Goal: Task Accomplishment & Management: Complete application form

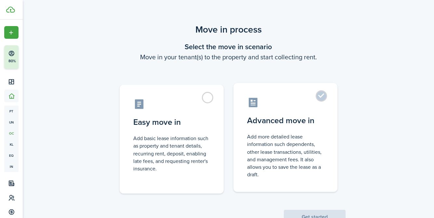
click at [318, 94] on label "Advanced move in Add more detailed lease information such dependents, other lea…" at bounding box center [285, 137] width 104 height 109
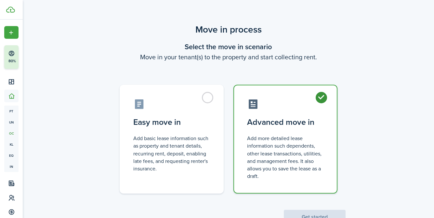
radio input "true"
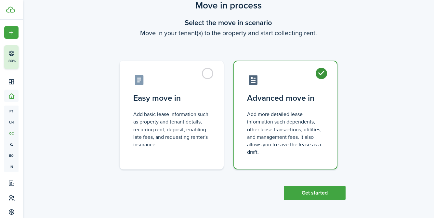
click at [306, 201] on div "Move in process Select the move in scenario Move in your tenant(s) to the prope…" at bounding box center [228, 98] width 411 height 207
click at [307, 198] on button "Get started" at bounding box center [315, 192] width 62 height 14
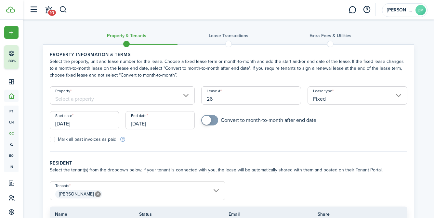
click at [183, 97] on input "Property" at bounding box center [122, 95] width 145 height 18
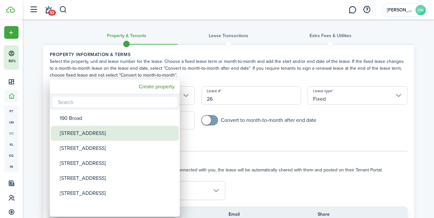
click at [91, 137] on div "[STREET_ADDRESS]" at bounding box center [117, 133] width 115 height 15
type input "[STREET_ADDRESS]"
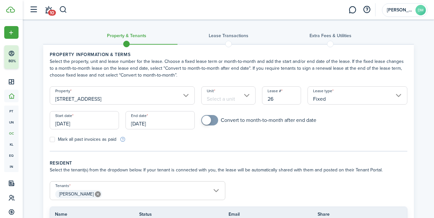
click at [246, 99] on input "Unit" at bounding box center [228, 95] width 54 height 18
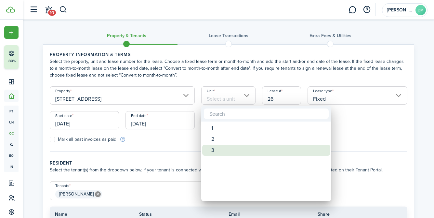
click at [219, 150] on div "3" at bounding box center [268, 149] width 115 height 11
type input "3"
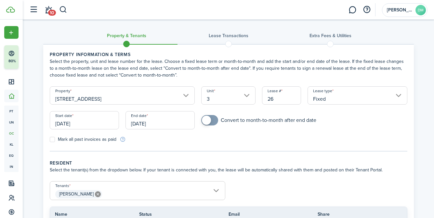
click at [91, 122] on input "[DATE]" at bounding box center [84, 120] width 69 height 18
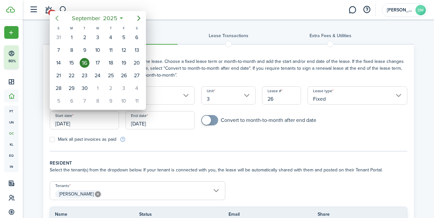
click at [56, 20] on icon "Previous page" at bounding box center [57, 18] width 8 height 8
click at [86, 39] on div "1" at bounding box center [85, 38] width 10 height 10
type input "[DATE]"
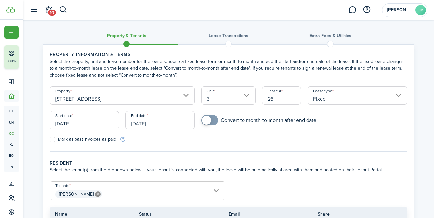
click at [139, 122] on input "[DATE]" at bounding box center [160, 120] width 69 height 18
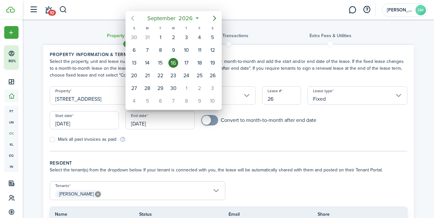
click at [132, 17] on icon "Previous page" at bounding box center [132, 18] width 3 height 5
click at [197, 92] on div "31" at bounding box center [200, 88] width 10 height 10
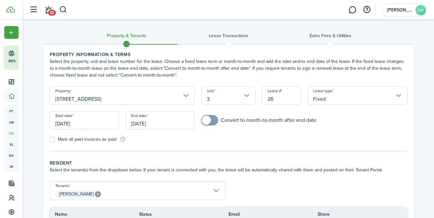
click at [138, 119] on input "[DATE]" at bounding box center [160, 120] width 69 height 18
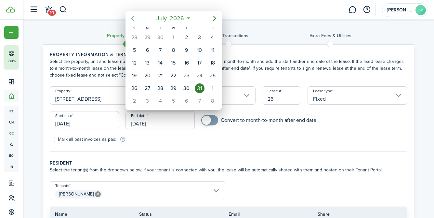
click at [132, 17] on icon "Previous page" at bounding box center [133, 18] width 8 height 8
click at [163, 91] on div "30" at bounding box center [160, 88] width 10 height 10
type input "[DATE]"
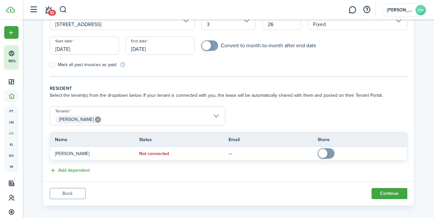
scroll to position [77, 0]
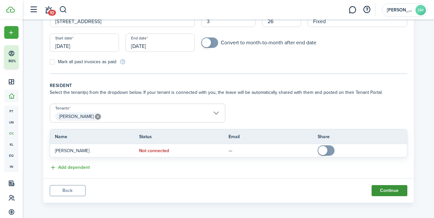
click at [388, 189] on button "Continue" at bounding box center [390, 190] width 36 height 11
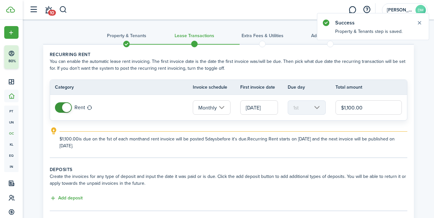
click at [348, 110] on input "$1,100.00" at bounding box center [369, 107] width 67 height 14
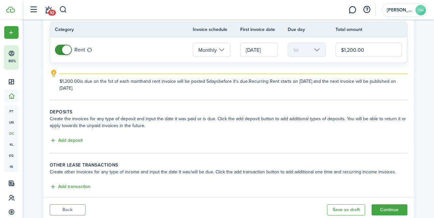
scroll to position [59, 0]
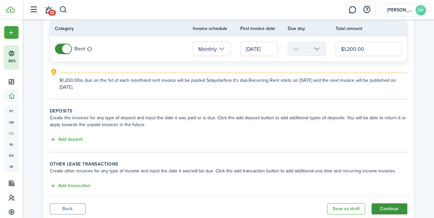
type input "$1,200.00"
click at [389, 207] on button "Continue" at bounding box center [390, 208] width 36 height 11
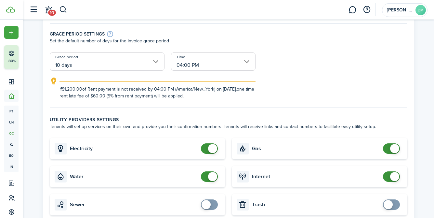
scroll to position [128, 0]
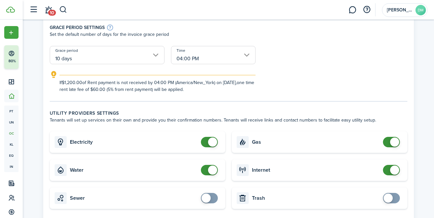
checkbox input "false"
click at [208, 172] on span at bounding box center [209, 170] width 7 height 10
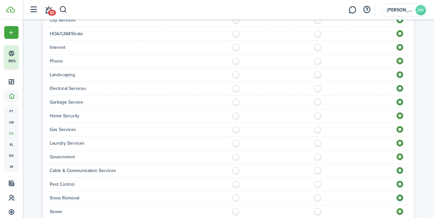
scroll to position [499, 0]
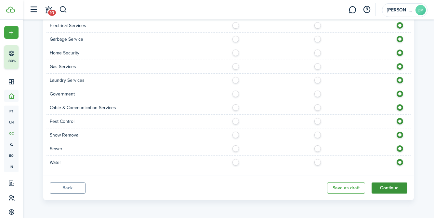
click at [396, 190] on button "Continue" at bounding box center [390, 187] width 36 height 11
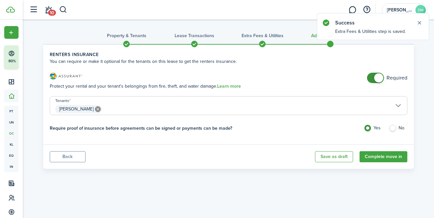
checkbox input "false"
click at [376, 79] on span at bounding box center [378, 77] width 9 height 9
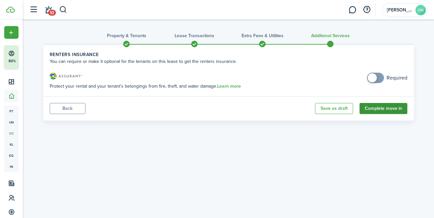
click at [367, 109] on button "Complete move in" at bounding box center [384, 108] width 48 height 11
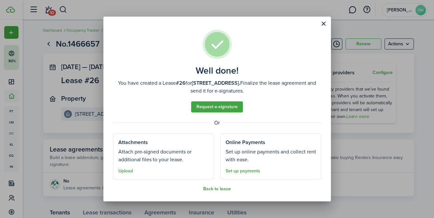
click at [218, 187] on button "Back to lease" at bounding box center [217, 188] width 28 height 5
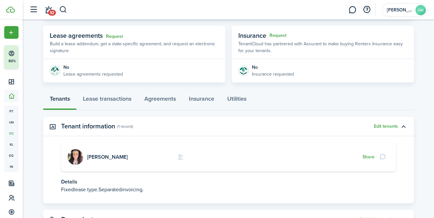
scroll to position [142, 0]
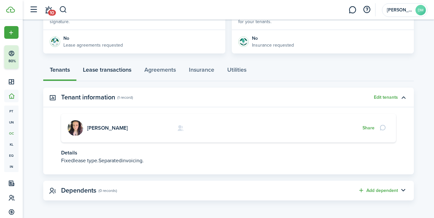
click at [95, 65] on link "Lease transactions" at bounding box center [106, 71] width 61 height 20
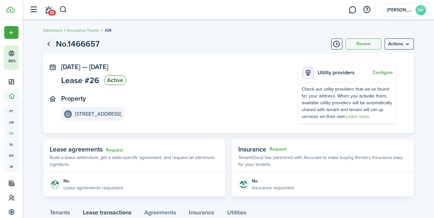
click at [50, 43] on link "Go back" at bounding box center [48, 43] width 11 height 11
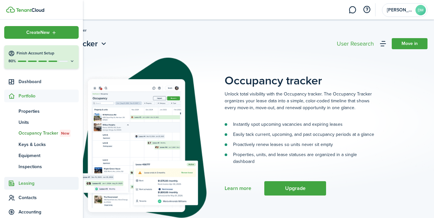
click at [31, 182] on span "Leasing" at bounding box center [49, 182] width 60 height 7
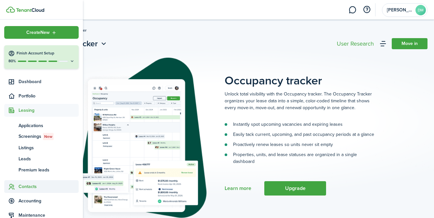
click at [26, 191] on span "Contacts" at bounding box center [41, 186] width 74 height 13
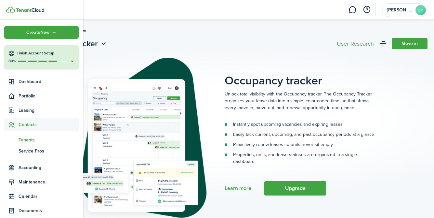
click at [36, 139] on span "Tenants" at bounding box center [49, 139] width 60 height 7
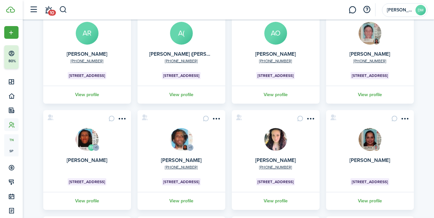
scroll to position [87, 0]
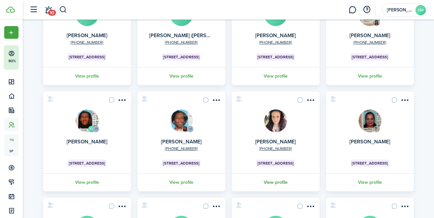
click at [278, 179] on link "View profile" at bounding box center [276, 182] width 90 height 18
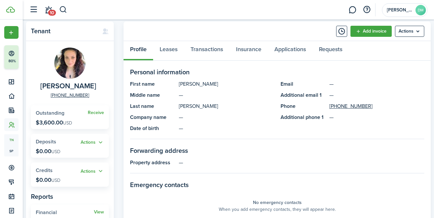
scroll to position [20, 0]
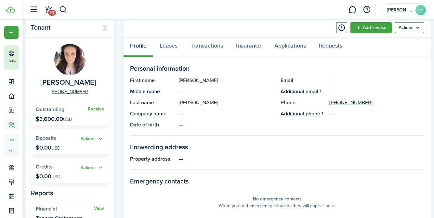
click at [97, 108] on link "Receive" at bounding box center [96, 108] width 16 height 5
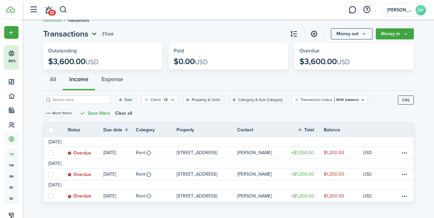
scroll to position [14, 0]
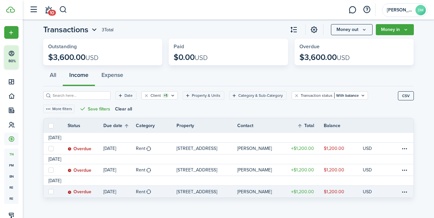
click at [52, 191] on label at bounding box center [50, 191] width 5 height 5
click at [48, 191] on input "checkbox" at bounding box center [48, 191] width 0 height 0
checkbox input "true"
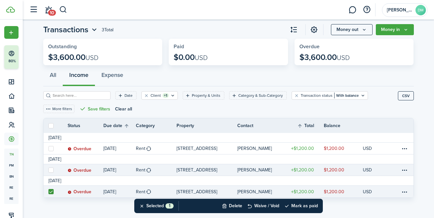
click at [50, 172] on link at bounding box center [51, 169] width 14 height 11
click at [50, 168] on label at bounding box center [50, 169] width 5 height 5
click at [48, 169] on input "checkbox" at bounding box center [48, 169] width 0 height 0
checkbox input "true"
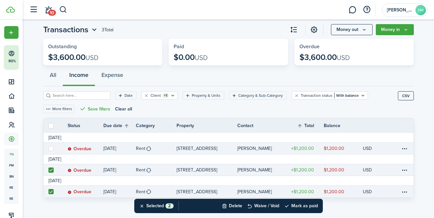
click at [50, 149] on label at bounding box center [50, 148] width 5 height 5
click at [48, 148] on input "checkbox" at bounding box center [48, 148] width 0 height 0
checkbox input "true"
click at [308, 205] on button "Mark as paid" at bounding box center [301, 205] width 34 height 14
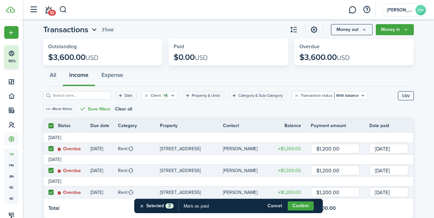
scroll to position [34, 0]
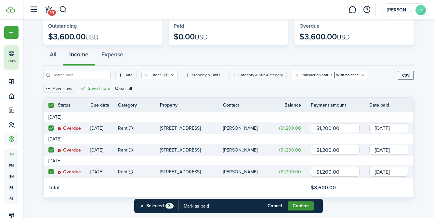
click at [298, 206] on button "Confirm" at bounding box center [301, 205] width 26 height 9
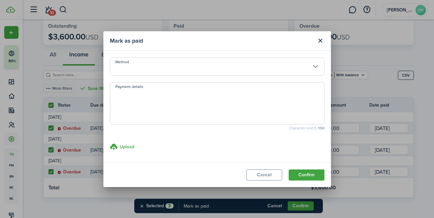
click at [171, 73] on input "Method" at bounding box center [217, 66] width 215 height 18
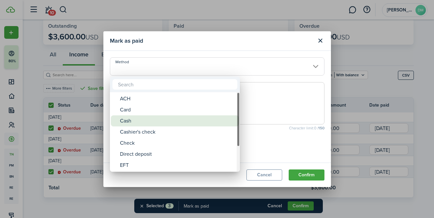
click at [140, 118] on div "Cash" at bounding box center [177, 120] width 115 height 11
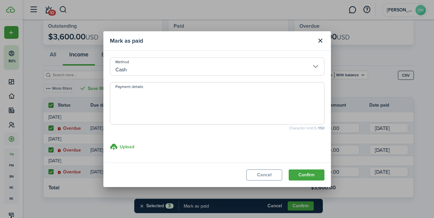
click at [185, 66] on input "Cash" at bounding box center [217, 66] width 215 height 18
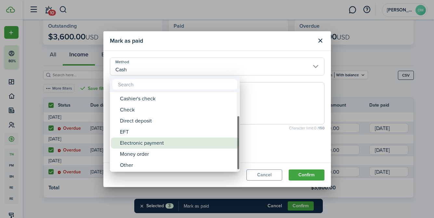
click at [146, 142] on div "Electronic payment" at bounding box center [177, 142] width 115 height 11
type input "Electronic payment"
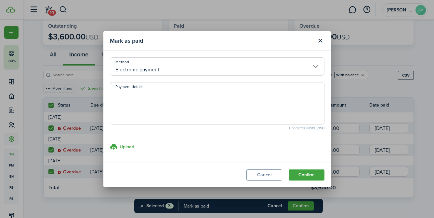
click at [167, 98] on textarea "Payment details" at bounding box center [217, 104] width 214 height 31
type textarea "Cash App"
click at [302, 172] on button "Confirm" at bounding box center [307, 174] width 36 height 11
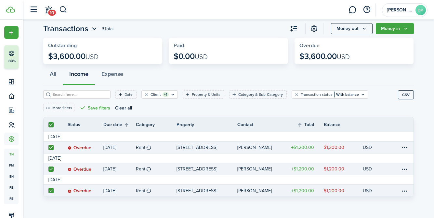
scroll to position [14, 0]
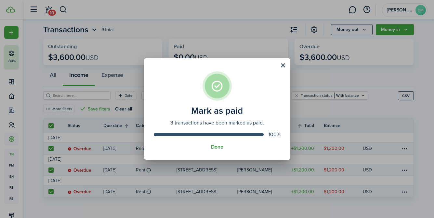
click at [216, 147] on button "Done" at bounding box center [217, 147] width 12 height 6
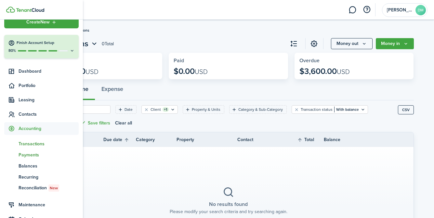
scroll to position [13, 0]
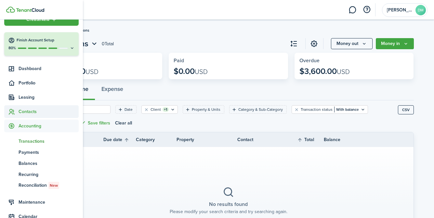
click at [36, 112] on span "Contacts" at bounding box center [49, 111] width 60 height 7
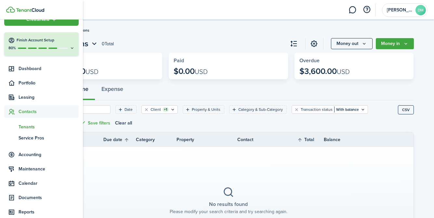
click at [28, 128] on span "Tenants" at bounding box center [49, 126] width 60 height 7
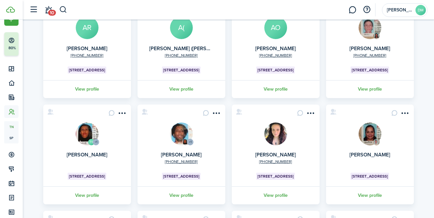
scroll to position [75, 0]
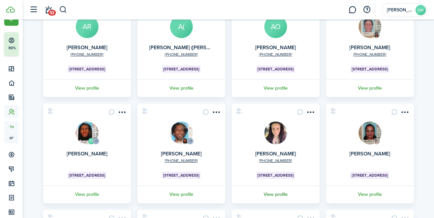
click at [278, 191] on link "View profile" at bounding box center [276, 194] width 90 height 18
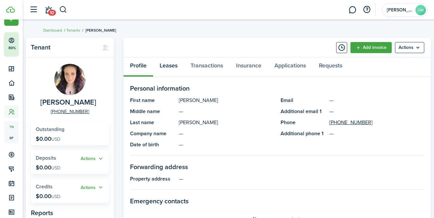
click at [172, 64] on link "Leases" at bounding box center [168, 67] width 31 height 20
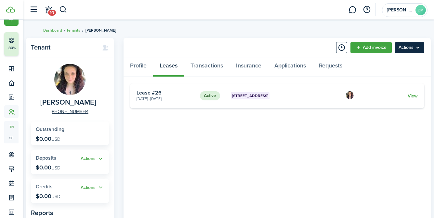
click at [405, 44] on menu-btn "Actions" at bounding box center [409, 47] width 29 height 11
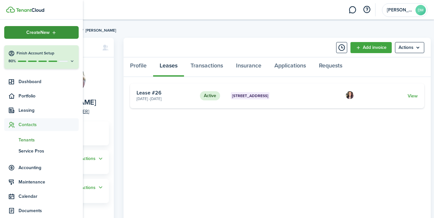
click at [51, 29] on div "Create New" at bounding box center [41, 32] width 74 height 13
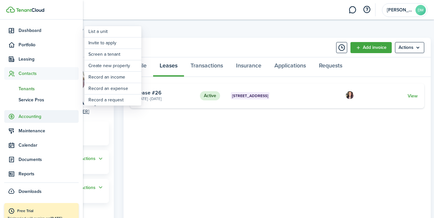
scroll to position [63, 0]
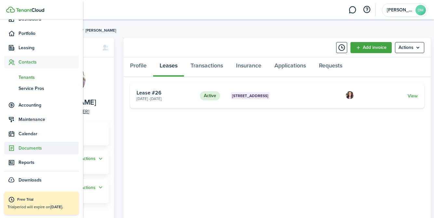
click at [35, 148] on span "Documents" at bounding box center [49, 147] width 60 height 7
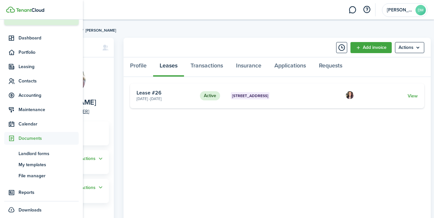
scroll to position [43, 0]
click at [34, 52] on span "Portfolio" at bounding box center [49, 52] width 60 height 7
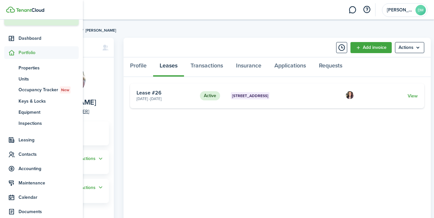
scroll to position [0, 0]
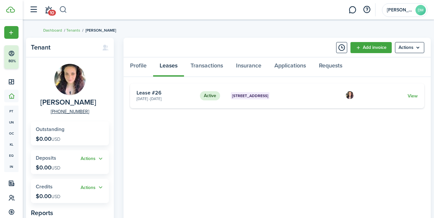
click at [64, 7] on button "button" at bounding box center [63, 9] width 8 height 11
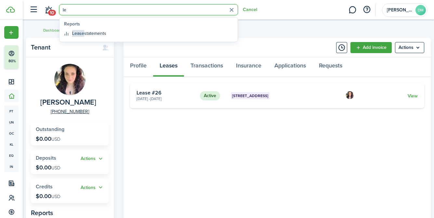
type input "l"
type input "create new lease"
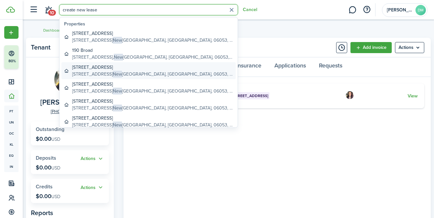
click at [110, 76] on global-search-item-description "[STREET_ADDRESS]" at bounding box center [152, 74] width 161 height 7
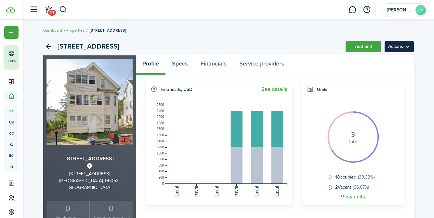
click at [396, 46] on menu-btn "Actions" at bounding box center [399, 46] width 29 height 11
click at [64, 9] on button "button" at bounding box center [63, 9] width 8 height 11
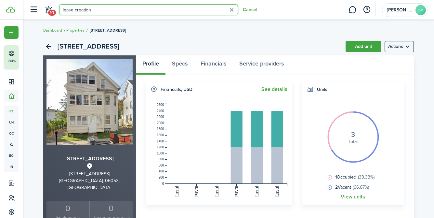
type input "lease creation"
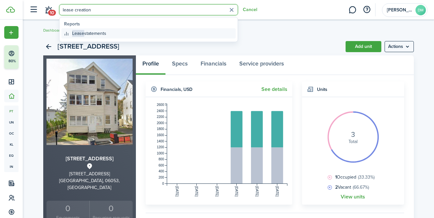
click at [93, 32] on global-search-item-title "Lease statements" at bounding box center [89, 33] width 34 height 7
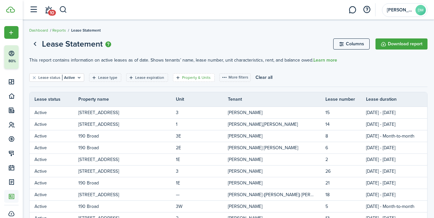
click at [197, 80] on filter-tag-label "Property & Units" at bounding box center [196, 77] width 29 height 6
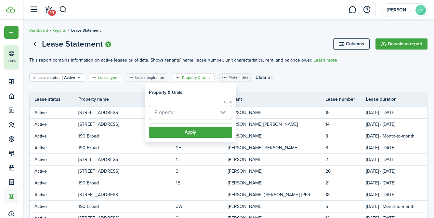
click at [113, 77] on filter-tag-label "Lease type" at bounding box center [107, 77] width 19 height 6
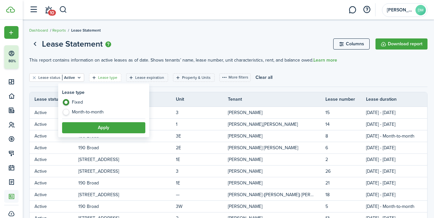
click at [111, 25] on breadcrumb "Dashboard Reports Lease Statement" at bounding box center [228, 27] width 398 height 15
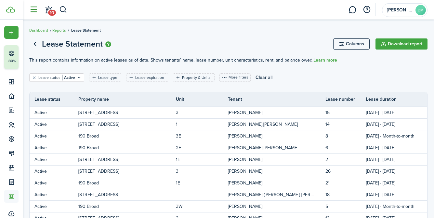
click at [36, 12] on button "button" at bounding box center [33, 10] width 12 height 12
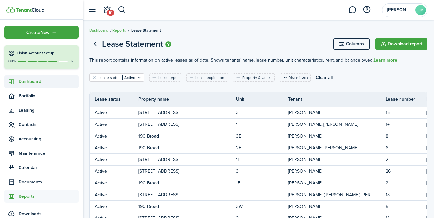
click at [28, 82] on span "Dashboard" at bounding box center [49, 81] width 60 height 7
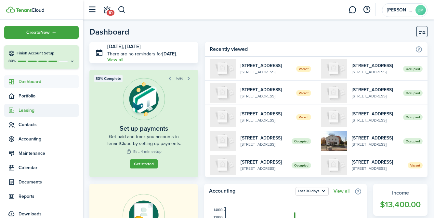
click at [29, 111] on span "Leasing" at bounding box center [49, 110] width 60 height 7
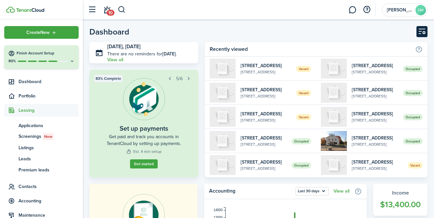
click at [423, 28] on button "Customise" at bounding box center [422, 31] width 11 height 11
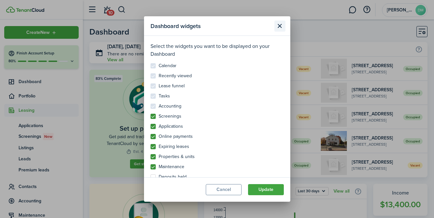
click at [281, 26] on button "Close modal" at bounding box center [279, 25] width 11 height 11
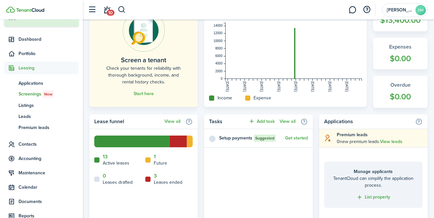
scroll to position [44, 0]
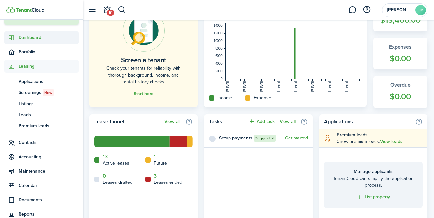
click at [37, 38] on span "Dashboard" at bounding box center [49, 37] width 60 height 7
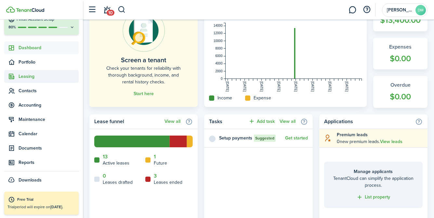
scroll to position [185, 0]
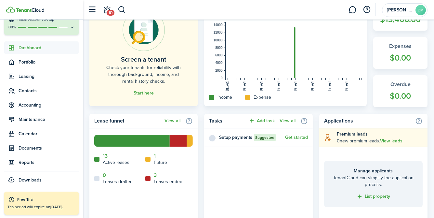
click at [41, 54] on ul "Create New Finish Account Setup 80% Dashboard Portfolio Leasing Contacts Accoun…" at bounding box center [41, 89] width 74 height 194
click at [34, 50] on span "Dashboard" at bounding box center [49, 47] width 60 height 7
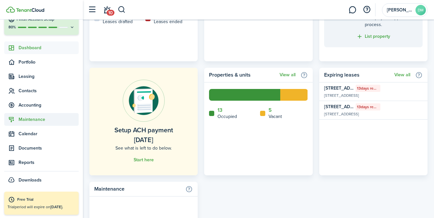
scroll to position [0, 0]
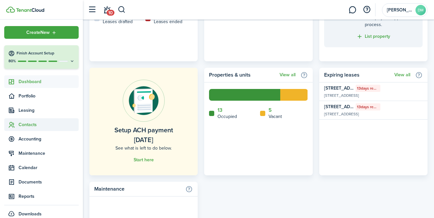
click at [35, 127] on span "Contacts" at bounding box center [49, 124] width 60 height 7
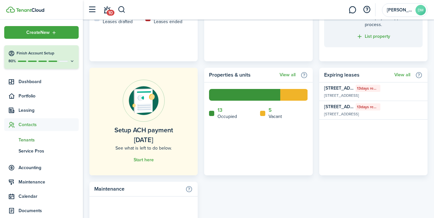
click at [36, 142] on span "Tenants" at bounding box center [49, 139] width 60 height 7
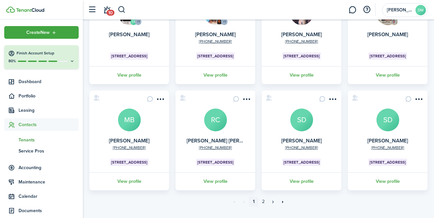
scroll to position [207, 0]
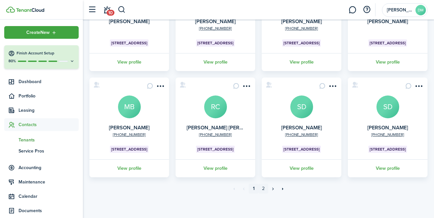
click at [263, 189] on link "2" at bounding box center [263, 188] width 10 height 10
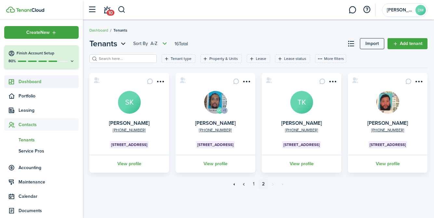
click at [33, 82] on span "Dashboard" at bounding box center [49, 81] width 60 height 7
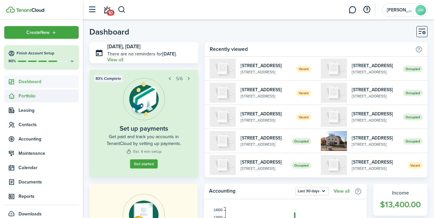
click at [33, 99] on span "Portfolio" at bounding box center [41, 95] width 74 height 13
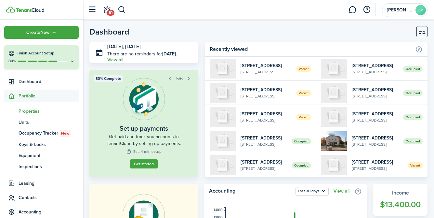
click at [32, 113] on span "Properties" at bounding box center [49, 111] width 60 height 7
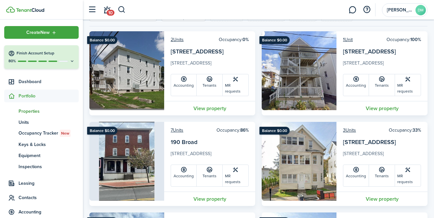
scroll to position [57, 0]
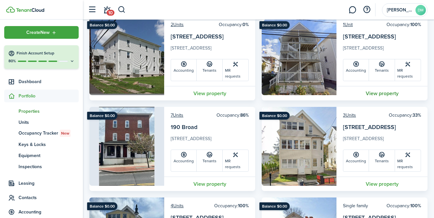
click at [376, 89] on link "View property" at bounding box center [382, 93] width 91 height 14
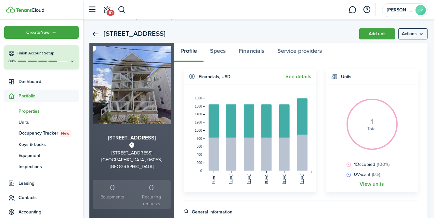
scroll to position [20, 0]
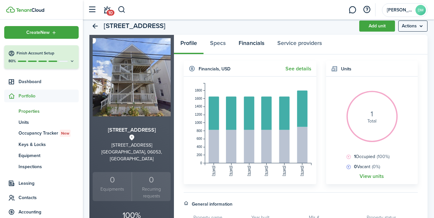
click at [247, 41] on link "Financials" at bounding box center [251, 45] width 39 height 20
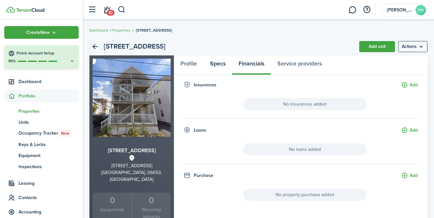
click at [215, 65] on link "Specs" at bounding box center [218, 65] width 29 height 20
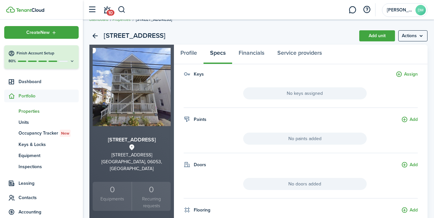
scroll to position [9, 0]
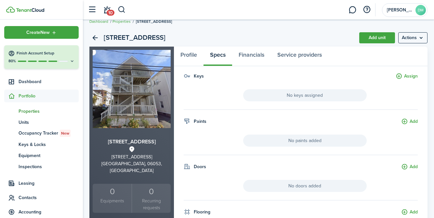
click at [31, 95] on span "Portfolio" at bounding box center [49, 95] width 60 height 7
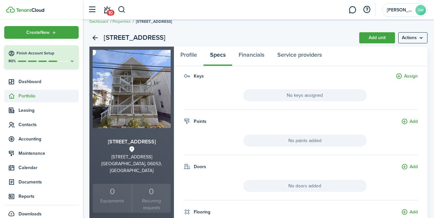
click at [31, 95] on span "Portfolio" at bounding box center [49, 95] width 60 height 7
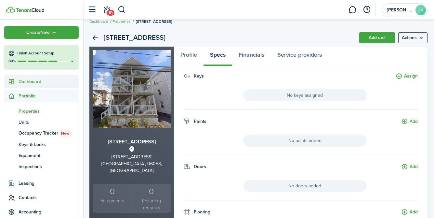
click at [42, 86] on link "Dashboard" at bounding box center [41, 81] width 74 height 13
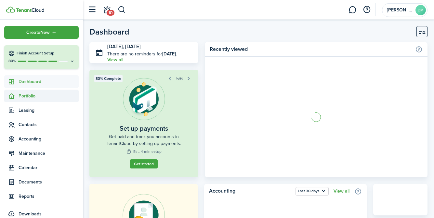
click at [38, 99] on span "Portfolio" at bounding box center [41, 95] width 74 height 13
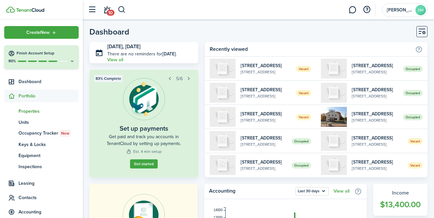
click at [28, 114] on span "Properties" at bounding box center [49, 111] width 60 height 7
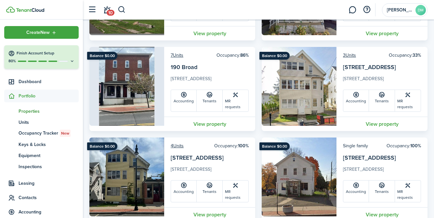
scroll to position [113, 0]
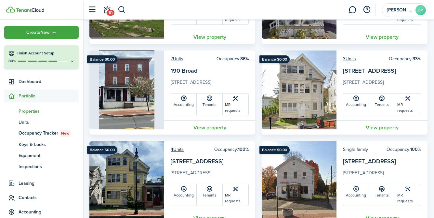
click at [228, 75] on card-title-group "[STREET_ADDRESS]" at bounding box center [210, 77] width 78 height 22
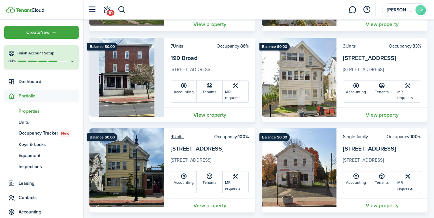
scroll to position [138, 0]
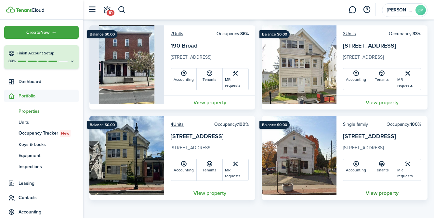
click at [380, 192] on link "View property" at bounding box center [382, 192] width 91 height 14
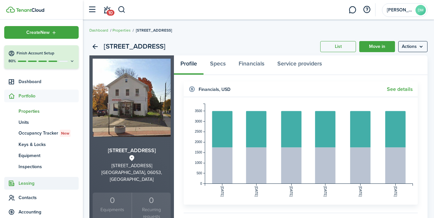
click at [22, 185] on span "Leasing" at bounding box center [49, 182] width 60 height 7
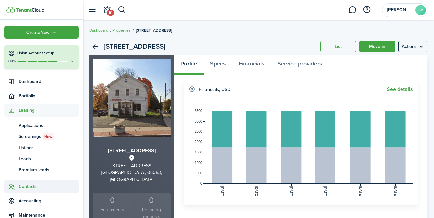
click at [26, 187] on span "Contacts" at bounding box center [49, 186] width 60 height 7
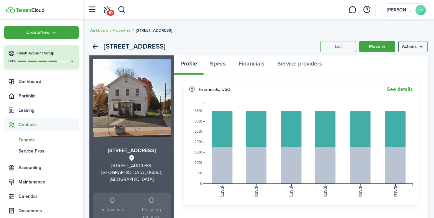
click at [37, 143] on link "tn Tenants" at bounding box center [41, 139] width 74 height 11
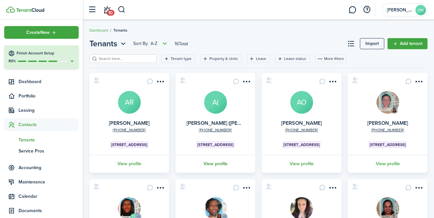
click at [220, 165] on link "View profile" at bounding box center [216, 163] width 82 height 18
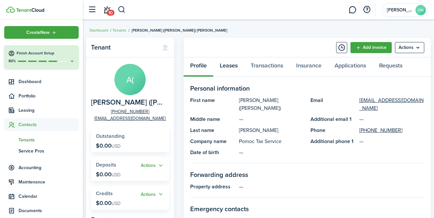
click at [229, 70] on link "Leases" at bounding box center [228, 67] width 31 height 20
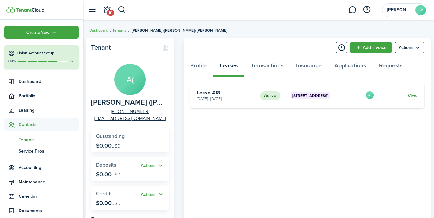
click at [415, 95] on link "View" at bounding box center [413, 95] width 10 height 7
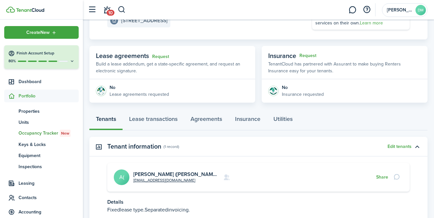
scroll to position [142, 0]
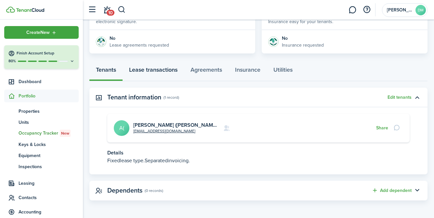
click at [171, 68] on link "Lease transactions" at bounding box center [153, 71] width 61 height 20
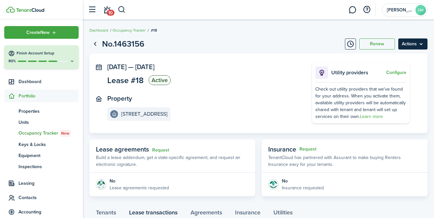
click at [419, 46] on menu-btn "Actions" at bounding box center [412, 43] width 29 height 11
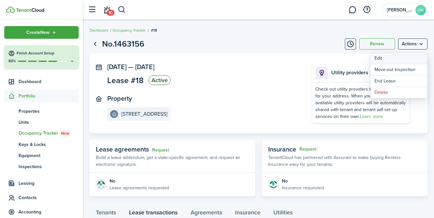
click at [394, 55] on button "Edit" at bounding box center [399, 58] width 57 height 11
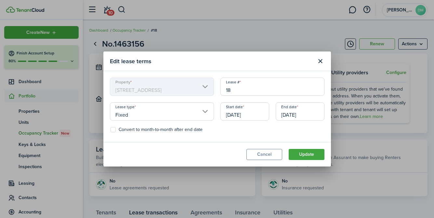
click at [208, 112] on input "Fixed" at bounding box center [162, 111] width 104 height 18
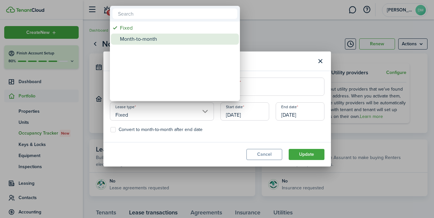
click at [152, 43] on div "Month-to-month" at bounding box center [177, 38] width 115 height 11
type input "Month-to-month"
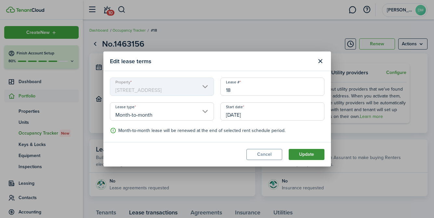
click at [301, 152] on button "Update" at bounding box center [307, 154] width 36 height 11
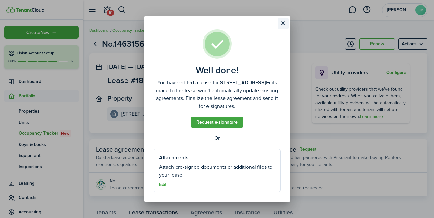
click at [281, 24] on button "Close modal" at bounding box center [283, 23] width 11 height 11
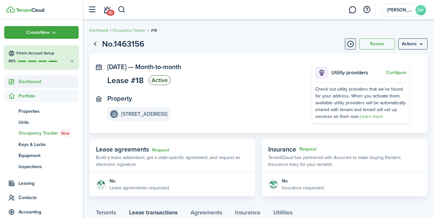
click at [44, 83] on span "Dashboard" at bounding box center [49, 81] width 60 height 7
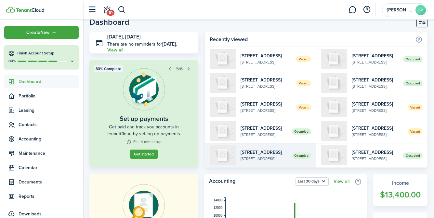
scroll to position [48, 0]
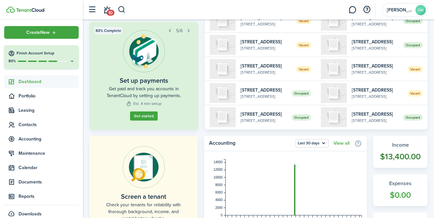
click at [404, 160] on widget-stats-count "$13,400.00" at bounding box center [400, 156] width 41 height 12
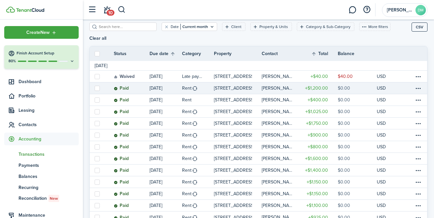
scroll to position [83, 0]
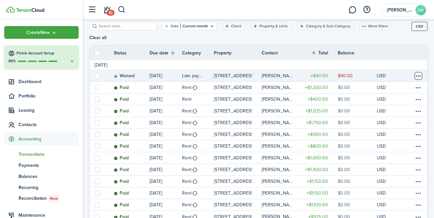
click at [418, 72] on table-menu-btn-icon at bounding box center [419, 76] width 8 height 8
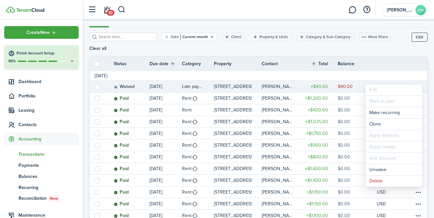
scroll to position [62, 0]
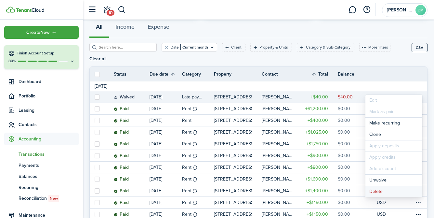
click at [375, 192] on button "Delete" at bounding box center [393, 191] width 57 height 11
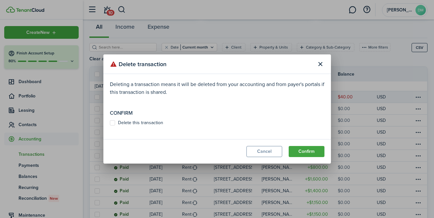
click at [110, 122] on label "Delete this transaction" at bounding box center [136, 122] width 53 height 5
click at [110, 123] on input "Delete this transaction" at bounding box center [110, 123] width 0 height 0
checkbox input "true"
click at [304, 157] on modal-footer "Cancel Confirm" at bounding box center [217, 151] width 228 height 24
click at [303, 152] on button "Confirm" at bounding box center [307, 151] width 36 height 11
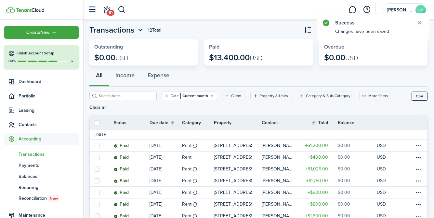
scroll to position [0, 0]
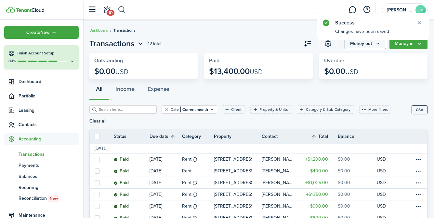
click at [121, 10] on button "button" at bounding box center [122, 9] width 8 height 11
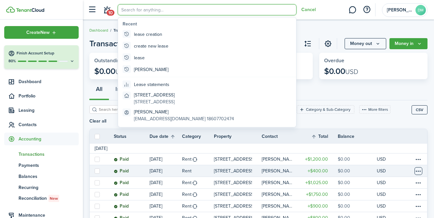
click at [416, 167] on table-menu-btn-icon at bounding box center [419, 171] width 8 height 8
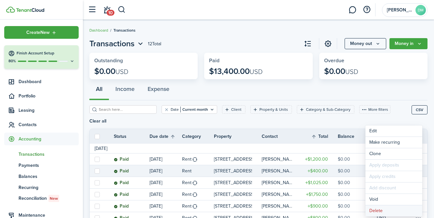
click at [375, 210] on button "Delete" at bounding box center [393, 210] width 57 height 11
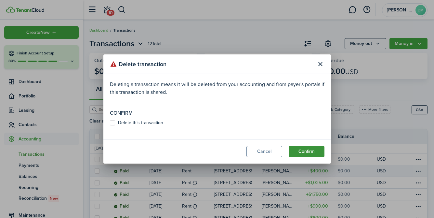
click at [304, 148] on button "Confirm" at bounding box center [307, 151] width 36 height 11
click at [309, 153] on button "Confirm" at bounding box center [307, 151] width 36 height 11
click at [115, 120] on label "Delete this transaction" at bounding box center [136, 122] width 53 height 5
click at [110, 126] on input "Delete this transaction" at bounding box center [110, 126] width 0 height 0
checkbox input "true"
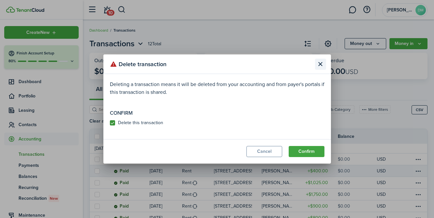
click at [322, 62] on button "Close modal" at bounding box center [320, 64] width 11 height 11
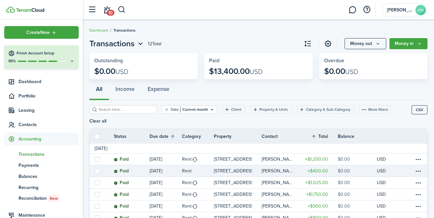
click at [128, 109] on input "search" at bounding box center [125, 109] width 57 height 6
type input "[PERSON_NAME]"
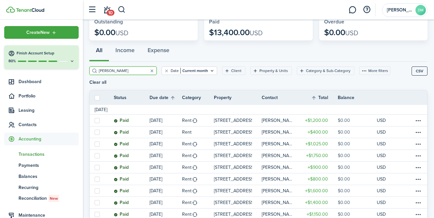
scroll to position [58, 0]
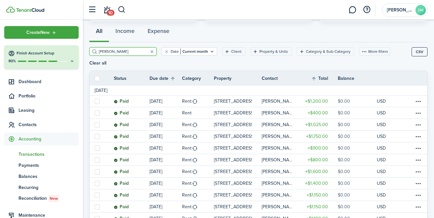
click at [274, 75] on th "Contact" at bounding box center [280, 78] width 37 height 7
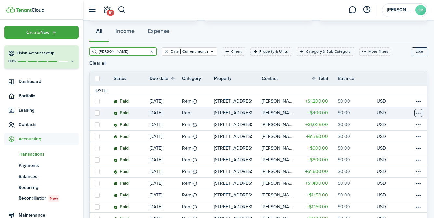
click at [419, 109] on table-menu-btn-icon at bounding box center [419, 113] width 8 height 8
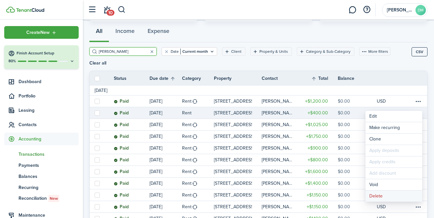
click at [377, 196] on button "Delete" at bounding box center [393, 195] width 57 height 11
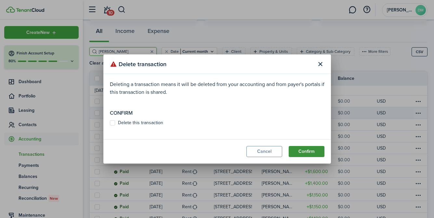
click at [312, 152] on button "Confirm" at bounding box center [307, 151] width 36 height 11
click at [115, 123] on label "Delete this transaction" at bounding box center [136, 122] width 53 height 5
click at [110, 126] on input "Delete this transaction" at bounding box center [110, 126] width 0 height 0
checkbox input "true"
click at [317, 150] on button "Confirm" at bounding box center [307, 151] width 36 height 11
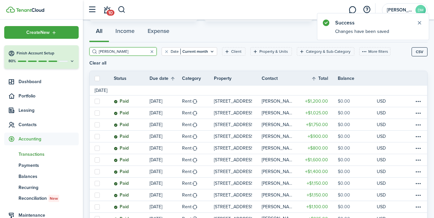
scroll to position [76, 0]
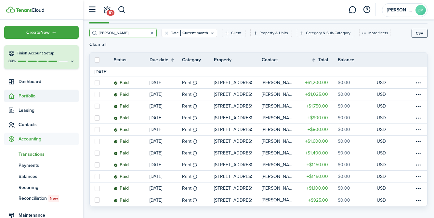
click at [43, 97] on span "Portfolio" at bounding box center [49, 95] width 60 height 7
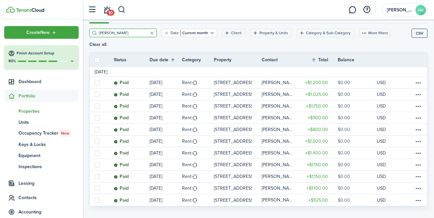
click at [35, 111] on span "Properties" at bounding box center [49, 111] width 60 height 7
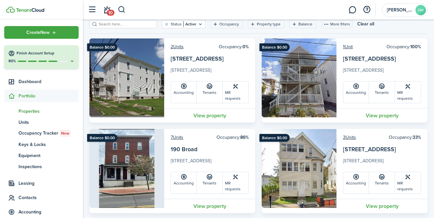
scroll to position [34, 0]
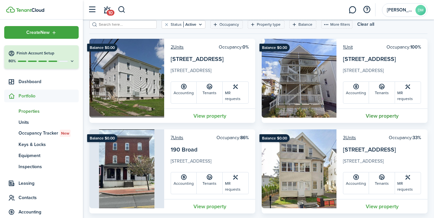
click at [383, 118] on link "View property" at bounding box center [382, 115] width 91 height 14
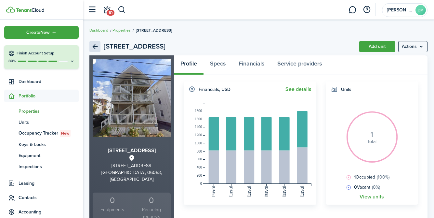
click at [94, 46] on link "Back" at bounding box center [94, 46] width 11 height 11
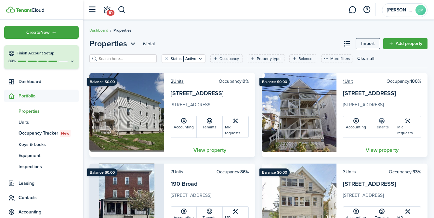
click at [380, 126] on link "Tenants" at bounding box center [382, 126] width 26 height 21
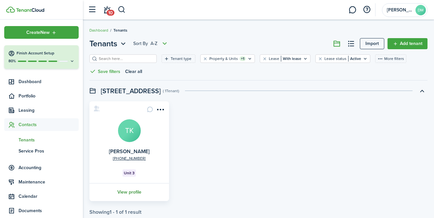
click at [132, 187] on link "View profile" at bounding box center [129, 192] width 82 height 18
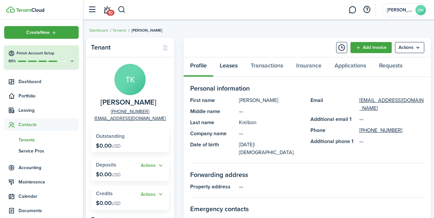
click at [235, 67] on link "Leases" at bounding box center [228, 67] width 31 height 20
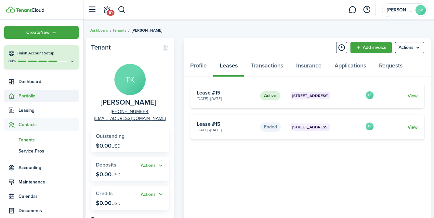
click at [30, 95] on span "Portfolio" at bounding box center [49, 95] width 60 height 7
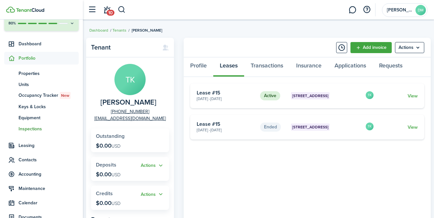
scroll to position [38, 0]
click at [34, 75] on span "Properties" at bounding box center [49, 72] width 60 height 7
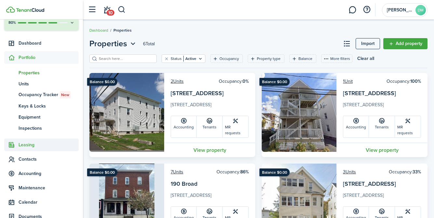
click at [26, 145] on span "Leasing" at bounding box center [49, 144] width 60 height 7
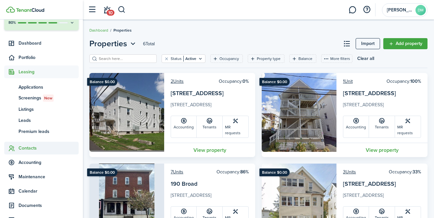
click at [26, 151] on span "Contacts" at bounding box center [49, 147] width 60 height 7
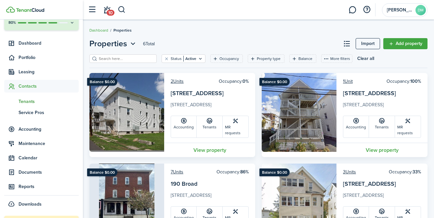
click at [29, 102] on span "Tenants" at bounding box center [49, 101] width 60 height 7
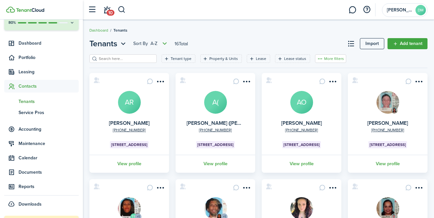
click at [315, 56] on button "More filters" at bounding box center [330, 58] width 31 height 8
click at [301, 81] on button "Lease type" at bounding box center [319, 82] width 57 height 12
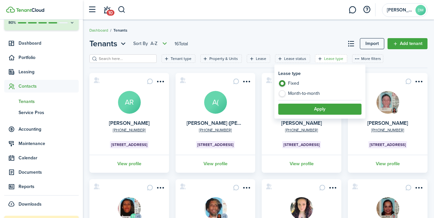
click at [285, 95] on label "Month-to-month" at bounding box center [319, 93] width 83 height 7
radio input "false"
radio input "true"
click at [283, 85] on label "Fixed" at bounding box center [319, 85] width 83 height 10
click at [284, 93] on label "Month-to-month" at bounding box center [319, 93] width 83 height 7
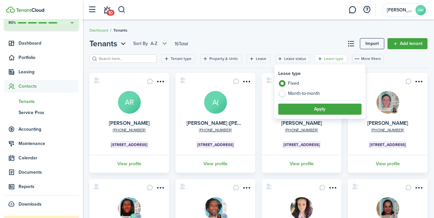
radio input "false"
radio input "true"
click at [294, 106] on button "Apply" at bounding box center [319, 108] width 83 height 11
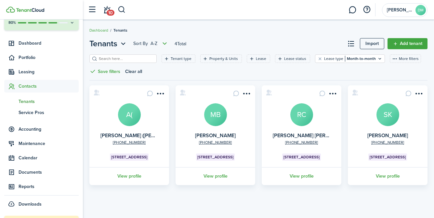
click at [30, 101] on span "Tenants" at bounding box center [49, 101] width 60 height 7
click at [366, 62] on filter-tag "Lease type Month-to-month" at bounding box center [350, 58] width 70 height 8
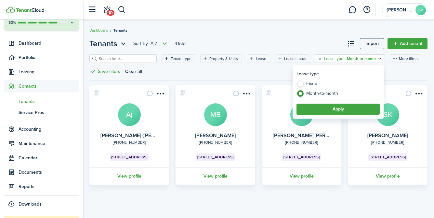
click at [319, 80] on label "Fixed" at bounding box center [338, 85] width 83 height 10
radio input "true"
click at [307, 85] on label "Fixed" at bounding box center [338, 85] width 83 height 10
click at [315, 61] on filter-tag "Lease type Month-to-month" at bounding box center [350, 58] width 70 height 8
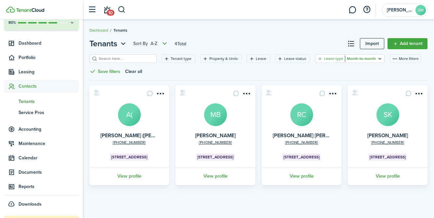
click at [315, 56] on filter-tag "Lease type Month-to-month" at bounding box center [350, 58] width 70 height 8
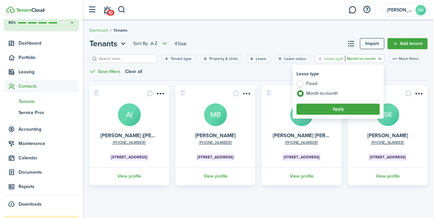
click at [324, 118] on div "Lease type Fixed Month-to-month Apply" at bounding box center [338, 92] width 91 height 54
click at [324, 111] on button "Apply" at bounding box center [338, 108] width 83 height 11
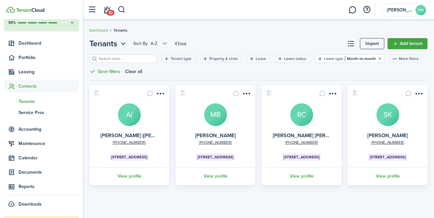
click at [317, 59] on button "Clear filter" at bounding box center [320, 58] width 6 height 5
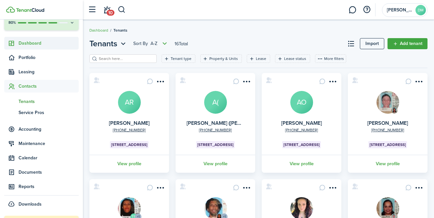
click at [38, 47] on link "Dashboard" at bounding box center [41, 43] width 74 height 13
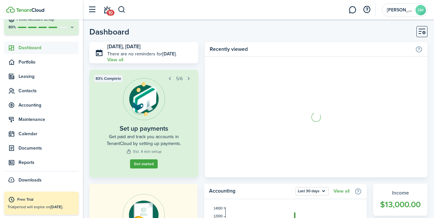
scroll to position [34, 0]
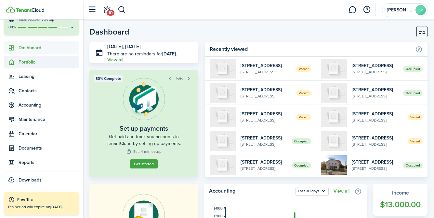
click at [33, 60] on span "Portfolio" at bounding box center [49, 62] width 60 height 7
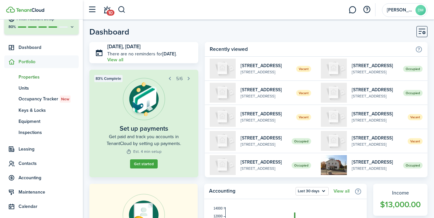
click at [34, 73] on span "Properties" at bounding box center [49, 76] width 60 height 7
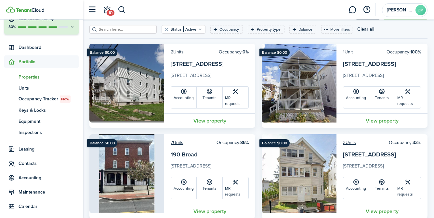
scroll to position [39, 0]
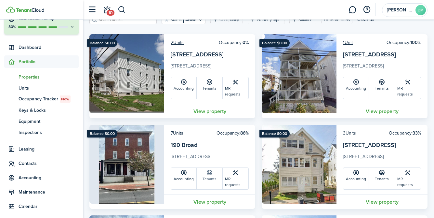
click at [210, 173] on icon at bounding box center [209, 172] width 7 height 7
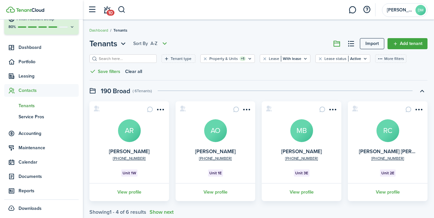
scroll to position [15, 0]
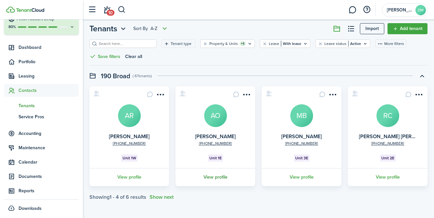
click at [205, 179] on link "View profile" at bounding box center [216, 177] width 82 height 18
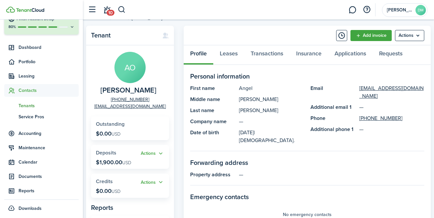
scroll to position [13, 0]
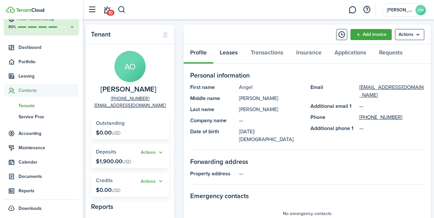
click at [226, 50] on link "Leases" at bounding box center [228, 54] width 31 height 20
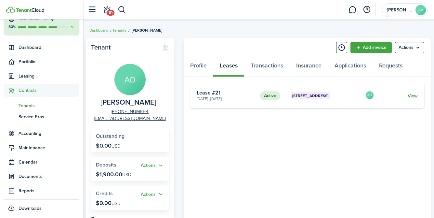
click at [411, 97] on link "View" at bounding box center [413, 95] width 10 height 7
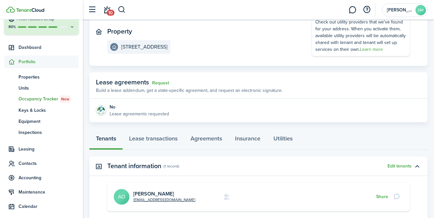
scroll to position [65, 0]
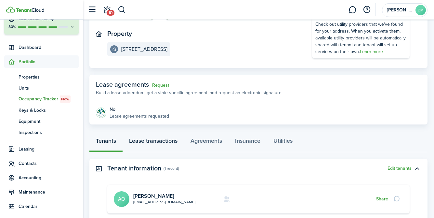
click at [153, 138] on link "Lease transactions" at bounding box center [153, 142] width 61 height 20
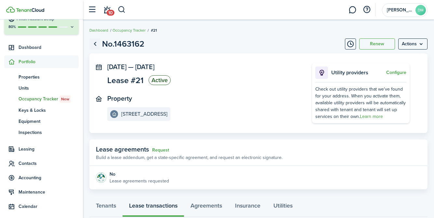
click at [97, 44] on link "Go back" at bounding box center [94, 43] width 11 height 11
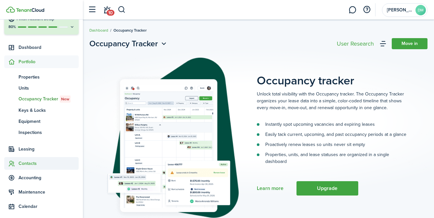
click at [26, 165] on span "Contacts" at bounding box center [49, 163] width 60 height 7
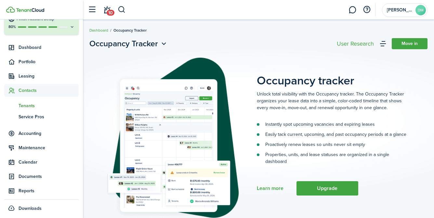
click at [28, 103] on span "Tenants" at bounding box center [49, 105] width 60 height 7
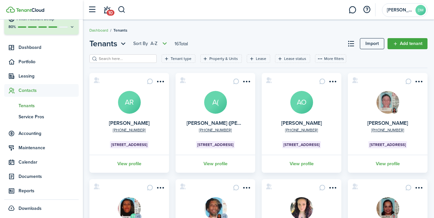
click at [307, 104] on avatar-text "AO" at bounding box center [301, 102] width 23 height 23
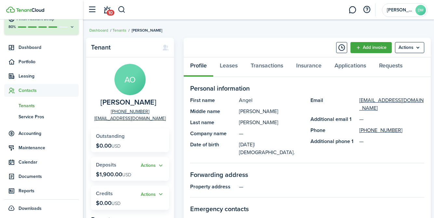
click at [31, 103] on span "Tenants" at bounding box center [49, 105] width 60 height 7
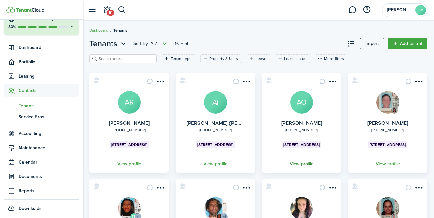
click at [308, 165] on link "View profile" at bounding box center [302, 163] width 82 height 18
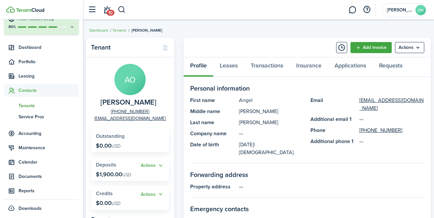
click at [29, 108] on span "Tenants" at bounding box center [49, 105] width 60 height 7
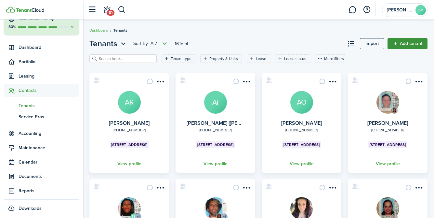
click at [419, 38] on link "Add tenant" at bounding box center [408, 43] width 40 height 11
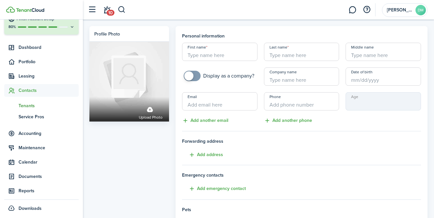
click at [216, 52] on input "First name" at bounding box center [219, 52] width 75 height 18
type input "[PERSON_NAME]"
click at [280, 52] on input "Last name" at bounding box center [301, 52] width 75 height 18
click at [351, 78] on input "Date of birth" at bounding box center [383, 76] width 75 height 18
type input "[PERSON_NAME]"
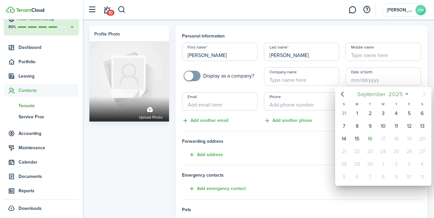
click at [375, 94] on span "September" at bounding box center [371, 94] width 31 height 12
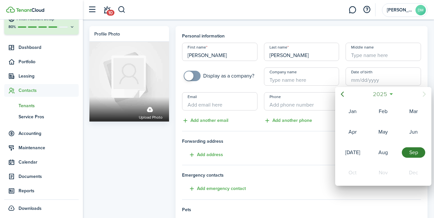
click at [377, 94] on span "2025" at bounding box center [379, 94] width 17 height 12
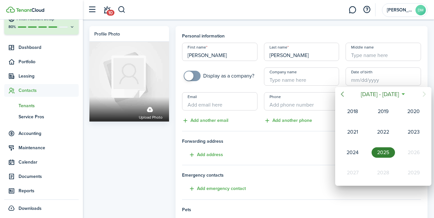
click at [341, 95] on icon "Previous page" at bounding box center [342, 94] width 8 height 8
click at [390, 137] on div "1974" at bounding box center [383, 132] width 26 height 20
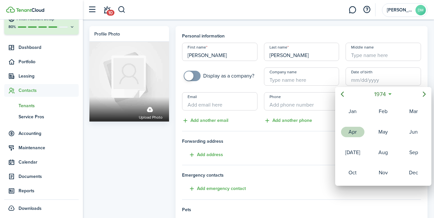
click at [361, 139] on div "Apr" at bounding box center [353, 132] width 26 height 20
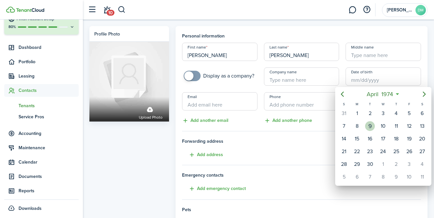
click at [372, 127] on div "9" at bounding box center [370, 126] width 10 height 10
type input "[DATE]"
type input "51"
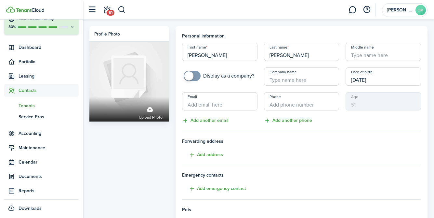
click at [210, 99] on input "Email" at bounding box center [219, 101] width 75 height 18
paste input "[EMAIL_ADDRESS][DOMAIN_NAME]"
type input "[EMAIL_ADDRESS][DOMAIN_NAME]"
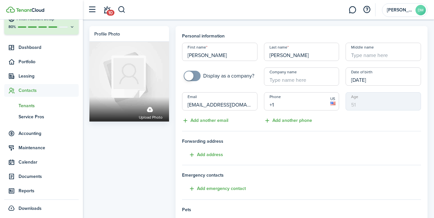
click at [304, 105] on input "+1" at bounding box center [301, 101] width 75 height 18
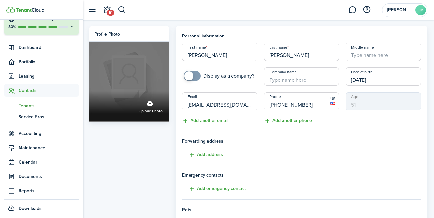
type input "[PHONE_NUMBER]"
click at [152, 112] on span "Upload photo" at bounding box center [151, 111] width 24 height 7
click at [89, 91] on input "Upload photo" at bounding box center [89, 91] width 0 height 0
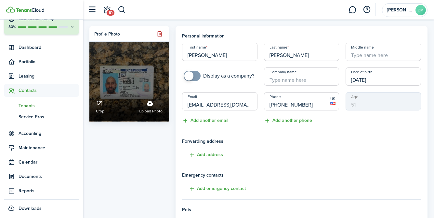
click at [99, 106] on link "Crop" at bounding box center [100, 105] width 8 height 17
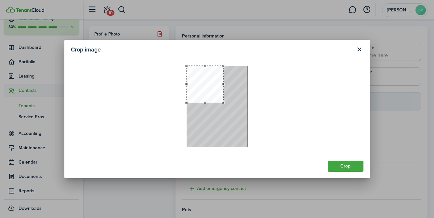
drag, startPoint x: 246, startPoint y: 126, endPoint x: 223, endPoint y: 130, distance: 24.2
click at [223, 130] on div at bounding box center [217, 106] width 61 height 81
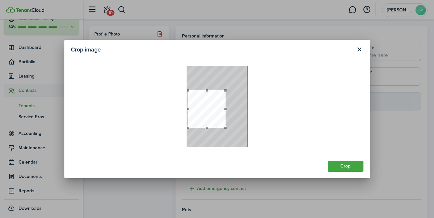
drag, startPoint x: 211, startPoint y: 99, endPoint x: 212, endPoint y: 123, distance: 24.4
click at [212, 123] on button "button" at bounding box center [206, 108] width 37 height 37
drag, startPoint x: 226, startPoint y: 128, endPoint x: 217, endPoint y: 123, distance: 10.2
click at [217, 123] on div at bounding box center [217, 106] width 61 height 81
drag, startPoint x: 210, startPoint y: 105, endPoint x: 212, endPoint y: 111, distance: 6.5
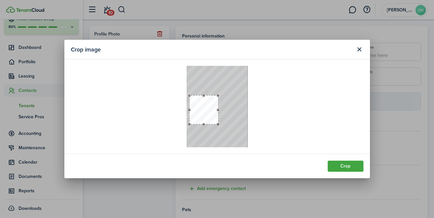
click at [212, 111] on button "button" at bounding box center [204, 109] width 29 height 29
drag, startPoint x: 218, startPoint y: 123, endPoint x: 214, endPoint y: 121, distance: 4.7
click at [214, 121] on div at bounding box center [217, 106] width 61 height 81
drag, startPoint x: 208, startPoint y: 112, endPoint x: 211, endPoint y: 115, distance: 3.9
click at [211, 115] on button "button" at bounding box center [204, 111] width 24 height 24
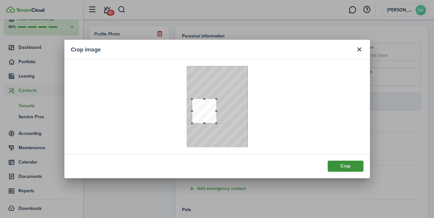
click at [335, 164] on button "Crop" at bounding box center [346, 165] width 36 height 11
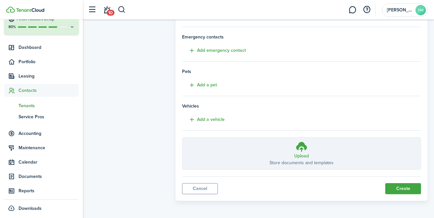
scroll to position [136, 0]
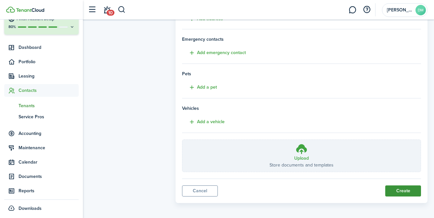
click at [393, 189] on button "Create" at bounding box center [403, 190] width 36 height 11
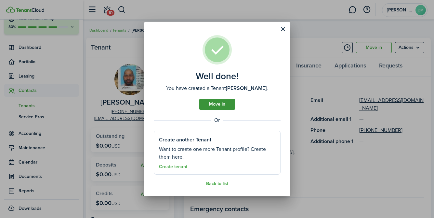
click at [223, 102] on link "Move in" at bounding box center [217, 104] width 36 height 11
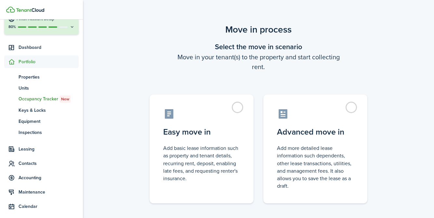
click at [30, 60] on span "Portfolio" at bounding box center [49, 61] width 60 height 7
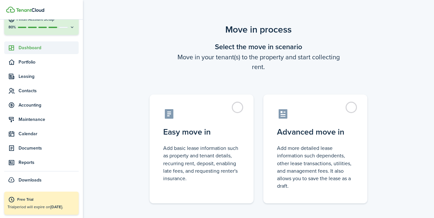
click at [31, 46] on span "Dashboard" at bounding box center [49, 47] width 60 height 7
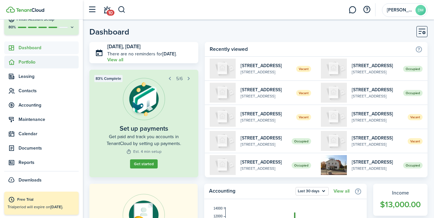
click at [32, 61] on span "Portfolio" at bounding box center [49, 62] width 60 height 7
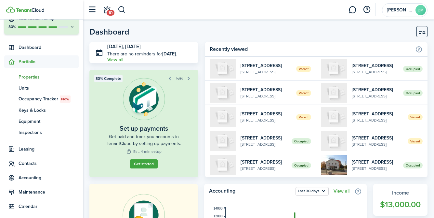
click at [33, 76] on span "Properties" at bounding box center [49, 76] width 60 height 7
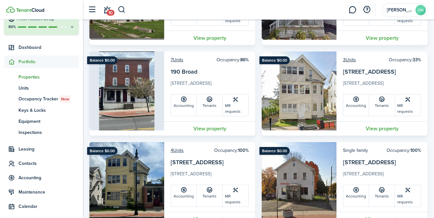
scroll to position [114, 0]
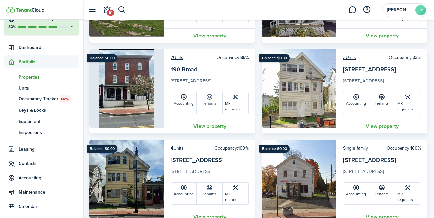
click at [205, 108] on link "Tenants" at bounding box center [210, 102] width 26 height 21
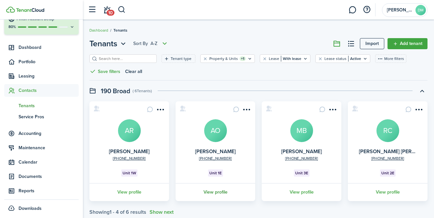
click at [223, 190] on link "View profile" at bounding box center [216, 192] width 82 height 18
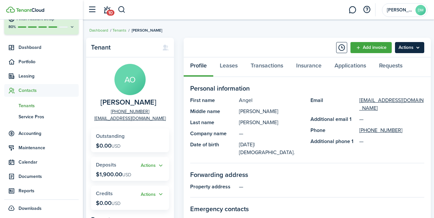
click at [413, 45] on menu-btn "Actions" at bounding box center [409, 47] width 29 height 11
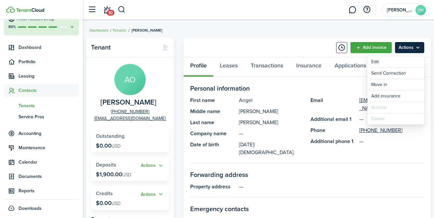
click at [413, 45] on menu-btn "Actions" at bounding box center [409, 47] width 29 height 11
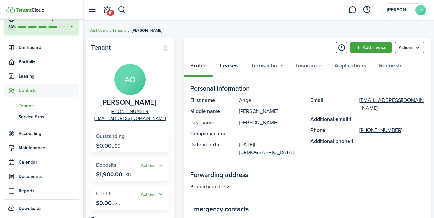
click at [225, 66] on link "Leases" at bounding box center [228, 67] width 31 height 20
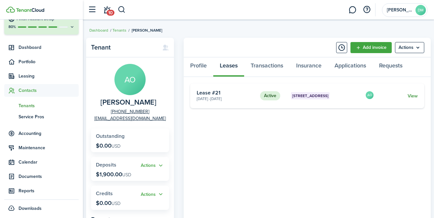
click at [415, 94] on link "View" at bounding box center [413, 95] width 10 height 7
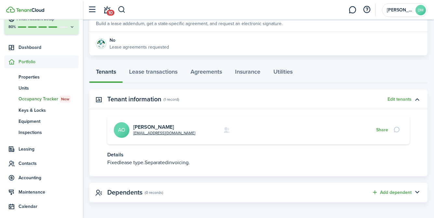
scroll to position [133, 0]
click at [401, 99] on button "Edit tenants" at bounding box center [400, 99] width 24 height 5
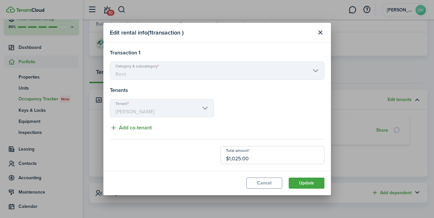
click at [120, 130] on button "Add co-tenant" at bounding box center [131, 128] width 42 height 8
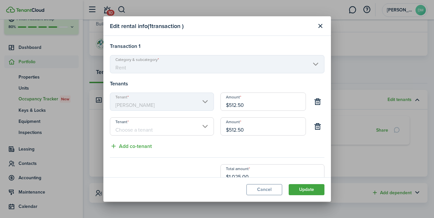
click at [187, 128] on input "Tenant" at bounding box center [162, 126] width 104 height 18
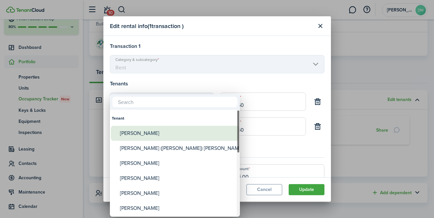
click at [150, 137] on div "[PERSON_NAME]" at bounding box center [177, 133] width 115 height 15
type input "[PERSON_NAME]"
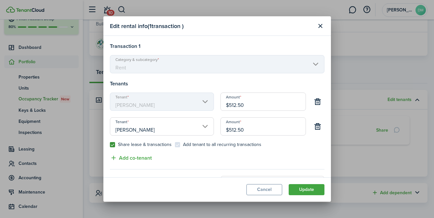
click at [112, 145] on label "Share lease & transactions" at bounding box center [141, 144] width 62 height 5
click at [110, 145] on input "Share lease & transactions" at bounding box center [110, 144] width 0 height 0
checkbox input "false"
click at [304, 189] on button "Update" at bounding box center [307, 189] width 36 height 11
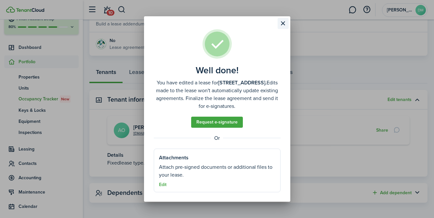
click at [280, 22] on button "Close modal" at bounding box center [283, 23] width 11 height 11
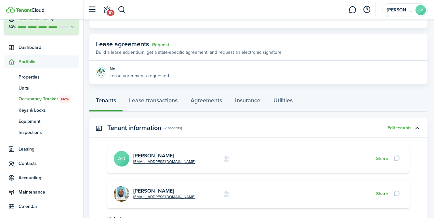
scroll to position [0, 0]
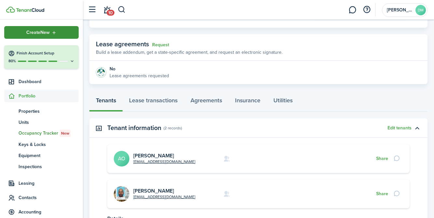
click at [53, 34] on icon "Open menu" at bounding box center [54, 32] width 6 height 5
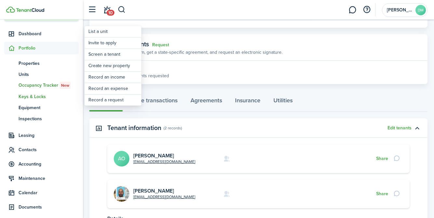
scroll to position [48, 0]
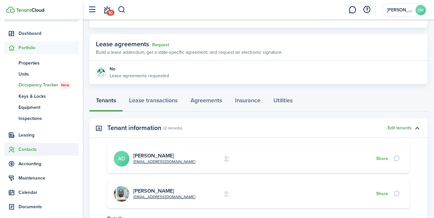
click at [29, 147] on span "Contacts" at bounding box center [49, 149] width 60 height 7
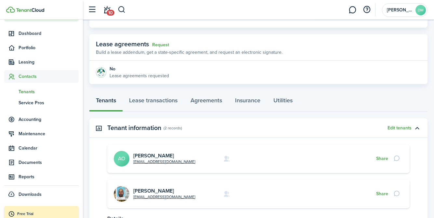
click at [34, 90] on span "Tenants" at bounding box center [49, 91] width 60 height 7
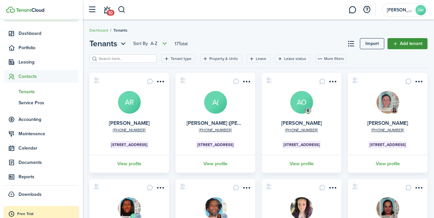
click at [404, 41] on link "Add tenant" at bounding box center [408, 43] width 40 height 11
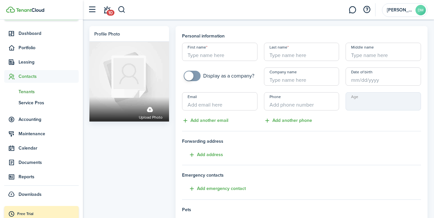
click at [223, 57] on input "First name" at bounding box center [219, 52] width 75 height 18
type input "[PERSON_NAME]"
click at [328, 53] on input "Last name" at bounding box center [301, 52] width 75 height 18
click at [374, 82] on input "Date of birth" at bounding box center [383, 76] width 75 height 18
type input "Colon"
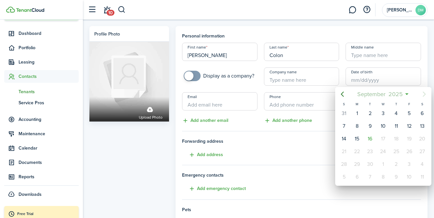
click at [377, 93] on span "September" at bounding box center [371, 94] width 31 height 12
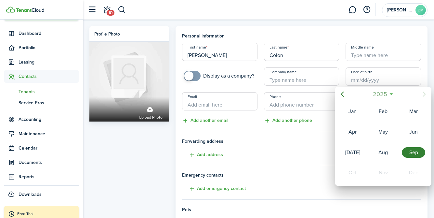
click at [377, 93] on span "2025" at bounding box center [379, 94] width 17 height 12
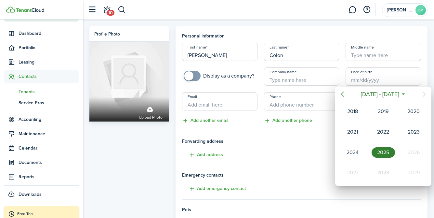
click at [345, 95] on icon "Previous page" at bounding box center [342, 94] width 8 height 8
click at [355, 132] on div "1973" at bounding box center [352, 131] width 23 height 10
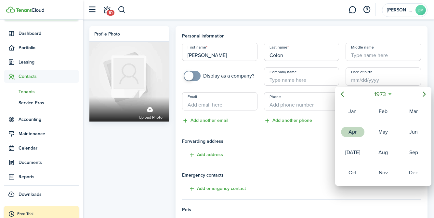
click at [355, 132] on div "Apr" at bounding box center [352, 131] width 23 height 10
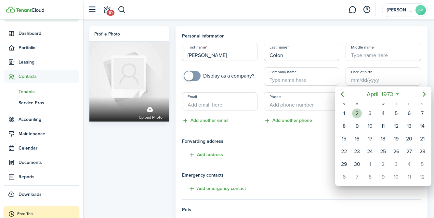
click at [358, 116] on div "2" at bounding box center [357, 113] width 10 height 10
type input "[DATE]"
type input "52"
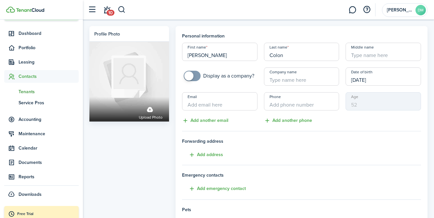
click at [228, 105] on input "Email" at bounding box center [219, 101] width 75 height 18
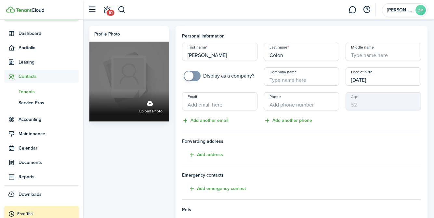
click at [154, 113] on span "Upload photo" at bounding box center [151, 111] width 24 height 7
click at [89, 91] on input "Upload photo" at bounding box center [89, 91] width 0 height 0
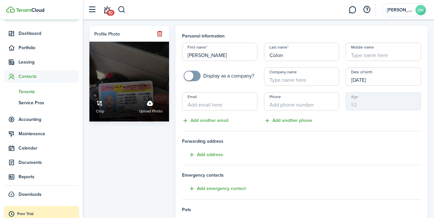
click at [99, 104] on link "Crop" at bounding box center [100, 105] width 8 height 17
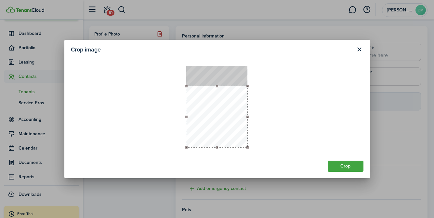
drag, startPoint x: 224, startPoint y: 86, endPoint x: 223, endPoint y: 113, distance: 27.0
click at [223, 113] on button "button" at bounding box center [216, 116] width 61 height 61
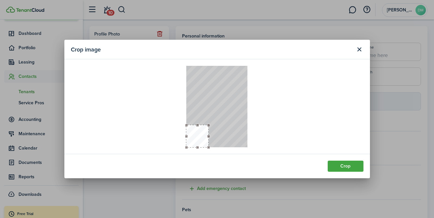
drag, startPoint x: 247, startPoint y: 84, endPoint x: 208, endPoint y: 103, distance: 43.0
click at [208, 103] on div at bounding box center [216, 106] width 61 height 81
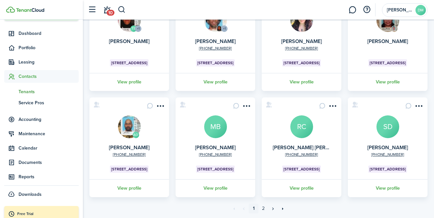
scroll to position [207, 0]
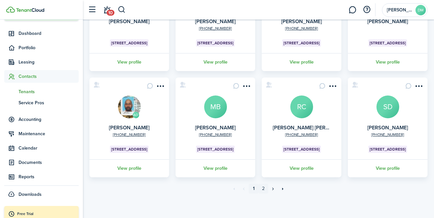
click at [265, 189] on link "2" at bounding box center [263, 188] width 10 height 10
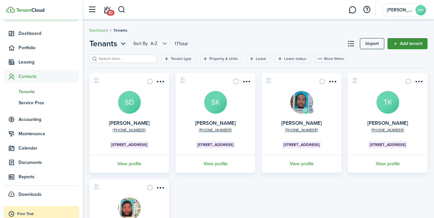
click at [400, 48] on link "Add tenant" at bounding box center [408, 43] width 40 height 11
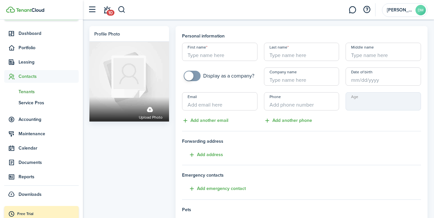
click at [220, 55] on input "First name" at bounding box center [219, 52] width 75 height 18
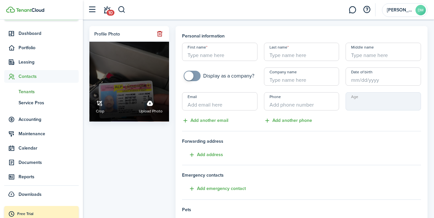
click at [93, 105] on div "Crop Upload photo" at bounding box center [129, 106] width 80 height 30
click at [89, 91] on input "Crop Upload photo" at bounding box center [89, 91] width 0 height 0
click at [103, 105] on link "Crop" at bounding box center [100, 105] width 8 height 17
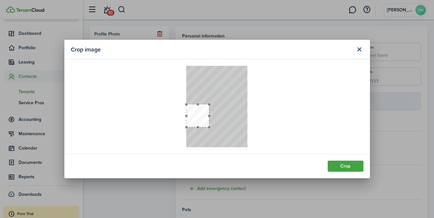
drag, startPoint x: 248, startPoint y: 65, endPoint x: 216, endPoint y: 103, distance: 49.6
click at [216, 103] on div at bounding box center [216, 106] width 61 height 81
drag, startPoint x: 202, startPoint y: 120, endPoint x: 205, endPoint y: 129, distance: 10.1
click at [205, 129] on button "button" at bounding box center [201, 124] width 23 height 23
click at [351, 162] on button "Crop" at bounding box center [346, 165] width 36 height 11
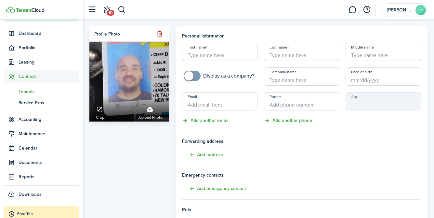
click at [290, 54] on input "Last name" at bounding box center [301, 52] width 75 height 18
type input "Colon"
click at [204, 58] on input "First name" at bounding box center [219, 52] width 75 height 18
click at [358, 79] on input "Date of birth" at bounding box center [383, 76] width 75 height 18
type input "[PERSON_NAME]"
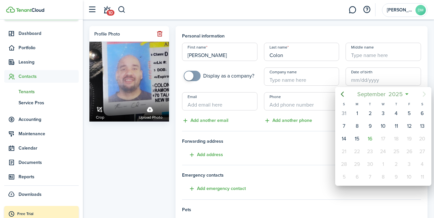
click at [376, 97] on span "September" at bounding box center [371, 94] width 31 height 12
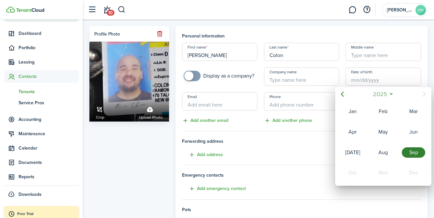
click at [376, 97] on span "2025" at bounding box center [379, 94] width 17 height 12
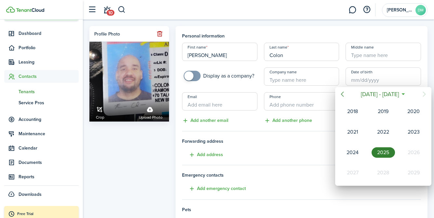
click at [343, 96] on icon "Previous page" at bounding box center [342, 94] width 8 height 8
click at [364, 128] on div "1973" at bounding box center [353, 132] width 26 height 20
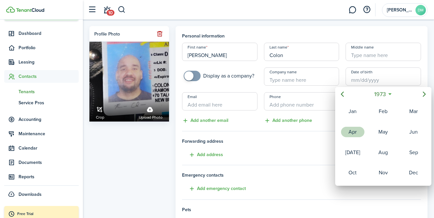
click at [360, 131] on div "Apr" at bounding box center [352, 131] width 23 height 10
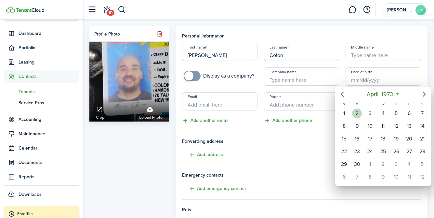
click at [358, 113] on div "2" at bounding box center [357, 113] width 10 height 10
type input "[DATE]"
type input "52"
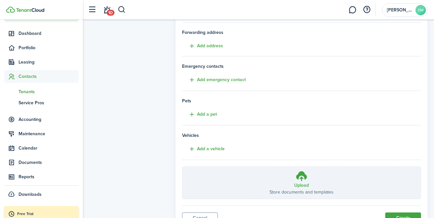
scroll to position [138, 0]
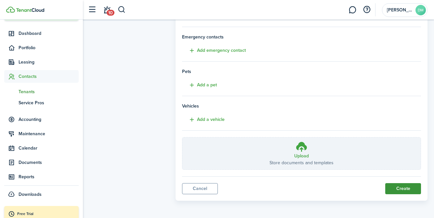
click at [406, 186] on button "Create" at bounding box center [403, 188] width 36 height 11
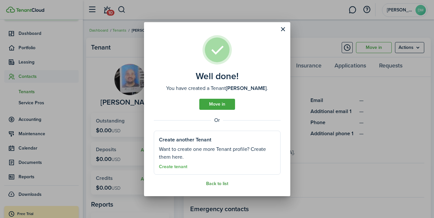
click at [215, 182] on link "Back to list" at bounding box center [217, 183] width 22 height 5
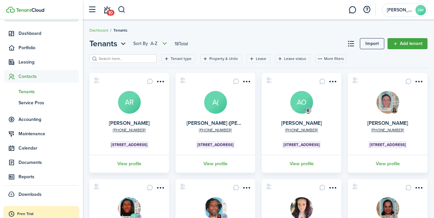
scroll to position [207, 0]
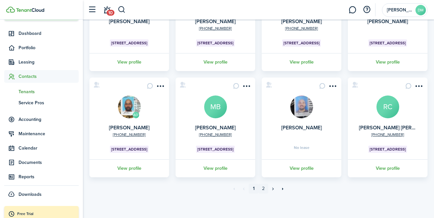
click at [266, 189] on link "2" at bounding box center [263, 188] width 10 height 10
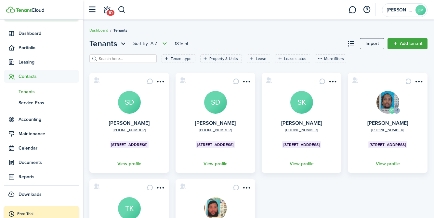
scroll to position [101, 0]
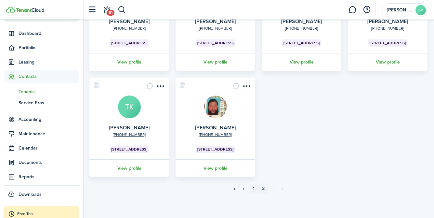
click at [254, 188] on link "1" at bounding box center [254, 188] width 10 height 10
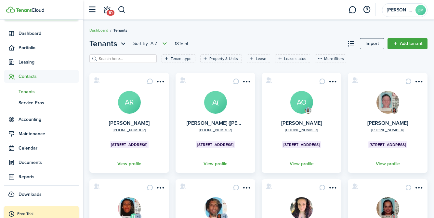
click at [29, 93] on span "Tenants" at bounding box center [49, 91] width 60 height 7
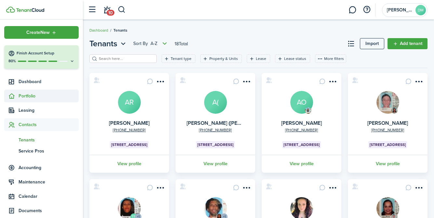
click at [29, 100] on span "Portfolio" at bounding box center [41, 95] width 74 height 13
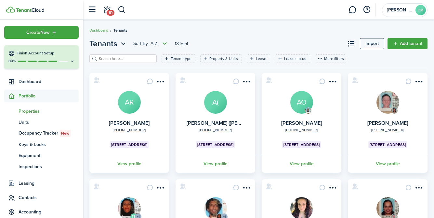
click at [30, 112] on span "Properties" at bounding box center [49, 111] width 60 height 7
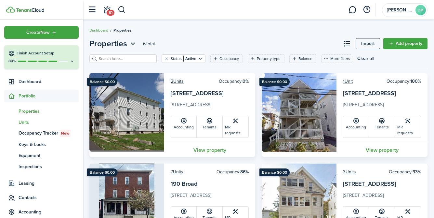
scroll to position [138, 0]
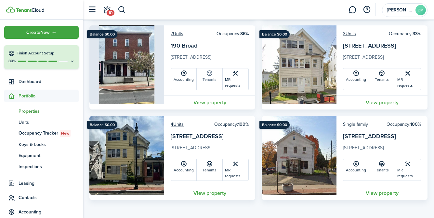
click at [211, 77] on link "Tenants" at bounding box center [210, 78] width 26 height 21
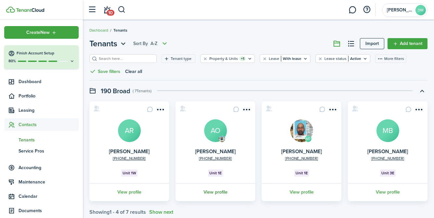
click at [223, 188] on link "View profile" at bounding box center [216, 192] width 82 height 18
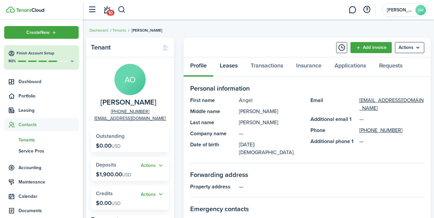
click at [224, 69] on link "Leases" at bounding box center [228, 67] width 31 height 20
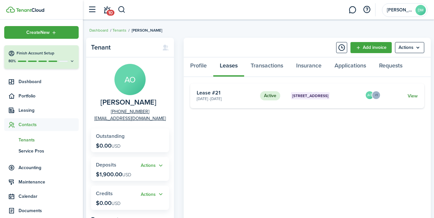
click at [412, 96] on link "View" at bounding box center [413, 95] width 10 height 7
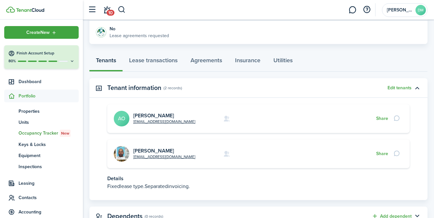
scroll to position [142, 0]
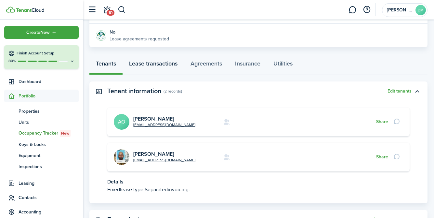
click at [158, 66] on link "Lease transactions" at bounding box center [153, 65] width 61 height 20
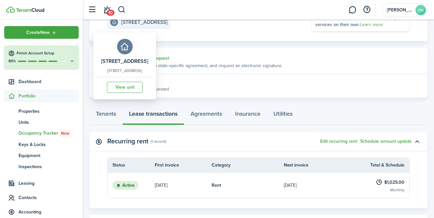
scroll to position [107, 0]
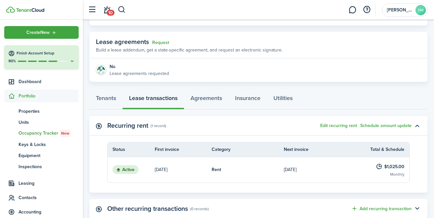
click at [299, 155] on thead "Status First invoice Category Next invoice Total & Schedule" at bounding box center [259, 149] width 302 height 15
click at [259, 170] on link "Rent" at bounding box center [248, 169] width 72 height 25
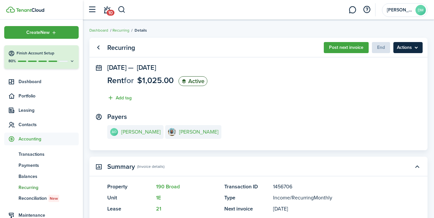
click at [408, 48] on menu-btn "Actions" at bounding box center [407, 47] width 29 height 11
click at [241, 99] on panel-main-section "[DATE] — [DATE] Rent for $1,025.00 Active Add tag" at bounding box center [258, 84] width 302 height 41
click at [97, 46] on link "Go back" at bounding box center [98, 47] width 11 height 11
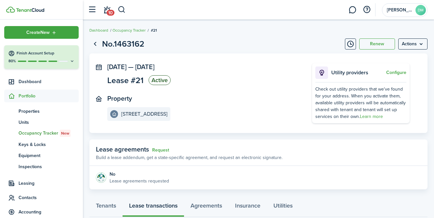
click at [97, 46] on link "Go back" at bounding box center [94, 43] width 11 height 11
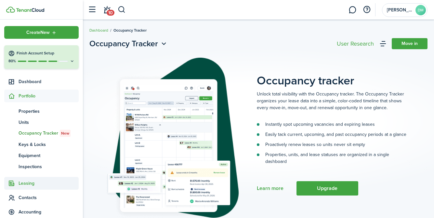
click at [28, 184] on span "Leasing" at bounding box center [49, 182] width 60 height 7
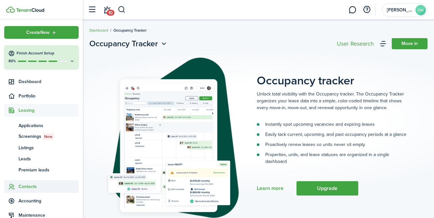
click at [26, 187] on span "Contacts" at bounding box center [49, 186] width 60 height 7
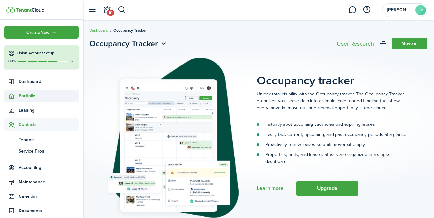
click at [26, 91] on span "Portfolio" at bounding box center [41, 95] width 74 height 13
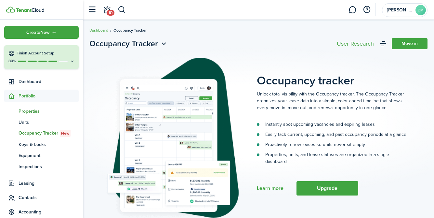
click at [26, 107] on link "pt Properties" at bounding box center [41, 110] width 74 height 11
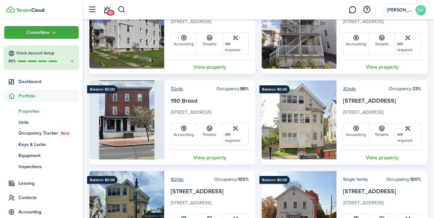
scroll to position [85, 0]
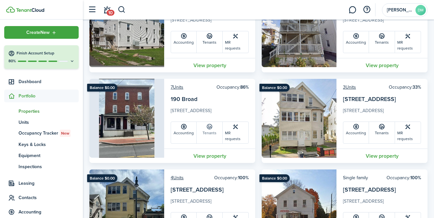
click at [202, 137] on link "Tenants" at bounding box center [210, 132] width 26 height 21
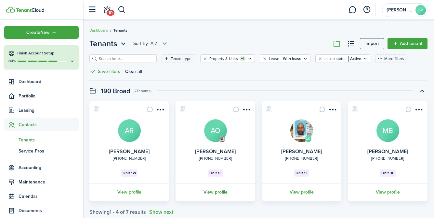
click at [226, 191] on link "View profile" at bounding box center [216, 192] width 82 height 18
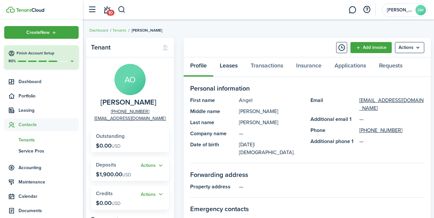
click at [232, 68] on link "Leases" at bounding box center [228, 67] width 31 height 20
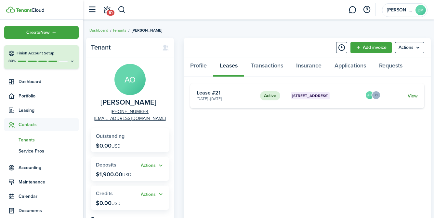
click at [415, 96] on link "View" at bounding box center [413, 95] width 10 height 7
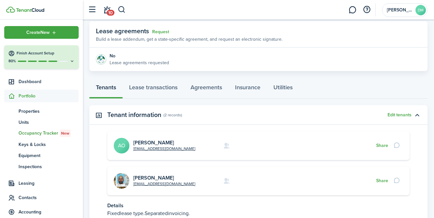
scroll to position [171, 0]
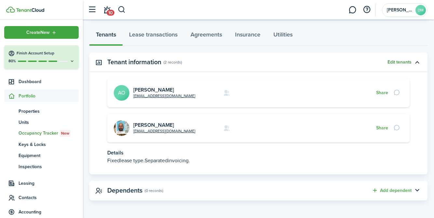
click at [394, 64] on button "Edit tenants" at bounding box center [400, 62] width 24 height 5
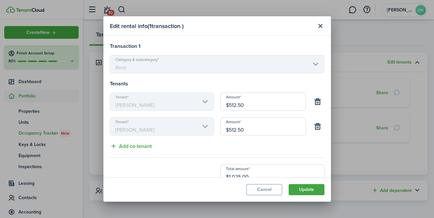
click at [125, 150] on div "Transaction 1 Category & subcategory Rent Tenants Tenant [PERSON_NAME] Amount $…" at bounding box center [217, 112] width 215 height 140
click at [123, 145] on button "Add co-tenant" at bounding box center [131, 146] width 42 height 8
type input "$341.67"
click at [127, 153] on input "Tenant" at bounding box center [162, 151] width 104 height 18
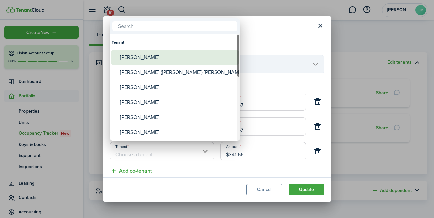
click at [136, 57] on div "[PERSON_NAME]" at bounding box center [177, 57] width 115 height 15
type input "[PERSON_NAME]"
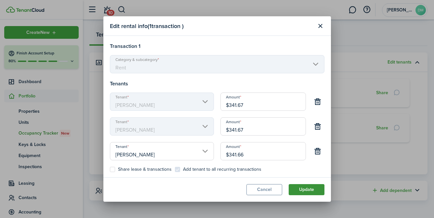
click at [306, 192] on button "Update" at bounding box center [307, 189] width 36 height 11
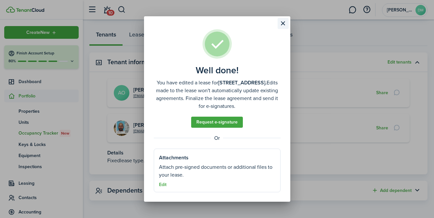
click at [284, 20] on button "Close modal" at bounding box center [283, 23] width 11 height 11
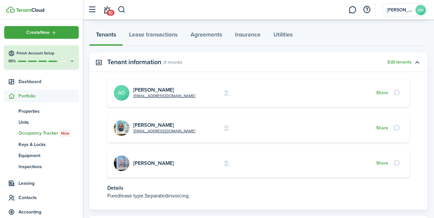
click at [36, 94] on span "Portfolio" at bounding box center [49, 95] width 60 height 7
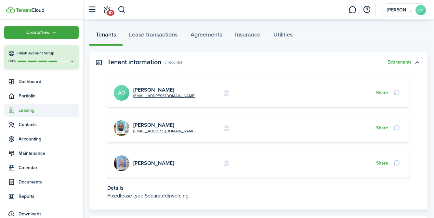
click at [30, 110] on span "Leasing" at bounding box center [49, 110] width 60 height 7
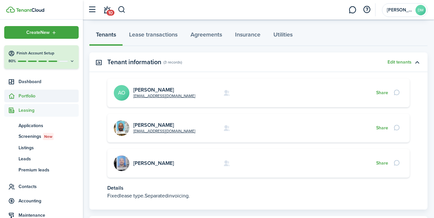
click at [28, 98] on span "Portfolio" at bounding box center [49, 95] width 60 height 7
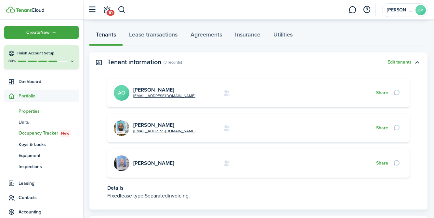
click at [30, 111] on span "Properties" at bounding box center [49, 111] width 60 height 7
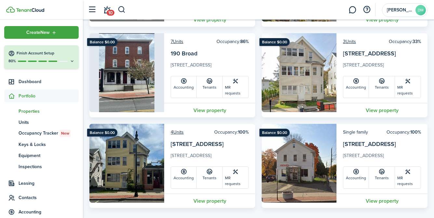
scroll to position [126, 0]
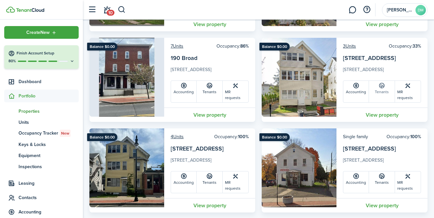
click at [384, 90] on link "Tenants" at bounding box center [382, 91] width 26 height 21
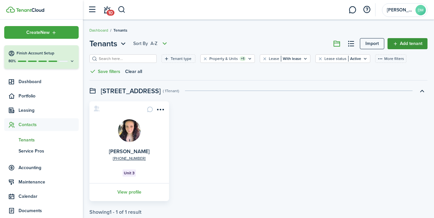
click at [403, 45] on link "Add tenant" at bounding box center [408, 43] width 40 height 11
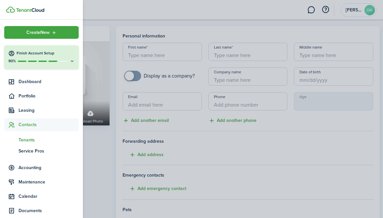
click at [207, 144] on container-opacity at bounding box center [191, 109] width 383 height 218
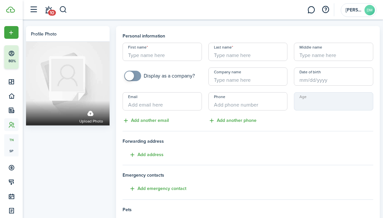
click at [182, 56] on input "First name" at bounding box center [162, 52] width 79 height 18
type input "[PERSON_NAME]"
click at [262, 57] on input "Last name" at bounding box center [247, 52] width 79 height 18
type input "[PERSON_NAME]"
click at [310, 52] on input "Middle name" at bounding box center [333, 52] width 79 height 18
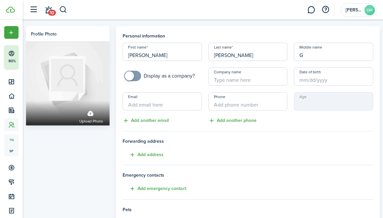
type input "G"
click at [236, 105] on input "+1" at bounding box center [247, 101] width 79 height 18
click at [382, 81] on div "Personal information First name [PERSON_NAME] name [PERSON_NAME] Middle name G …" at bounding box center [248, 205] width 270 height 359
click at [225, 102] on input "+1" at bounding box center [247, 101] width 79 height 18
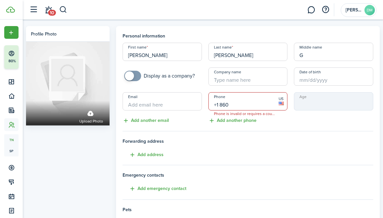
type input "+1 860"
click at [341, 85] on input "Date of birth" at bounding box center [333, 76] width 79 height 18
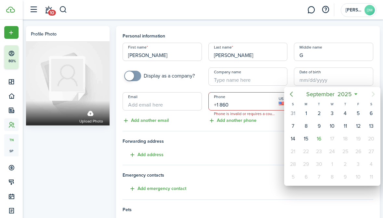
click at [290, 96] on icon "Previous page" at bounding box center [291, 94] width 8 height 8
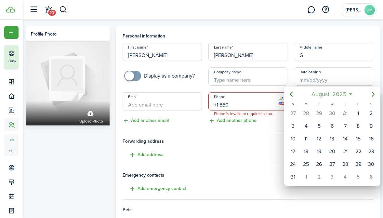
click at [318, 98] on span "August" at bounding box center [320, 94] width 21 height 12
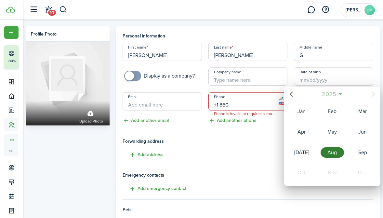
click at [318, 98] on mbsc-button "2025" at bounding box center [329, 94] width 22 height 12
click at [294, 96] on icon "Previous page" at bounding box center [291, 94] width 8 height 8
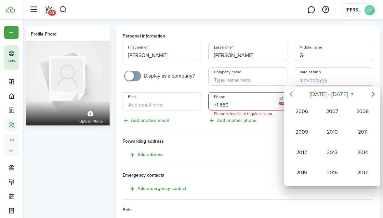
click at [294, 96] on icon "Previous page" at bounding box center [291, 94] width 8 height 8
click at [370, 110] on div "1960" at bounding box center [362, 111] width 23 height 10
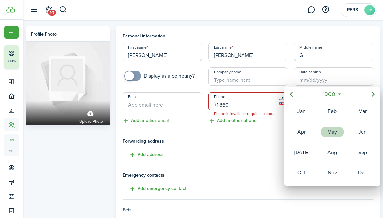
click at [335, 131] on div "May" at bounding box center [332, 131] width 23 height 10
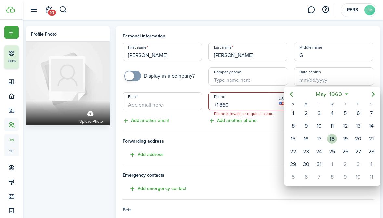
click at [332, 136] on div "18" at bounding box center [332, 139] width 10 height 10
type input "[DATE]"
type input "65"
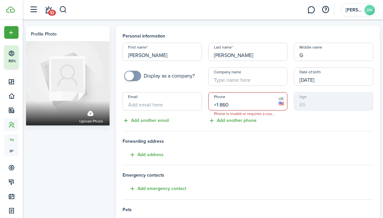
click at [239, 106] on input "+1 860" at bounding box center [247, 101] width 79 height 18
click at [233, 108] on input "[PHONE_NUMBER]" at bounding box center [247, 101] width 79 height 18
type input "[PHONE_NUMBER]"
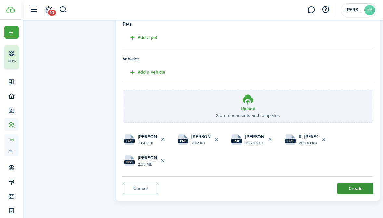
click at [350, 186] on button "Create" at bounding box center [356, 188] width 36 height 11
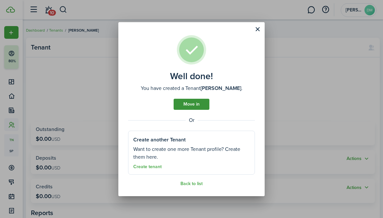
click at [194, 104] on link "Move in" at bounding box center [192, 104] width 36 height 11
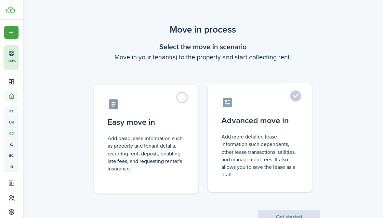
click at [295, 97] on label "Advanced move in Add more detailed lease information such dependents, other lea…" at bounding box center [260, 137] width 104 height 109
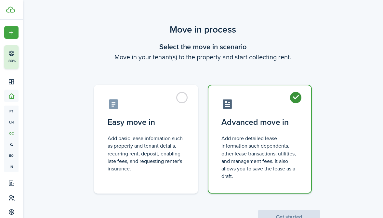
radio input "true"
click at [296, 213] on button "Get started" at bounding box center [289, 216] width 62 height 14
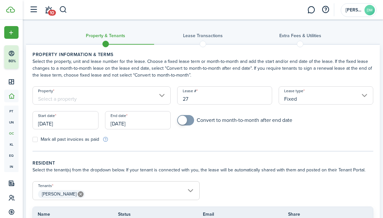
click at [165, 97] on input "Property" at bounding box center [102, 95] width 138 height 18
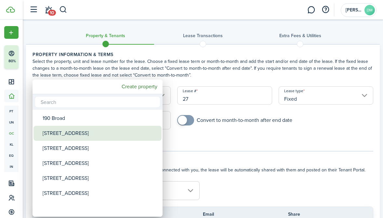
click at [86, 132] on div "[STREET_ADDRESS]" at bounding box center [100, 133] width 115 height 15
type input "[STREET_ADDRESS]"
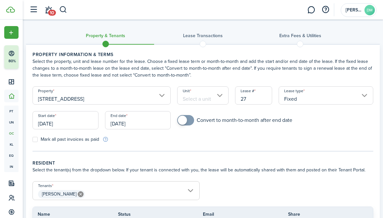
click at [317, 97] on input "Fixed" at bounding box center [326, 95] width 95 height 18
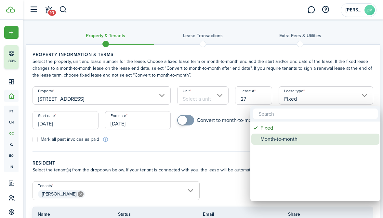
click at [264, 138] on div "Month-to-month" at bounding box center [317, 138] width 115 height 11
type input "Month-to-month"
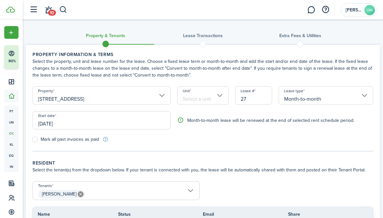
click at [78, 120] on input "[DATE]" at bounding box center [102, 120] width 138 height 18
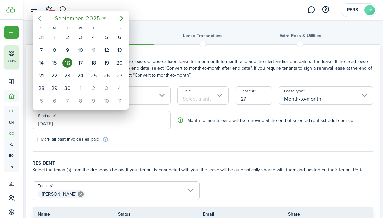
click at [41, 18] on icon "Previous page" at bounding box center [40, 18] width 8 height 8
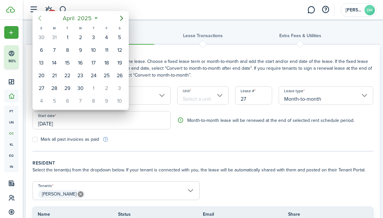
click at [41, 18] on icon "Previous page" at bounding box center [40, 18] width 8 height 8
click at [83, 36] on div "1" at bounding box center [80, 38] width 10 height 10
type input "[DATE]"
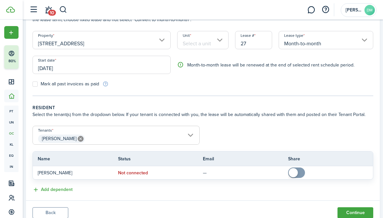
scroll to position [80, 0]
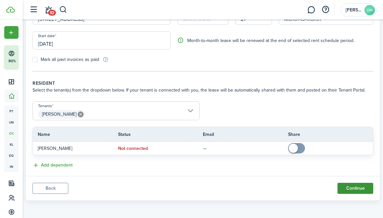
click at [349, 183] on button "Continue" at bounding box center [356, 187] width 36 height 11
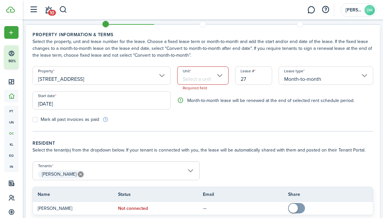
scroll to position [0, 0]
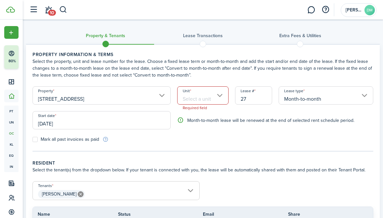
click at [218, 96] on input "Unit" at bounding box center [202, 95] width 51 height 18
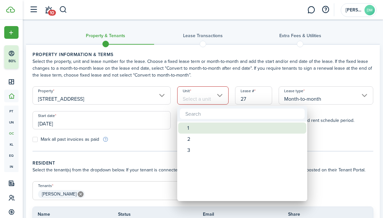
click at [201, 129] on div "1" at bounding box center [244, 127] width 115 height 11
type input "1"
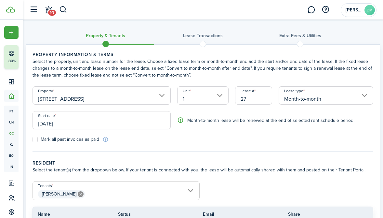
scroll to position [80, 0]
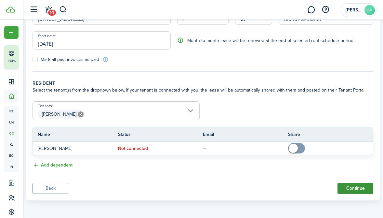
click at [362, 188] on button "Continue" at bounding box center [356, 187] width 36 height 11
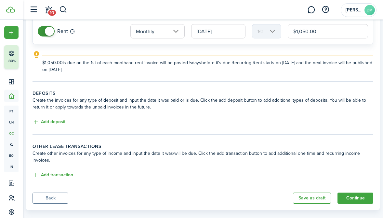
scroll to position [86, 0]
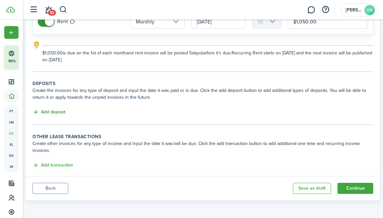
click at [57, 112] on button "Add deposit" at bounding box center [49, 111] width 33 height 7
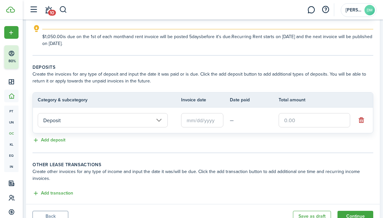
scroll to position [108, 0]
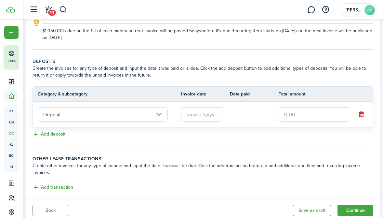
click at [199, 116] on input "text" at bounding box center [202, 114] width 42 height 14
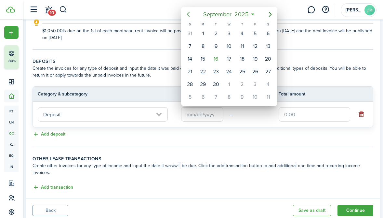
click at [188, 15] on icon "Previous page" at bounding box center [188, 14] width 8 height 8
click at [191, 17] on icon "Previous page" at bounding box center [188, 14] width 8 height 8
click at [190, 17] on icon "Previous page" at bounding box center [188, 14] width 8 height 8
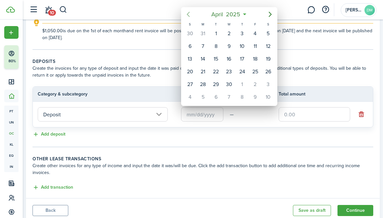
click at [190, 17] on icon "Previous page" at bounding box center [188, 14] width 8 height 8
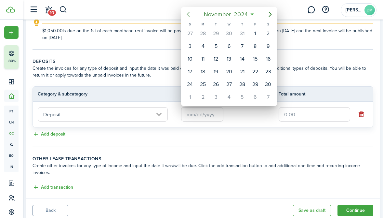
click at [190, 17] on icon "Previous page" at bounding box center [188, 14] width 8 height 8
click at [245, 17] on span "2024" at bounding box center [241, 14] width 17 height 12
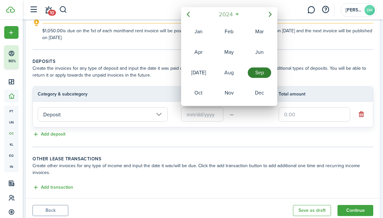
click at [231, 18] on span "2024" at bounding box center [226, 14] width 17 height 12
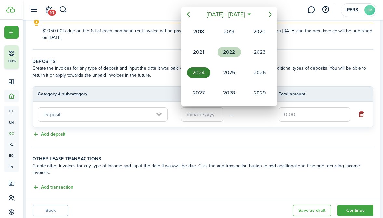
click at [231, 52] on div "2022" at bounding box center [229, 52] width 23 height 10
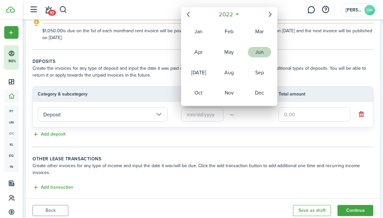
click at [253, 55] on div "Jun" at bounding box center [259, 52] width 23 height 10
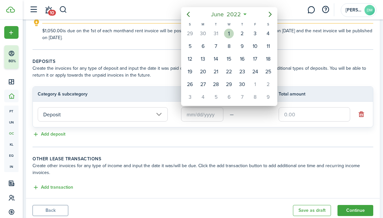
click at [228, 36] on div "1" at bounding box center [229, 34] width 10 height 10
type input "[DATE]"
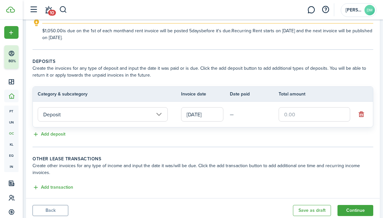
click at [312, 118] on input "text" at bounding box center [315, 114] width 72 height 14
click at [109, 117] on input "Deposit" at bounding box center [103, 114] width 130 height 14
type input "$750.00"
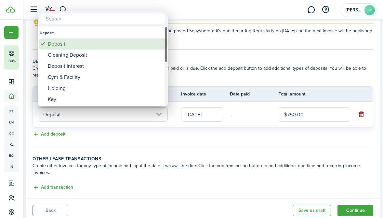
click at [84, 46] on div "Deposit" at bounding box center [105, 43] width 115 height 11
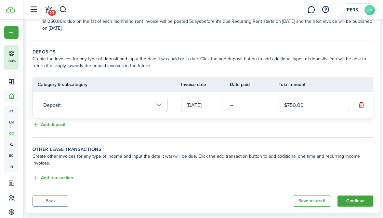
scroll to position [130, 0]
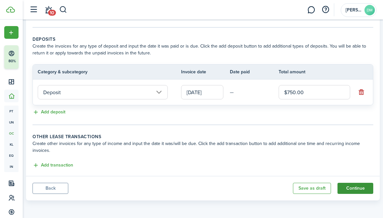
click at [364, 189] on button "Continue" at bounding box center [356, 187] width 36 height 11
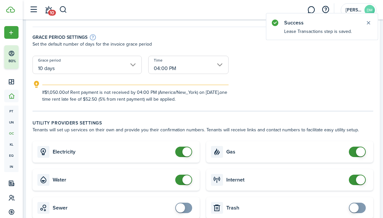
scroll to position [119, 0]
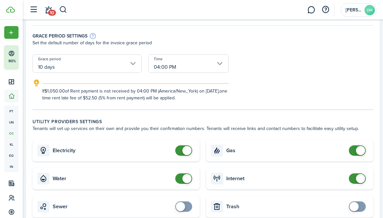
checkbox input "false"
click at [186, 181] on span at bounding box center [186, 178] width 9 height 9
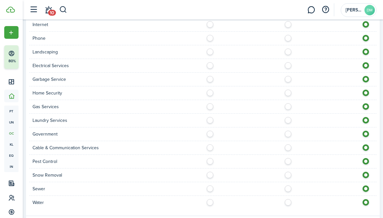
scroll to position [463, 0]
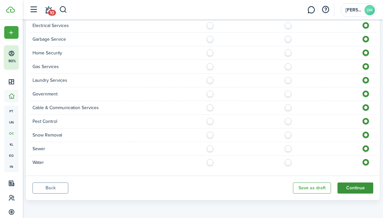
click at [341, 190] on button "Continue" at bounding box center [356, 187] width 36 height 11
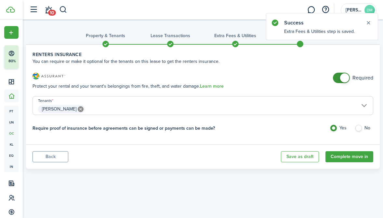
checkbox input "false"
click at [342, 81] on span at bounding box center [344, 77] width 9 height 9
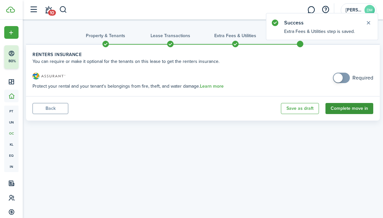
click at [349, 105] on button "Complete move in" at bounding box center [349, 108] width 48 height 11
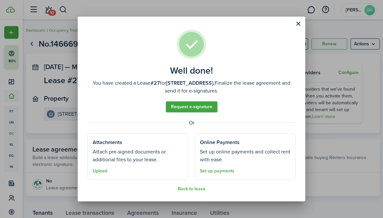
click at [191, 185] on assembled-view "Well done! You have created a Lease #27 for [STREET_ADDRESS]. Finalize the leas…" at bounding box center [191, 110] width 208 height 161
click at [190, 189] on button "Back to lease" at bounding box center [192, 188] width 28 height 5
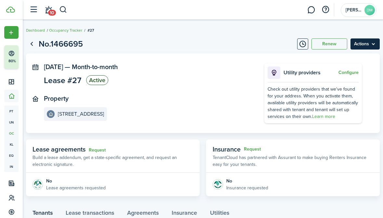
click at [362, 43] on menu-btn "Actions" at bounding box center [365, 43] width 29 height 11
click at [193, 43] on page-view-header "No.1466695 Renew Actions" at bounding box center [203, 44] width 354 height 12
click at [35, 44] on link "Go back" at bounding box center [31, 43] width 11 height 11
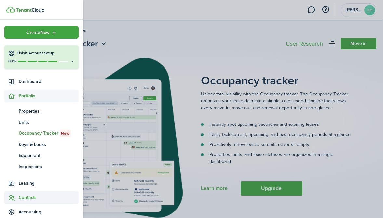
click at [27, 198] on span "Contacts" at bounding box center [49, 197] width 60 height 7
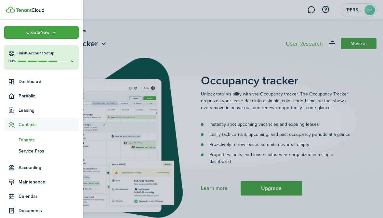
click at [29, 142] on span "Tenants" at bounding box center [49, 139] width 60 height 7
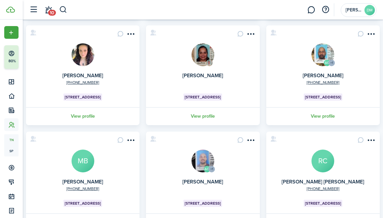
scroll to position [313, 0]
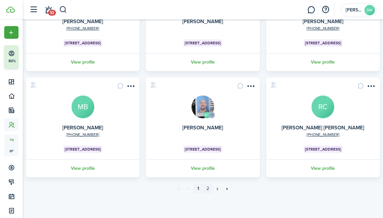
click at [207, 186] on link "2" at bounding box center [208, 188] width 10 height 10
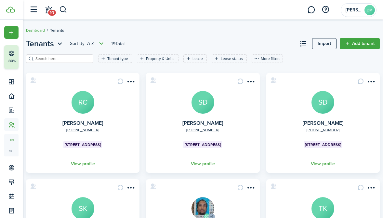
click at [84, 106] on avatar-text "RC" at bounding box center [83, 102] width 23 height 23
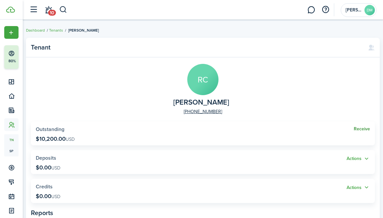
click at [367, 127] on link "Receive" at bounding box center [362, 128] width 16 height 5
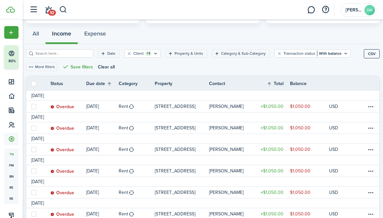
scroll to position [64, 0]
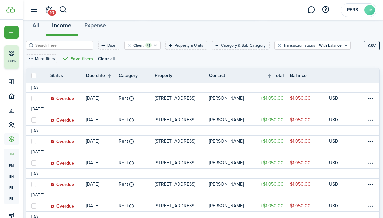
click at [34, 77] on label at bounding box center [33, 75] width 5 height 5
click at [31, 75] on input "checkbox" at bounding box center [31, 75] width 0 height 0
checkbox input "true"
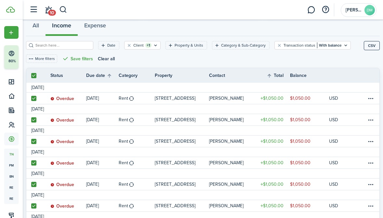
checkbox input "true"
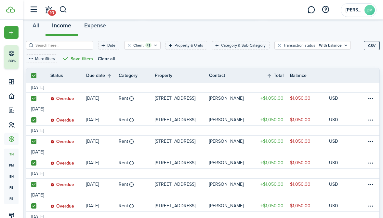
checkbox input "true"
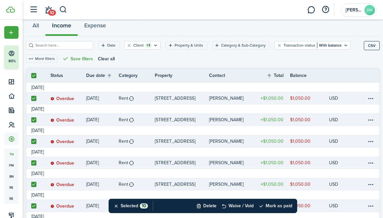
click at [34, 101] on link at bounding box center [33, 97] width 14 height 11
click at [34, 99] on label at bounding box center [33, 98] width 5 height 5
click at [31, 98] on input "checkbox" at bounding box center [31, 98] width 0 height 0
checkbox input "false"
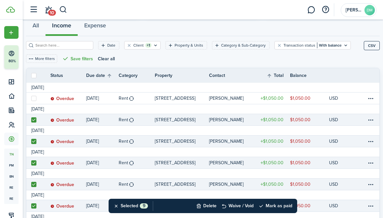
click at [34, 118] on label at bounding box center [33, 119] width 5 height 5
click at [31, 119] on input "checkbox" at bounding box center [31, 119] width 0 height 0
checkbox input "false"
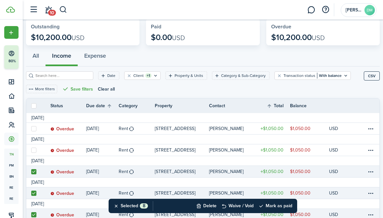
scroll to position [43, 0]
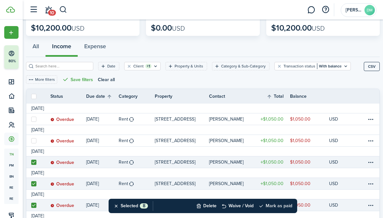
click at [277, 207] on button "Mark as paid" at bounding box center [275, 205] width 34 height 14
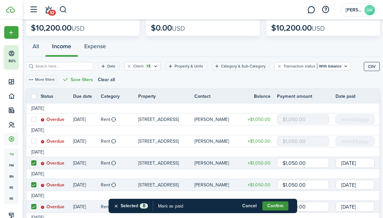
click at [283, 206] on button "Confirm" at bounding box center [275, 205] width 26 height 9
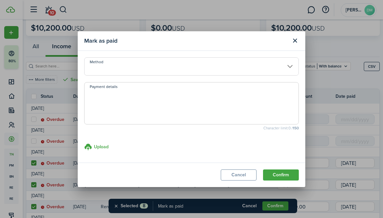
click at [285, 70] on input "Method" at bounding box center [191, 66] width 215 height 18
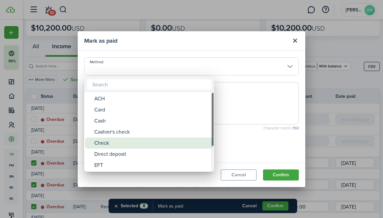
click at [114, 147] on div "Check" at bounding box center [151, 142] width 115 height 11
type input "Check"
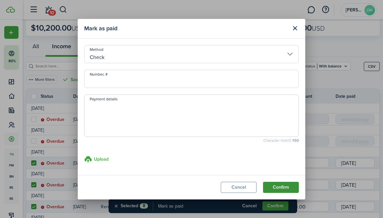
click at [280, 186] on button "Confirm" at bounding box center [281, 186] width 36 height 11
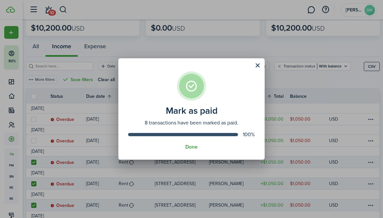
click at [189, 146] on button "Done" at bounding box center [191, 147] width 12 height 6
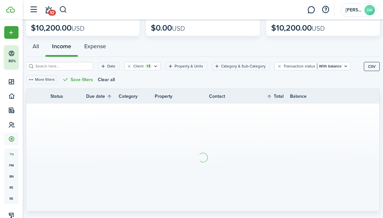
scroll to position [0, 0]
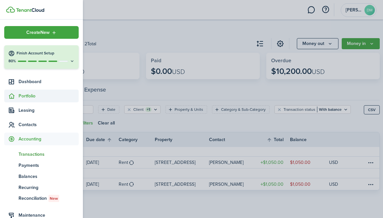
click at [31, 95] on span "Portfolio" at bounding box center [49, 95] width 60 height 7
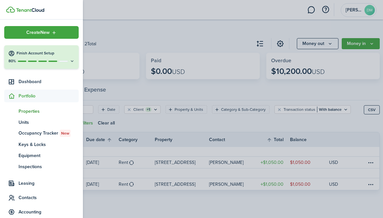
click at [29, 114] on span "Properties" at bounding box center [49, 111] width 60 height 7
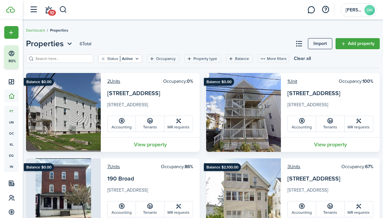
scroll to position [123, 0]
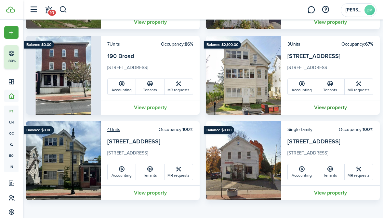
click at [332, 109] on link "View property" at bounding box center [330, 107] width 99 height 15
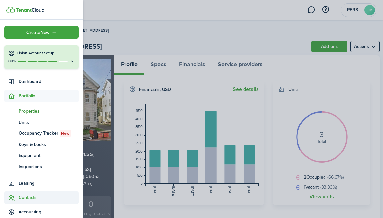
click at [33, 197] on span "Contacts" at bounding box center [49, 197] width 60 height 7
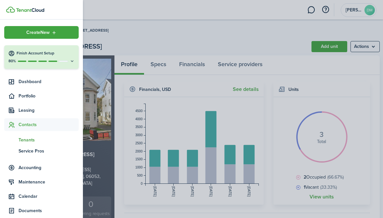
click at [32, 140] on span "Tenants" at bounding box center [49, 139] width 60 height 7
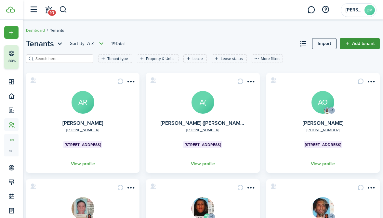
click at [361, 43] on link "Add tenant" at bounding box center [360, 43] width 40 height 11
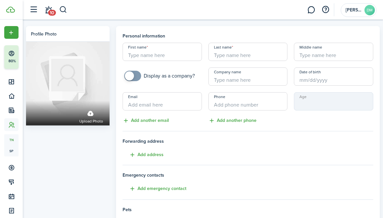
click at [140, 58] on input "First name" at bounding box center [162, 52] width 79 height 18
type input "[PERSON_NAME]"
click at [226, 57] on input "Last name" at bounding box center [247, 52] width 79 height 18
type input "M"
click at [158, 59] on input "[PERSON_NAME]" at bounding box center [162, 52] width 79 height 18
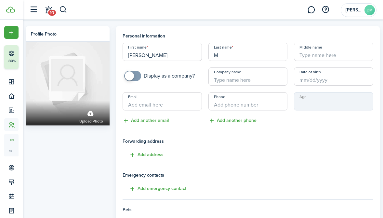
type input "[PERSON_NAME]"
click at [229, 56] on input "M" at bounding box center [247, 52] width 79 height 18
type input "Munck"
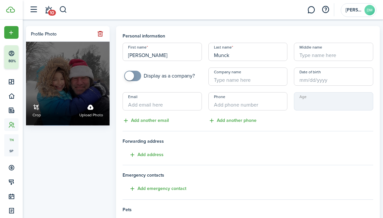
click at [36, 110] on link "Crop" at bounding box center [37, 109] width 8 height 17
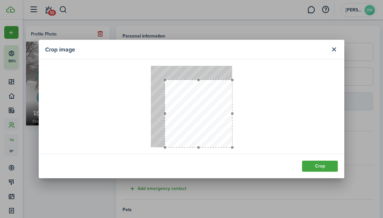
drag, startPoint x: 151, startPoint y: 65, endPoint x: 164, endPoint y: 79, distance: 19.1
click at [164, 79] on div at bounding box center [165, 79] width 3 height 3
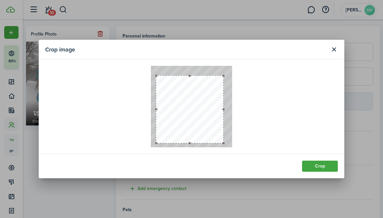
drag, startPoint x: 201, startPoint y: 113, endPoint x: 192, endPoint y: 108, distance: 9.7
click at [192, 108] on button "button" at bounding box center [189, 108] width 67 height 67
click at [332, 167] on button "Crop" at bounding box center [320, 165] width 36 height 11
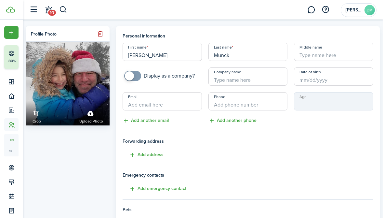
click at [315, 55] on input "Middle name" at bounding box center [333, 52] width 79 height 18
click at [309, 76] on input "Date of birth" at bounding box center [333, 76] width 79 height 18
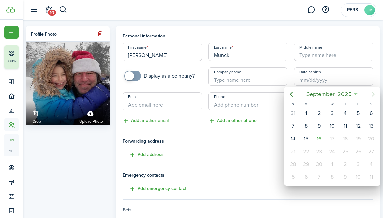
click at [157, 104] on div at bounding box center [191, 109] width 487 height 322
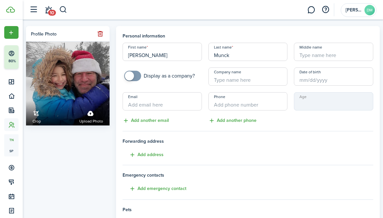
click at [157, 104] on input "Email" at bounding box center [162, 101] width 79 height 18
paste input "[EMAIL_ADDRESS][DOMAIN_NAME]"
type input "[EMAIL_ADDRESS][DOMAIN_NAME]"
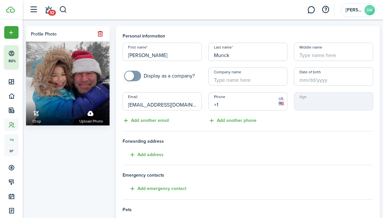
click at [270, 102] on input "+1" at bounding box center [247, 101] width 79 height 18
click at [311, 79] on input "Date of birth" at bounding box center [333, 76] width 79 height 18
type input "[PHONE_NUMBER]"
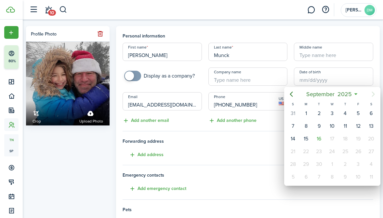
click at [276, 123] on div at bounding box center [191, 109] width 487 height 322
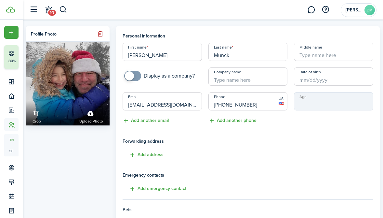
scroll to position [138, 0]
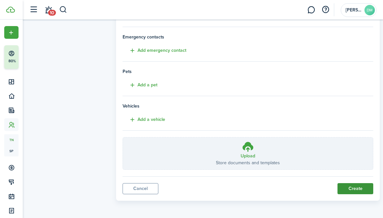
click at [360, 187] on button "Create" at bounding box center [356, 188] width 36 height 11
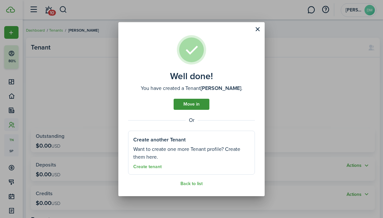
click at [187, 102] on link "Move in" at bounding box center [192, 104] width 36 height 11
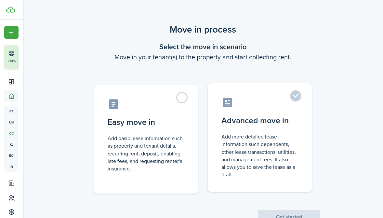
click at [297, 101] on label "Advanced move in Add more detailed lease information such dependents, other lea…" at bounding box center [260, 137] width 104 height 109
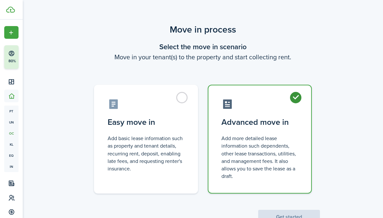
radio input "true"
click at [298, 215] on button "Get started" at bounding box center [289, 216] width 62 height 14
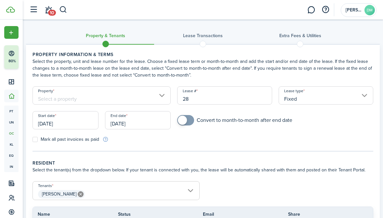
click at [159, 95] on input "Property" at bounding box center [102, 95] width 138 height 18
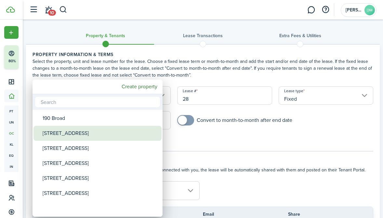
click at [66, 140] on div "[STREET_ADDRESS]" at bounding box center [100, 133] width 115 height 15
type input "[STREET_ADDRESS]"
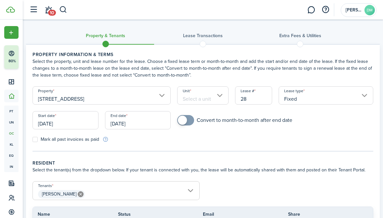
click at [218, 97] on input "Unit" at bounding box center [202, 95] width 51 height 18
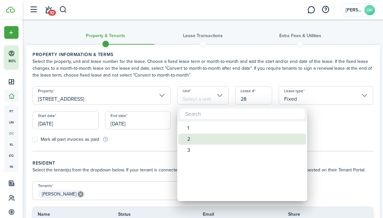
click at [192, 141] on div "2" at bounding box center [244, 138] width 115 height 11
type input "2"
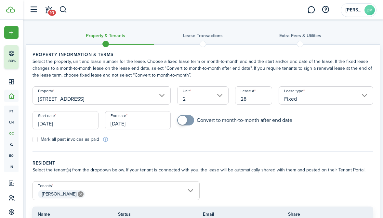
click at [298, 99] on input "Fixed" at bounding box center [326, 95] width 95 height 18
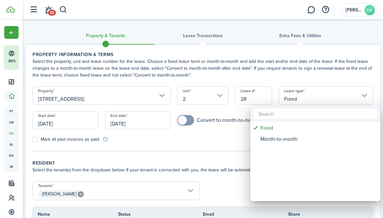
click at [57, 121] on div at bounding box center [191, 109] width 487 height 322
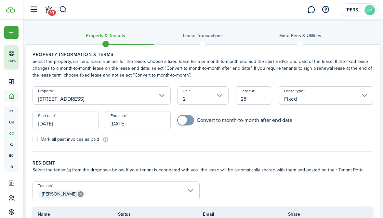
click at [54, 117] on input "[DATE]" at bounding box center [66, 120] width 66 height 18
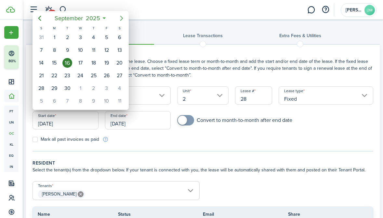
click at [121, 19] on icon "Next page" at bounding box center [121, 18] width 3 height 5
click at [80, 35] on div "1" at bounding box center [80, 38] width 10 height 10
type input "[DATE]"
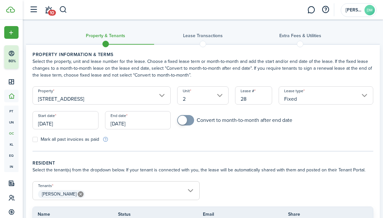
click at [128, 123] on input "[DATE]" at bounding box center [138, 120] width 66 height 18
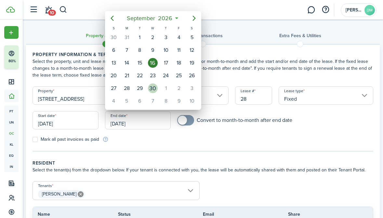
click at [150, 89] on div "30" at bounding box center [153, 88] width 10 height 10
type input "[DATE]"
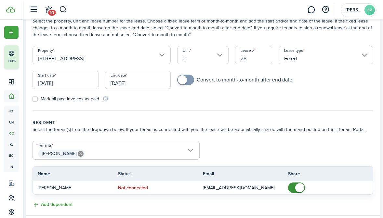
scroll to position [49, 0]
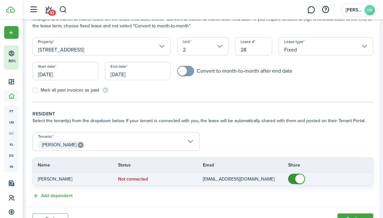
checkbox input "false"
click at [296, 180] on span at bounding box center [299, 178] width 9 height 9
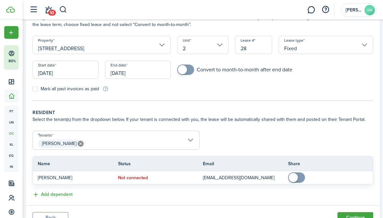
scroll to position [80, 0]
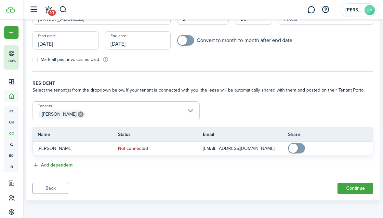
click at [56, 165] on button "Add dependent" at bounding box center [53, 164] width 40 height 7
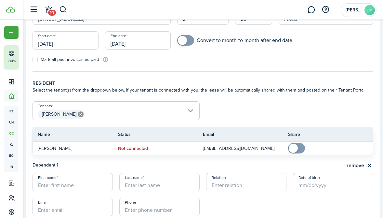
click at [64, 183] on input "First name" at bounding box center [73, 182] width 80 height 18
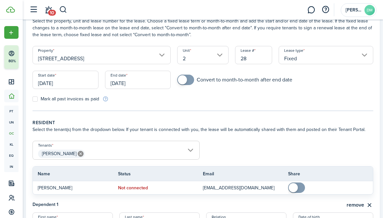
scroll to position [147, 0]
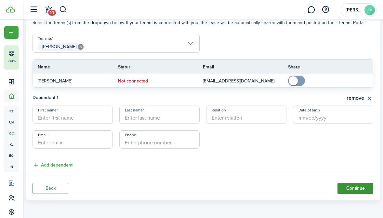
click at [352, 185] on button "Continue" at bounding box center [356, 187] width 36 height 11
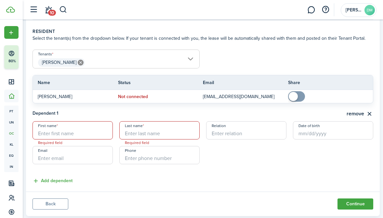
scroll to position [121, 0]
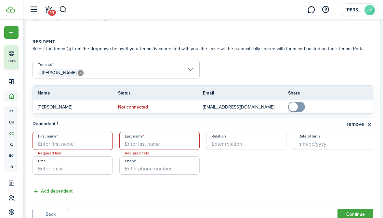
click at [191, 71] on span "[PERSON_NAME]" at bounding box center [116, 72] width 166 height 11
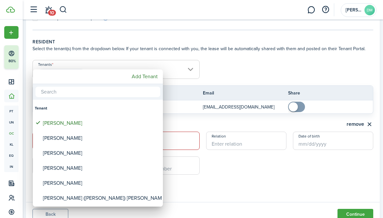
click at [191, 71] on div at bounding box center [191, 109] width 487 height 322
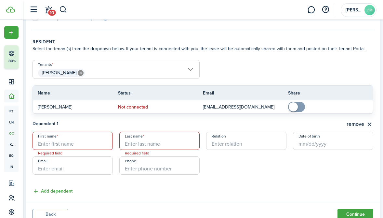
click at [257, 61] on form "Tenants [PERSON_NAME] [PERSON_NAME] Name Status Email Share [PERSON_NAME] Not c…" at bounding box center [202, 87] width 347 height 54
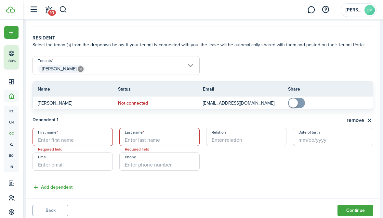
scroll to position [135, 0]
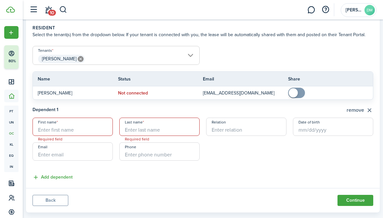
click at [365, 108] on button "remove" at bounding box center [360, 110] width 27 height 8
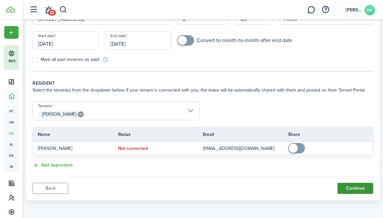
click at [355, 186] on button "Continue" at bounding box center [356, 187] width 36 height 11
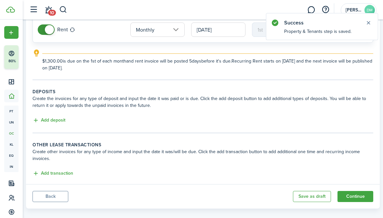
scroll to position [79, 0]
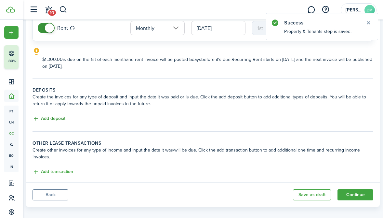
click at [56, 118] on button "Add deposit" at bounding box center [49, 118] width 33 height 7
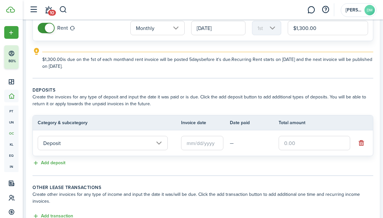
click at [203, 144] on input "text" at bounding box center [202, 143] width 42 height 14
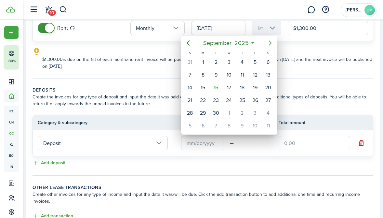
click at [271, 45] on icon "Next page" at bounding box center [270, 43] width 8 height 8
click at [227, 62] on div "1" at bounding box center [229, 62] width 10 height 10
type input "[DATE]"
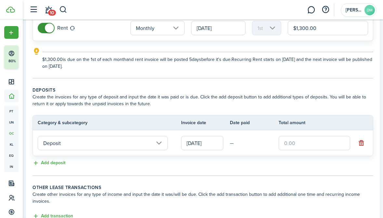
click at [294, 147] on input "text" at bounding box center [315, 143] width 72 height 14
click at [160, 143] on input "Deposit" at bounding box center [103, 143] width 130 height 14
type input "$1,300.00"
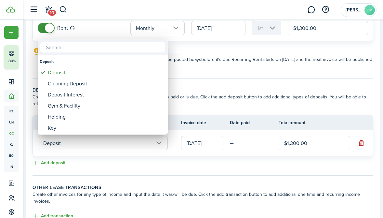
click at [147, 150] on div at bounding box center [191, 109] width 487 height 322
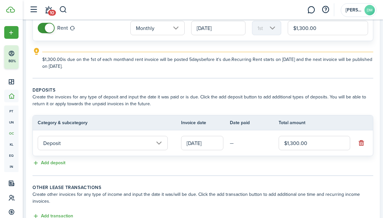
scroll to position [130, 0]
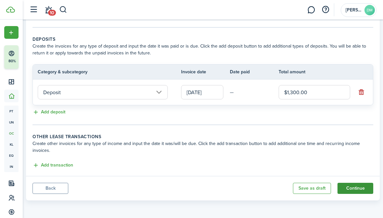
click at [350, 186] on button "Continue" at bounding box center [356, 187] width 36 height 11
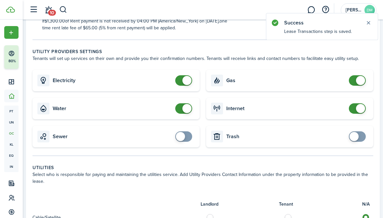
scroll to position [216, 0]
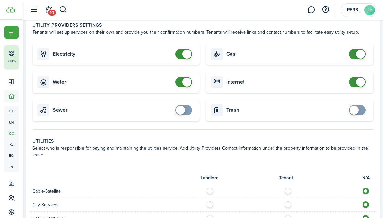
checkbox input "false"
click at [182, 81] on span at bounding box center [186, 81] width 9 height 9
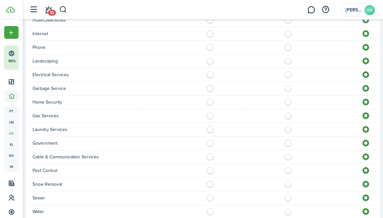
scroll to position [463, 0]
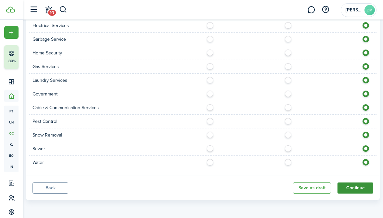
click at [357, 190] on button "Continue" at bounding box center [356, 187] width 36 height 11
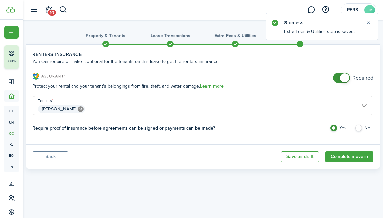
checkbox input "false"
click at [343, 75] on span at bounding box center [344, 77] width 9 height 9
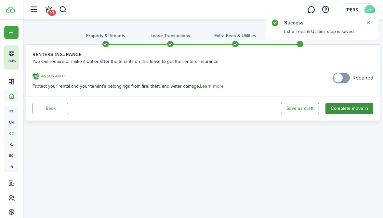
click at [357, 109] on button "Complete move in" at bounding box center [349, 108] width 48 height 11
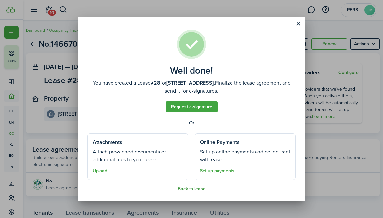
click at [188, 190] on button "Back to lease" at bounding box center [192, 188] width 28 height 5
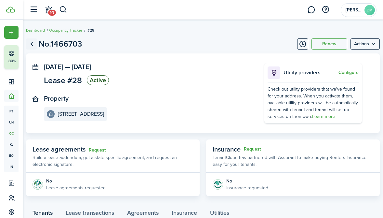
click at [32, 46] on link "Go back" at bounding box center [31, 43] width 11 height 11
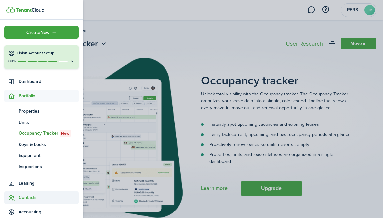
click at [31, 197] on span "Contacts" at bounding box center [49, 197] width 60 height 7
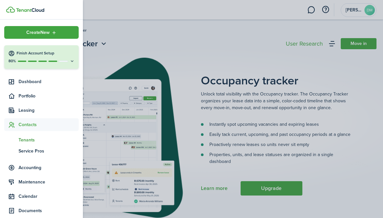
click at [30, 143] on span "Tenants" at bounding box center [49, 139] width 60 height 7
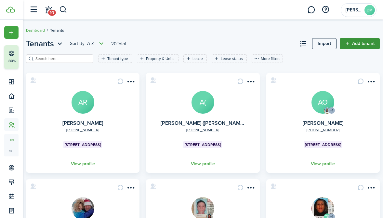
click at [352, 42] on link "Add tenant" at bounding box center [360, 43] width 40 height 11
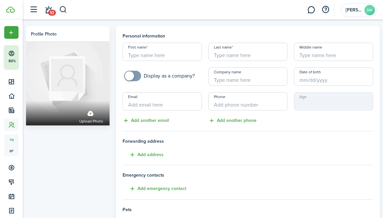
click at [163, 51] on input "First name" at bounding box center [162, 52] width 79 height 18
type input "[PERSON_NAME]"
click at [250, 55] on input "Last name" at bounding box center [247, 52] width 79 height 18
type input "Munck"
click at [304, 58] on input "Middle name" at bounding box center [333, 52] width 79 height 18
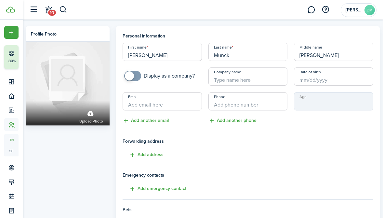
type input "[PERSON_NAME]"
click at [223, 107] on input "+1" at bounding box center [247, 101] width 79 height 18
type input "[PHONE_NUMBER]"
click at [152, 111] on div "Email Add another email" at bounding box center [162, 108] width 86 height 32
click at [144, 102] on input "Email" at bounding box center [162, 101] width 79 height 18
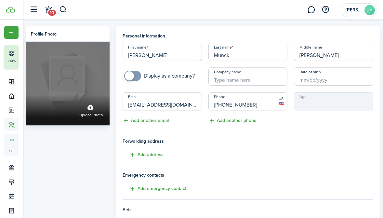
drag, startPoint x: 145, startPoint y: 105, endPoint x: 109, endPoint y: 105, distance: 36.1
click at [109, 105] on div "Profile photo Upload photo Personal information First name [PERSON_NAME] Last n…" at bounding box center [203, 182] width 360 height 312
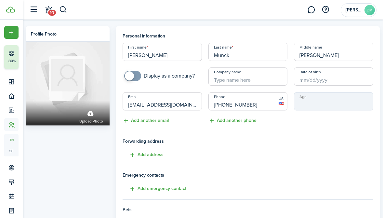
click at [179, 103] on input "[EMAIL_ADDRESS][DOMAIN_NAME]" at bounding box center [162, 101] width 79 height 18
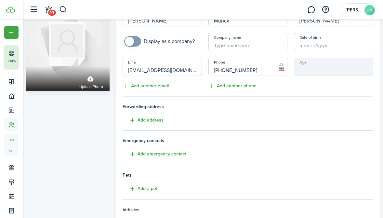
scroll to position [138, 0]
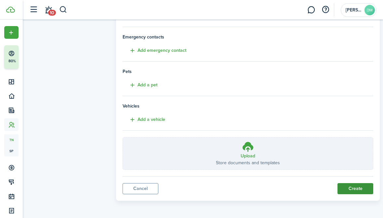
type input "[EMAIL_ADDRESS][DOMAIN_NAME]"
click at [363, 188] on button "Create" at bounding box center [356, 188] width 36 height 11
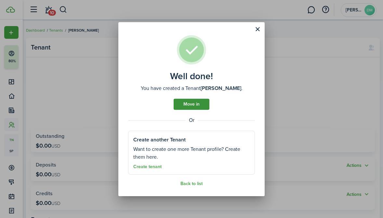
click at [198, 101] on link "Move in" at bounding box center [192, 104] width 36 height 11
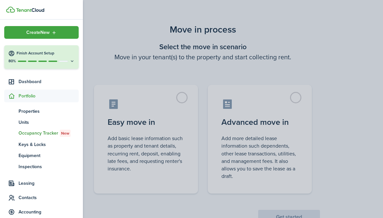
click at [26, 100] on span "Portfolio" at bounding box center [41, 95] width 74 height 13
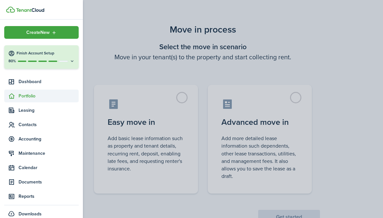
click at [30, 99] on span "Portfolio" at bounding box center [41, 95] width 74 height 13
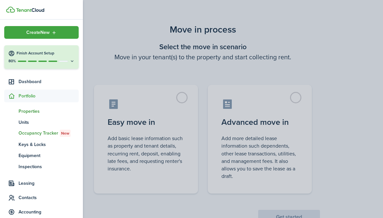
click at [30, 109] on span "Properties" at bounding box center [49, 111] width 60 height 7
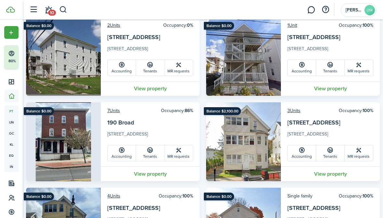
scroll to position [73, 0]
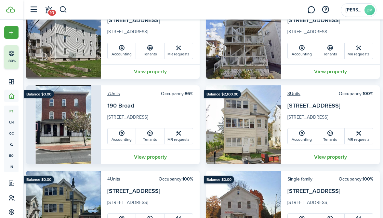
click at [332, 133] on icon at bounding box center [330, 133] width 7 height 7
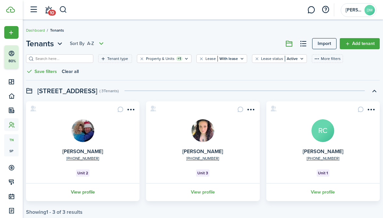
click at [90, 188] on link "View profile" at bounding box center [82, 192] width 115 height 18
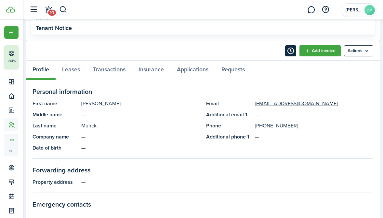
scroll to position [263, 0]
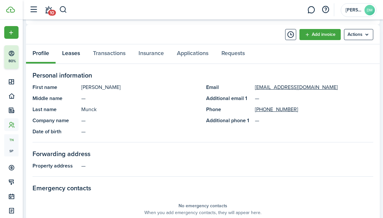
click at [71, 54] on link "Leases" at bounding box center [71, 53] width 31 height 19
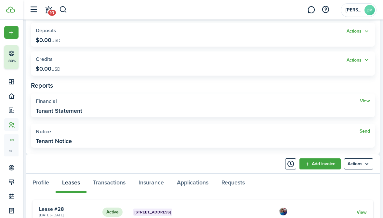
scroll to position [157, 0]
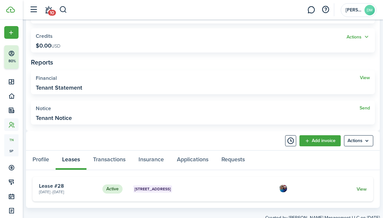
click at [364, 188] on link "View" at bounding box center [362, 188] width 10 height 7
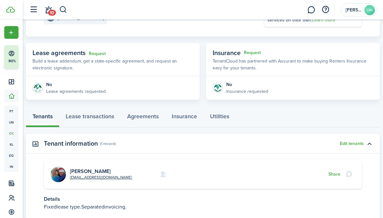
scroll to position [142, 0]
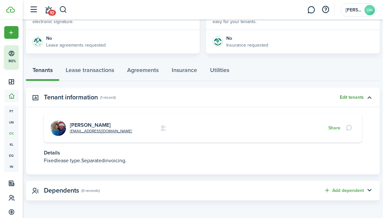
click at [355, 96] on button "Edit tenants" at bounding box center [352, 97] width 24 height 5
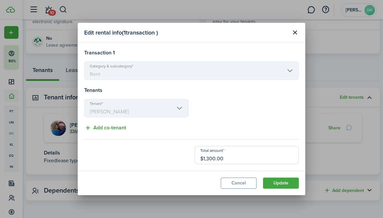
click at [115, 129] on button "Add co-tenant" at bounding box center [105, 128] width 42 height 8
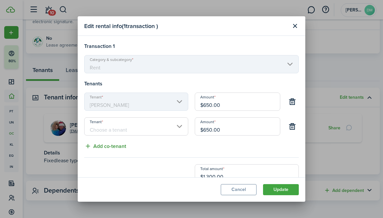
click at [115, 129] on input "Tenant" at bounding box center [136, 126] width 104 height 18
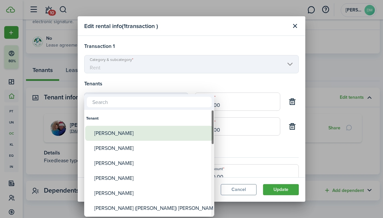
click at [115, 133] on div "[PERSON_NAME]" at bounding box center [151, 133] width 115 height 15
type input "[PERSON_NAME]"
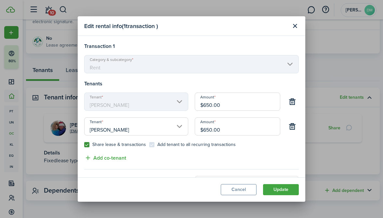
click at [89, 146] on label "Share lease & transactions" at bounding box center [115, 144] width 62 height 5
click at [84, 145] on input "Share lease & transactions" at bounding box center [84, 144] width 0 height 0
checkbox input "false"
click at [288, 192] on button "Update" at bounding box center [281, 189] width 36 height 11
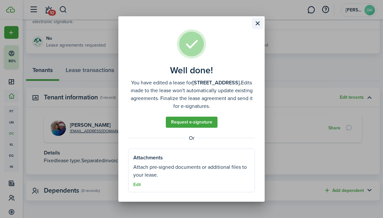
click at [256, 25] on button "Close modal" at bounding box center [257, 23] width 11 height 11
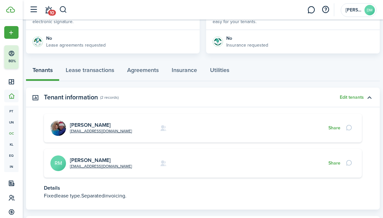
scroll to position [0, 0]
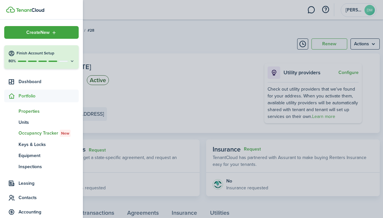
click at [32, 110] on span "Properties" at bounding box center [49, 111] width 60 height 7
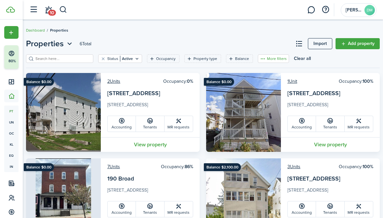
click at [258, 60] on button "More filters" at bounding box center [273, 58] width 31 height 8
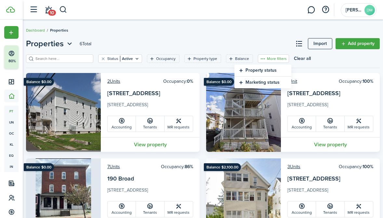
click at [258, 60] on button "More filters" at bounding box center [273, 58] width 31 height 8
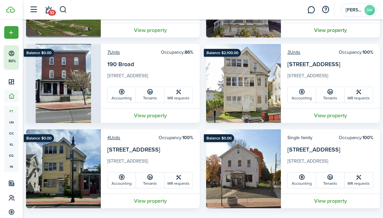
scroll to position [118, 0]
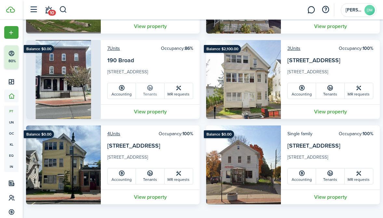
click at [152, 90] on icon at bounding box center [150, 88] width 7 height 7
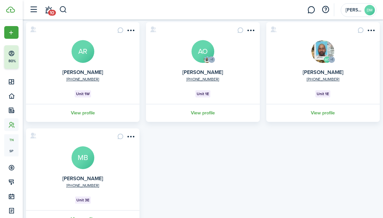
scroll to position [82, 0]
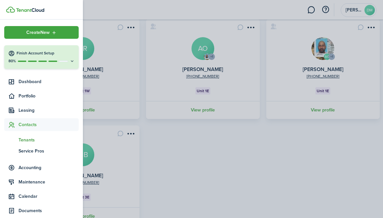
click at [31, 139] on span "Tenants" at bounding box center [49, 139] width 60 height 7
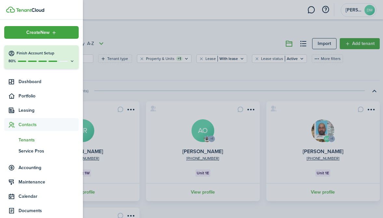
click at [29, 138] on span "Tenants" at bounding box center [49, 139] width 60 height 7
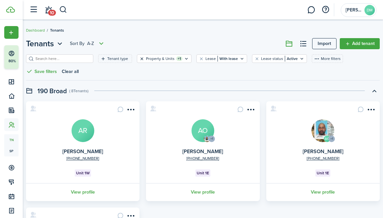
click at [139, 58] on button "Clear filter" at bounding box center [142, 58] width 6 height 5
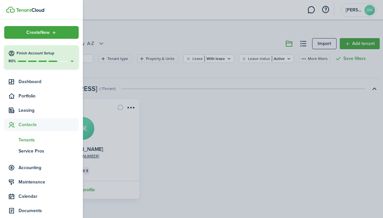
click at [28, 126] on span "Contacts" at bounding box center [49, 124] width 60 height 7
click at [29, 137] on span "Tenants" at bounding box center [49, 139] width 60 height 7
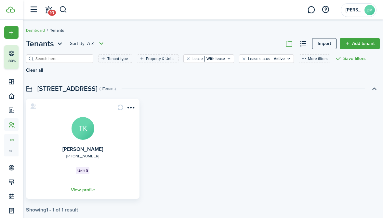
click at [175, 131] on div "[PHONE_NUMBER] [PERSON_NAME] TK Unit 3 View profile" at bounding box center [203, 148] width 360 height 99
click at [65, 59] on input "search" at bounding box center [62, 59] width 57 height 6
type input "[PERSON_NAME]"
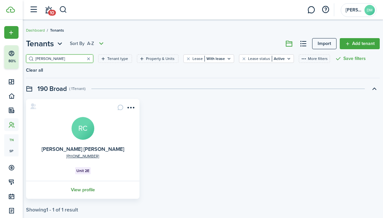
click at [91, 180] on link "View profile" at bounding box center [82, 189] width 115 height 18
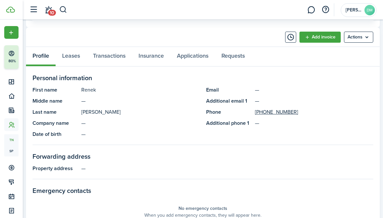
scroll to position [259, 0]
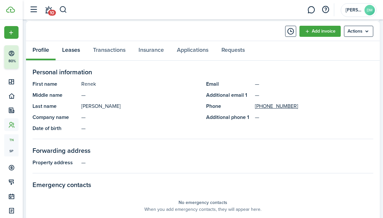
click at [69, 53] on link "Leases" at bounding box center [71, 50] width 31 height 19
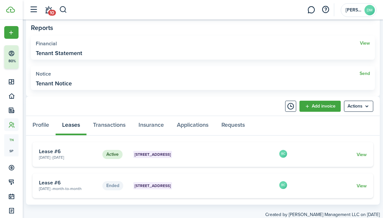
scroll to position [203, 0]
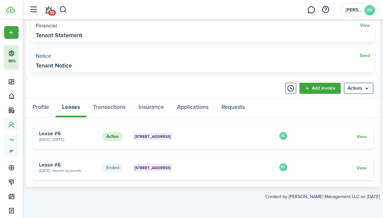
click at [364, 139] on link "View" at bounding box center [362, 136] width 10 height 7
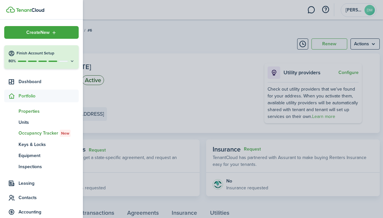
click at [35, 111] on span "Properties" at bounding box center [49, 111] width 60 height 7
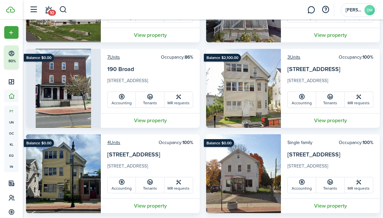
scroll to position [111, 0]
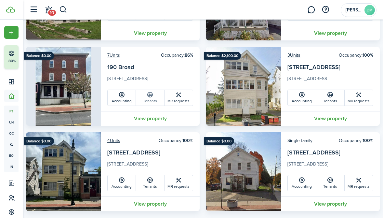
click at [147, 98] on icon at bounding box center [150, 94] width 7 height 7
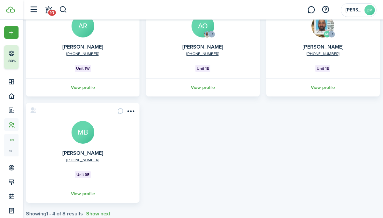
scroll to position [119, 0]
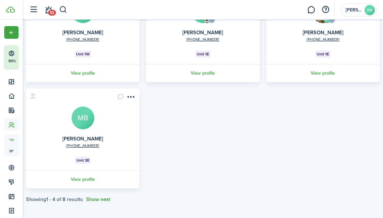
click at [99, 196] on button "Show next" at bounding box center [98, 199] width 24 height 6
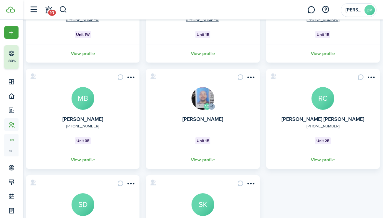
scroll to position [0, 0]
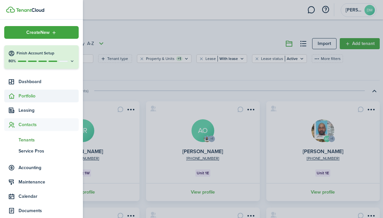
click at [26, 96] on span "Portfolio" at bounding box center [49, 95] width 60 height 7
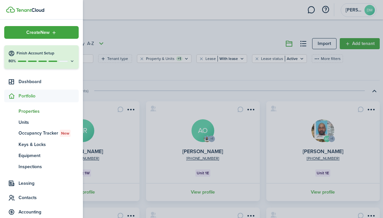
click at [29, 108] on span "Properties" at bounding box center [49, 111] width 60 height 7
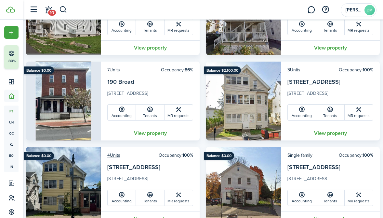
scroll to position [99, 0]
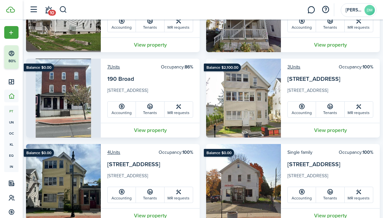
click at [323, 131] on link "View property" at bounding box center [330, 130] width 99 height 15
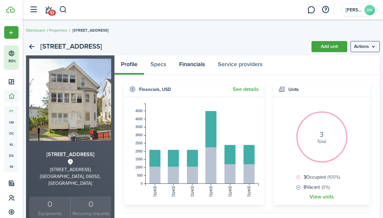
click at [187, 68] on link "Financials" at bounding box center [192, 64] width 39 height 19
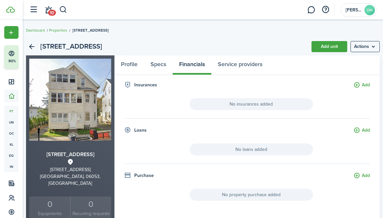
click at [113, 42] on div "[STREET_ADDRESS]" at bounding box center [203, 47] width 354 height 18
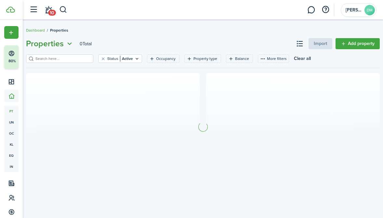
click at [31, 44] on span "Properties" at bounding box center [45, 44] width 38 height 12
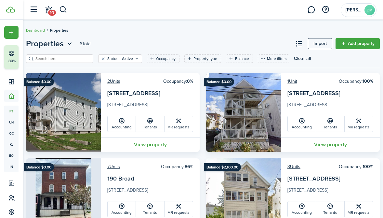
click at [184, 48] on header-page "Properties 6 Total Import Add property" at bounding box center [203, 46] width 354 height 17
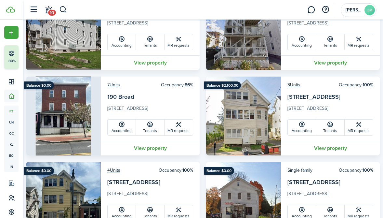
scroll to position [123, 0]
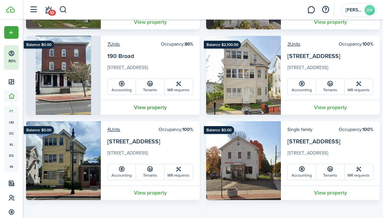
click at [152, 110] on link "View property" at bounding box center [150, 107] width 99 height 15
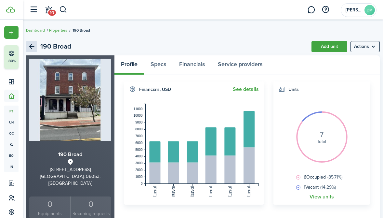
click at [32, 45] on link "Back" at bounding box center [31, 46] width 11 height 11
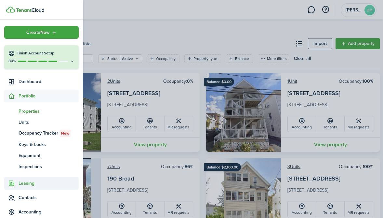
click at [24, 186] on span "Leasing" at bounding box center [49, 182] width 60 height 7
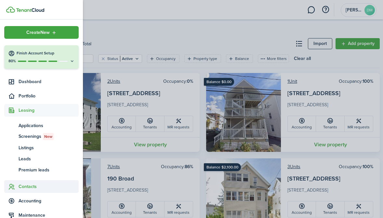
click at [26, 189] on span "Contacts" at bounding box center [49, 186] width 60 height 7
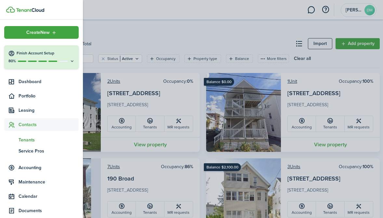
click at [23, 139] on span "Tenants" at bounding box center [49, 139] width 60 height 7
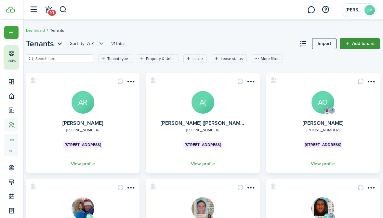
click at [352, 39] on link "Add tenant" at bounding box center [360, 43] width 40 height 11
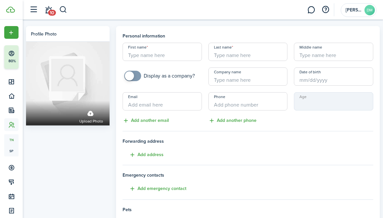
click at [174, 58] on input "First name" at bounding box center [162, 52] width 79 height 18
type input "Isabel"
click at [239, 61] on div "First name Isabel Last name Middle name Display as a company? Company name Date…" at bounding box center [247, 84] width 257 height 82
click at [237, 55] on input "Last name" at bounding box center [247, 52] width 79 height 18
type input "G"
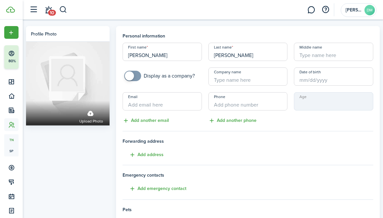
type input "Felipe"
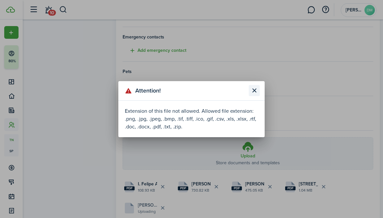
click at [253, 90] on button "Close modal" at bounding box center [254, 90] width 11 height 11
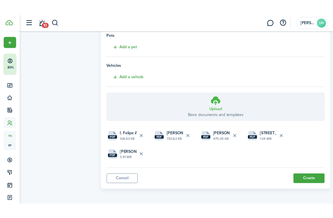
scroll to position [0, 0]
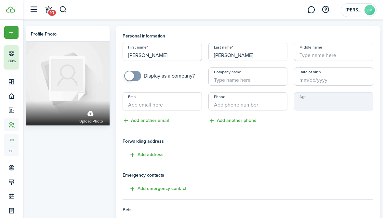
click at [236, 77] on input "Company name" at bounding box center [247, 76] width 79 height 18
click at [313, 79] on input "Date of birth" at bounding box center [333, 76] width 79 height 18
type input "Isabels Leaf Shop"
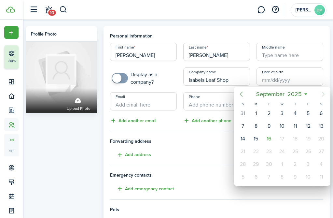
click at [240, 94] on icon "Previous page" at bounding box center [241, 94] width 8 height 8
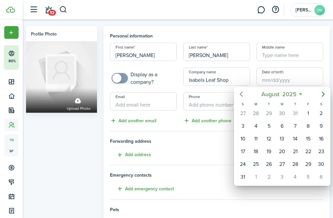
click at [240, 94] on icon "Previous page" at bounding box center [241, 93] width 3 height 5
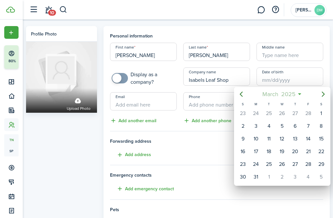
click at [279, 94] on span "March" at bounding box center [269, 94] width 19 height 12
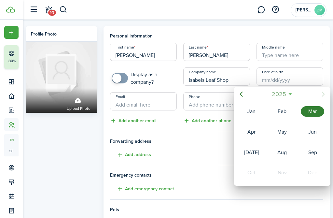
click at [279, 94] on span "2025" at bounding box center [278, 94] width 17 height 12
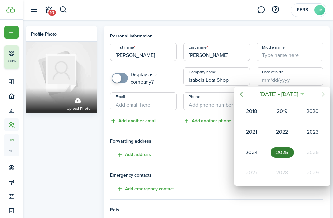
click at [239, 93] on icon "Previous page" at bounding box center [241, 94] width 8 height 8
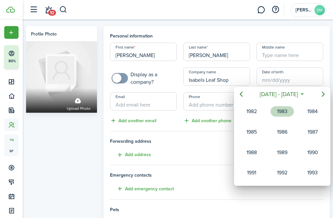
click at [291, 111] on div "1983" at bounding box center [281, 111] width 23 height 10
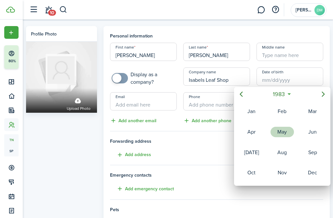
click at [286, 130] on div "May" at bounding box center [281, 131] width 23 height 10
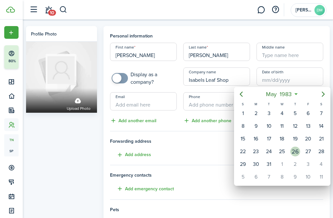
click at [293, 152] on div "26" at bounding box center [295, 151] width 10 height 10
type input "05/26/1983"
type input "42"
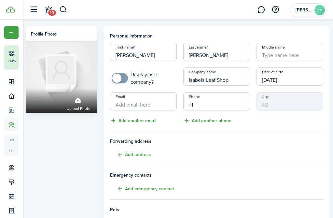
click at [192, 106] on input "+1" at bounding box center [216, 101] width 67 height 18
paste input "text"
type input "+1 475-343-9790"
click at [124, 102] on input "Email" at bounding box center [143, 101] width 67 height 18
type input "v"
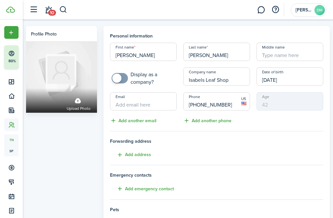
paste input "IsabelFelipe83@hotmail.com"
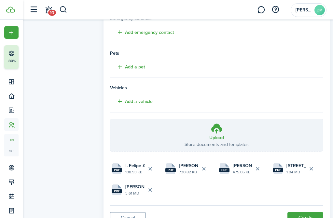
scroll to position [185, 0]
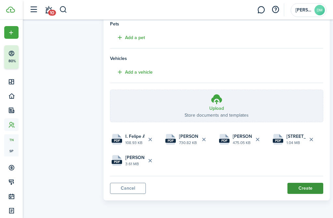
type input "IsabelFelipe83@hotmail.com"
click at [302, 190] on button "Create" at bounding box center [305, 187] width 36 height 11
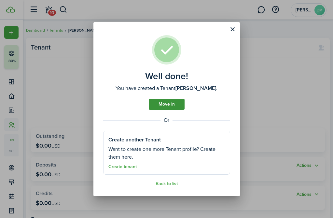
click at [172, 105] on link "Move in" at bounding box center [167, 104] width 36 height 11
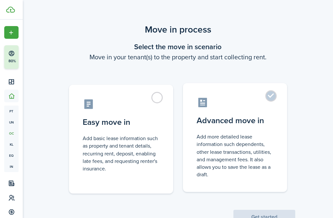
click at [271, 96] on label "Advanced move in Add more detailed lease information such dependents, other lea…" at bounding box center [235, 137] width 104 height 109
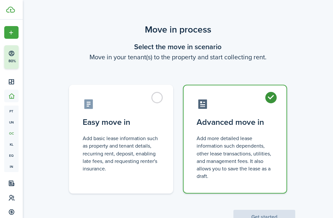
radio input "true"
click at [262, 217] on button "Get started" at bounding box center [264, 216] width 62 height 14
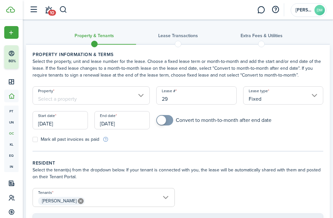
click at [144, 94] on input "Property" at bounding box center [91, 95] width 117 height 18
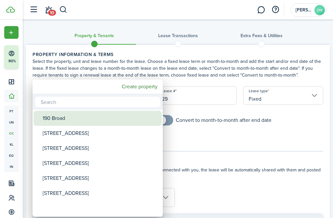
click at [90, 116] on div "190 Broad" at bounding box center [100, 118] width 115 height 15
type input "190 Broad"
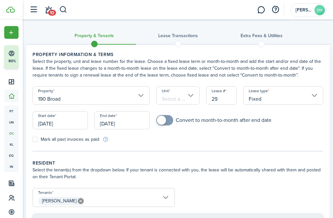
click at [126, 98] on input "190 Broad" at bounding box center [91, 95] width 117 height 18
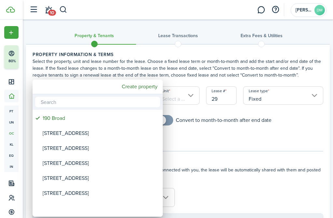
click at [188, 95] on div at bounding box center [166, 109] width 437 height 322
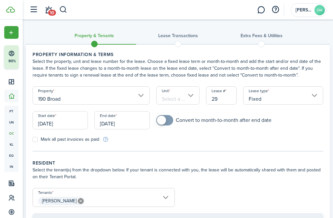
click at [188, 95] on input "Unit" at bounding box center [177, 95] width 43 height 18
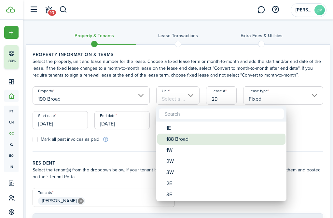
click at [181, 142] on div "188 Broad" at bounding box center [223, 138] width 115 height 11
type input "188 Broad"
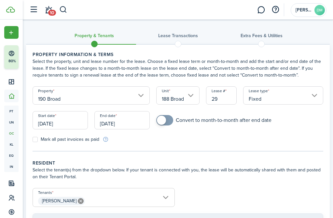
click at [262, 95] on input "Fixed" at bounding box center [283, 95] width 80 height 18
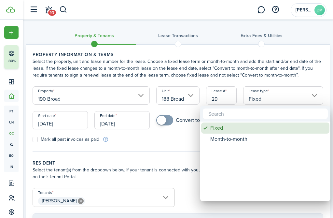
click at [236, 127] on div "Fixed" at bounding box center [267, 127] width 115 height 11
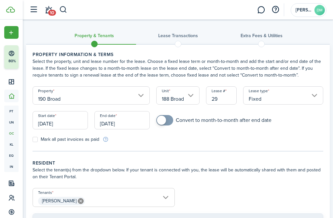
click at [53, 118] on input "[DATE]" at bounding box center [60, 120] width 55 height 18
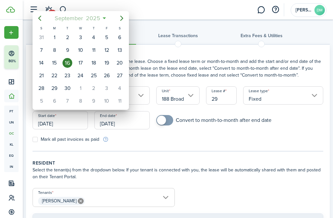
click at [62, 18] on span "September" at bounding box center [68, 18] width 31 height 12
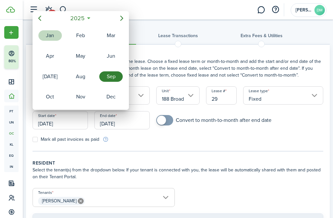
click at [52, 33] on div "Jan" at bounding box center [49, 35] width 23 height 10
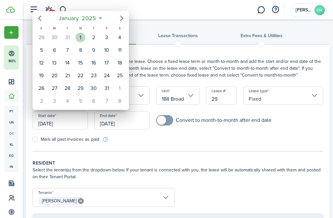
click at [78, 35] on div "1" at bounding box center [80, 38] width 10 height 10
type input "[DATE]"
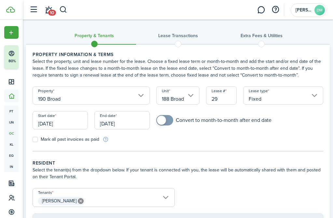
click at [116, 122] on input "[DATE]" at bounding box center [121, 120] width 55 height 18
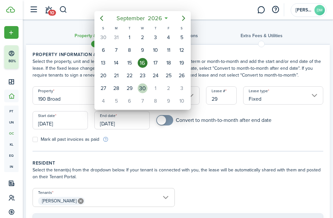
click at [143, 90] on div "30" at bounding box center [143, 88] width 10 height 10
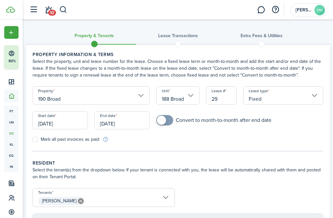
click at [119, 125] on input "[DATE]" at bounding box center [121, 120] width 55 height 18
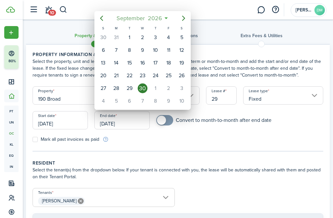
click at [153, 19] on span "2026" at bounding box center [154, 18] width 17 height 12
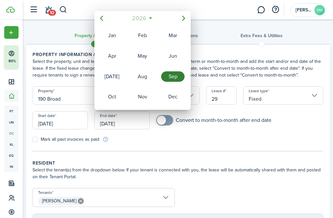
click at [143, 13] on span "2026" at bounding box center [138, 18] width 17 height 12
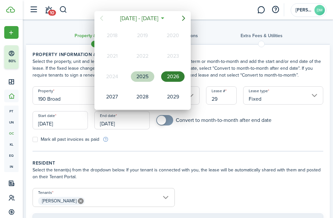
click at [145, 78] on div "2025" at bounding box center [142, 76] width 23 height 10
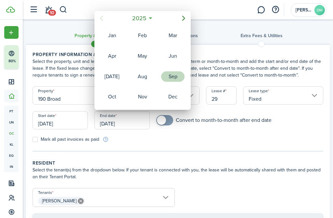
click at [169, 80] on div "Sep" at bounding box center [172, 76] width 23 height 10
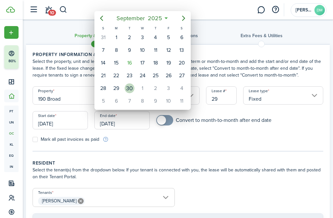
click at [130, 89] on div "30" at bounding box center [130, 88] width 10 height 10
type input "09/30/2025"
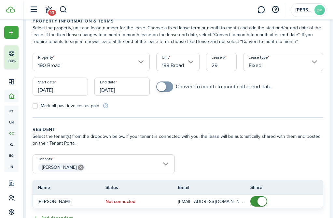
scroll to position [39, 0]
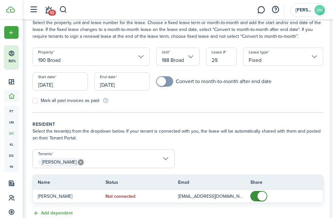
click at [36, 101] on label "Mark all past invoices as paid" at bounding box center [66, 100] width 67 height 5
click at [33, 101] on input "Mark all past invoices as paid" at bounding box center [32, 100] width 0 height 0
checkbox input "true"
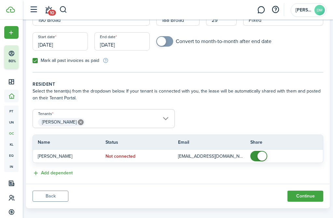
scroll to position [86, 0]
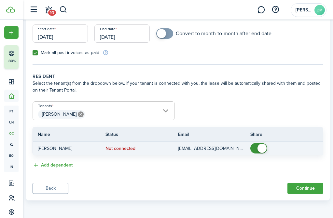
checkbox input "false"
click at [256, 148] on span at bounding box center [258, 148] width 7 height 10
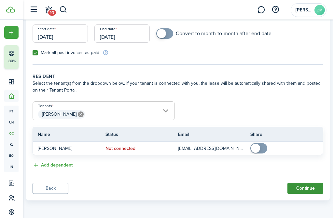
click at [298, 189] on button "Continue" at bounding box center [305, 187] width 36 height 11
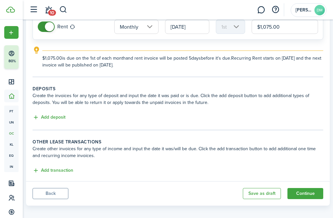
scroll to position [82, 0]
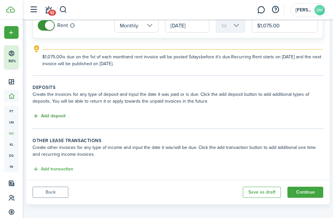
click at [53, 115] on button "Add deposit" at bounding box center [49, 115] width 33 height 7
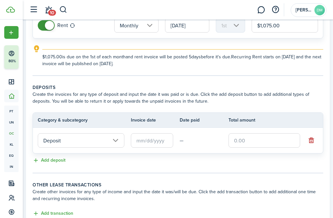
click at [164, 140] on input "text" at bounding box center [152, 140] width 42 height 14
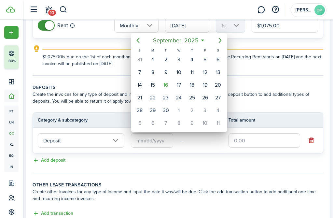
click at [144, 138] on div at bounding box center [166, 109] width 437 height 322
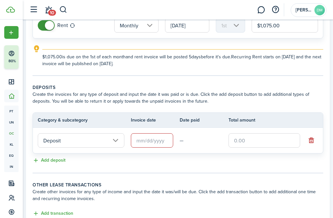
click at [152, 141] on input "text" at bounding box center [152, 140] width 42 height 14
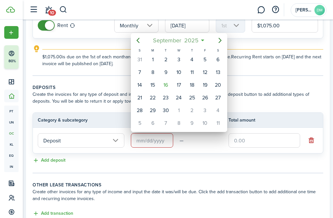
click at [198, 42] on span "2025" at bounding box center [190, 40] width 17 height 12
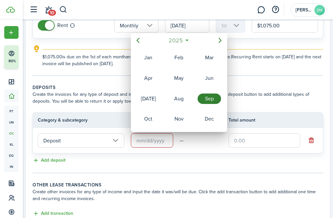
click at [181, 40] on span "2025" at bounding box center [175, 40] width 17 height 12
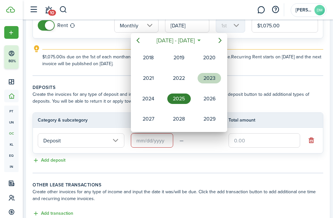
click at [210, 80] on div "2023" at bounding box center [208, 78] width 23 height 10
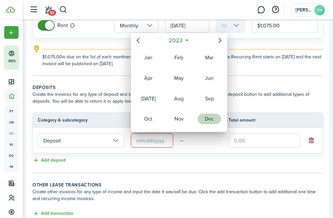
click at [209, 121] on div "Dec" at bounding box center [208, 118] width 23 height 10
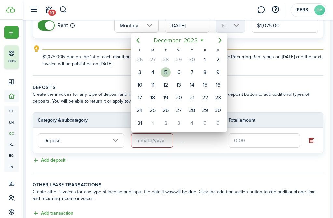
click at [164, 72] on div "5" at bounding box center [166, 72] width 10 height 10
type input "12/05/2023"
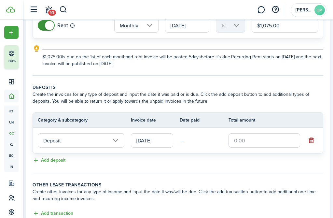
click at [254, 142] on input "text" at bounding box center [264, 140] width 72 height 14
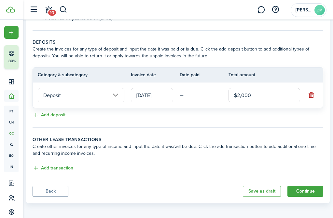
scroll to position [130, 0]
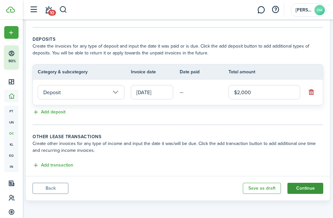
type input "$2,000.00"
click at [315, 190] on button "Continue" at bounding box center [305, 187] width 36 height 11
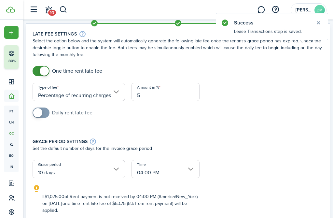
scroll to position [21, 0]
checkbox input "false"
click at [43, 70] on span at bounding box center [44, 70] width 9 height 9
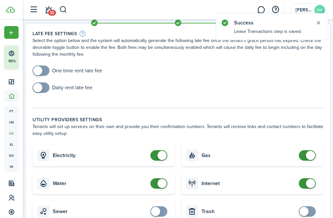
checkbox input "false"
click at [158, 184] on span at bounding box center [161, 183] width 9 height 9
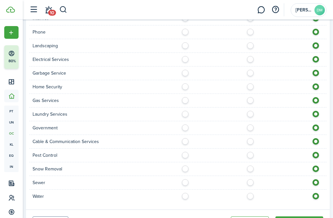
scroll to position [369, 0]
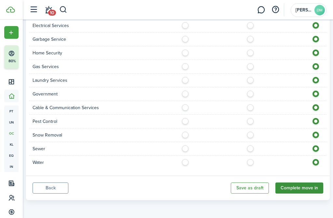
click at [291, 190] on button "Complete move in" at bounding box center [299, 187] width 48 height 11
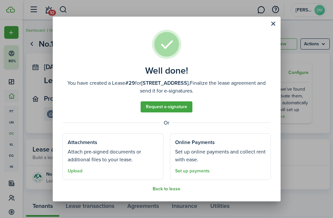
click at [168, 190] on button "Back to lease" at bounding box center [166, 188] width 28 height 5
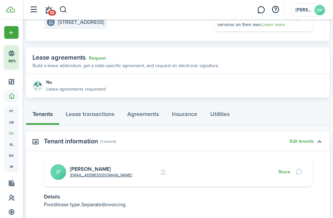
scroll to position [100, 0]
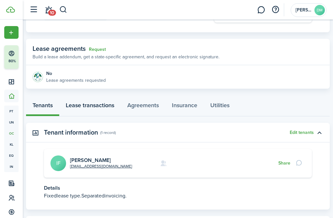
click at [101, 105] on link "Lease transactions" at bounding box center [89, 106] width 61 height 19
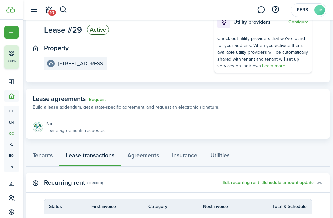
scroll to position [152, 0]
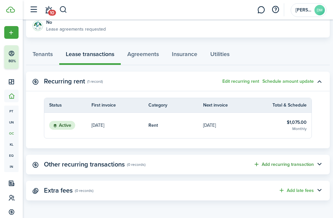
click at [295, 165] on button "Add recurring transaction" at bounding box center [283, 163] width 60 height 7
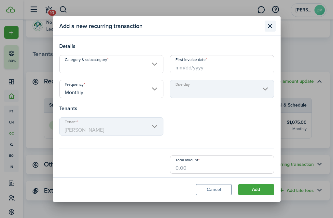
click at [271, 27] on button "Close modal" at bounding box center [269, 25] width 11 height 11
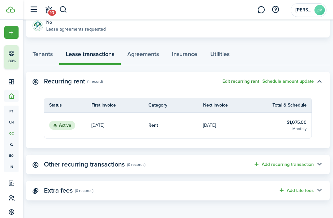
click at [242, 81] on button "Edit recurring rent" at bounding box center [240, 81] width 37 height 5
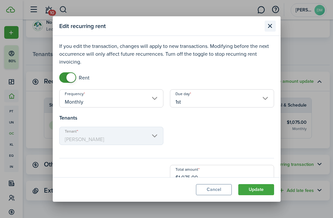
click at [269, 28] on button "Close modal" at bounding box center [269, 25] width 11 height 11
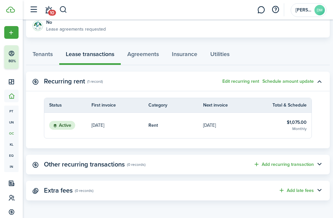
click at [59, 125] on status "Active" at bounding box center [62, 125] width 26 height 9
click at [151, 109] on thead "Status First invoice Category Next invoice Total & Schedule" at bounding box center [177, 105] width 267 height 15
click at [240, 81] on button "Edit recurring rent" at bounding box center [240, 81] width 37 height 5
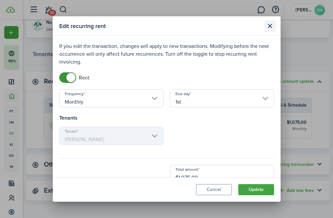
click at [271, 26] on button "Close modal" at bounding box center [269, 25] width 11 height 11
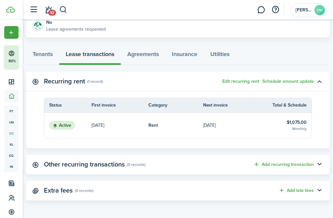
click at [138, 127] on link "[DATE]" at bounding box center [119, 125] width 57 height 25
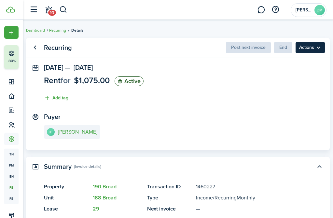
click at [308, 51] on menu-btn "Actions" at bounding box center [309, 47] width 29 height 11
click at [182, 100] on panel-main-section "Jan 01, 2025 — Sep 30, 2025 Rent for $1,075.00 Active Add tag" at bounding box center [178, 84] width 268 height 41
click at [37, 51] on link "Go back" at bounding box center [34, 47] width 11 height 11
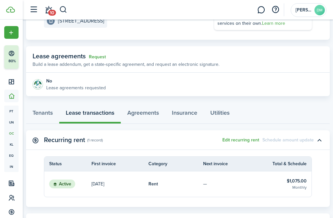
scroll to position [152, 0]
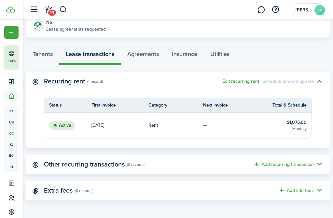
click at [292, 127] on table-info-wrapper "$1,075.00 Monthly" at bounding box center [296, 125] width 20 height 13
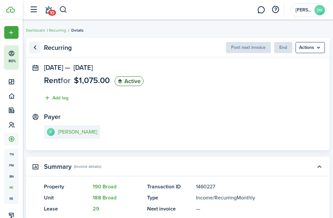
click at [37, 47] on link "Go back" at bounding box center [34, 47] width 11 height 11
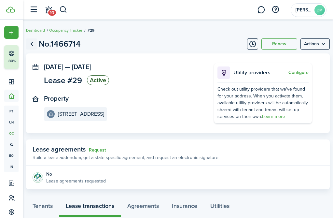
click at [33, 42] on link "Go back" at bounding box center [31, 43] width 11 height 11
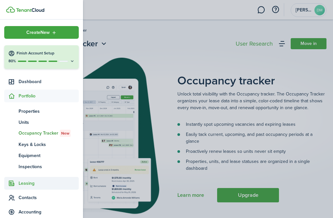
click at [28, 183] on span "Leasing" at bounding box center [49, 182] width 60 height 7
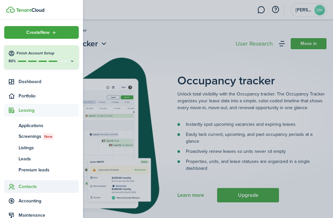
click at [26, 189] on span "Contacts" at bounding box center [49, 186] width 60 height 7
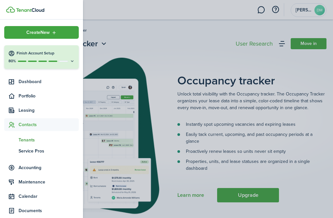
click at [32, 139] on span "Tenants" at bounding box center [49, 139] width 60 height 7
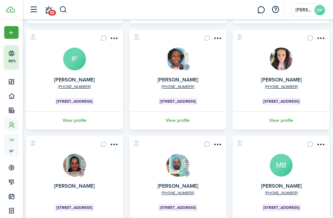
scroll to position [262, 0]
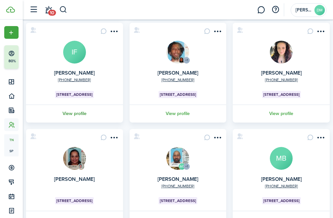
click at [79, 115] on link "View profile" at bounding box center [74, 113] width 99 height 18
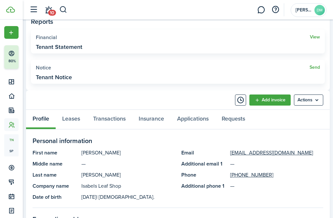
scroll to position [229, 0]
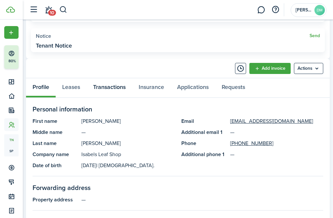
click at [121, 87] on link "Transactions" at bounding box center [109, 87] width 46 height 19
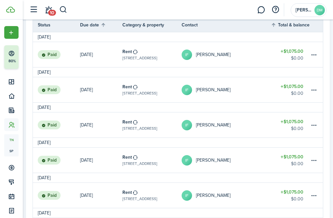
scroll to position [520, 0]
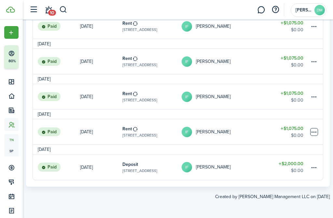
click at [312, 131] on table-menu-btn-icon at bounding box center [314, 132] width 8 height 8
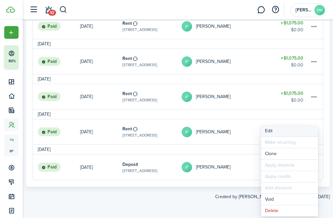
click at [286, 131] on button "Edit" at bounding box center [289, 130] width 57 height 11
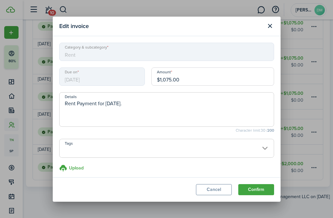
click at [171, 78] on input "$1,075.00" at bounding box center [212, 76] width 123 height 18
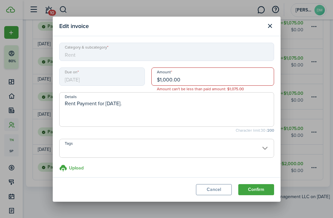
click at [233, 138] on modal-body "Category & subcategory Rent Due on 01/01/2025 Amount $1,000.00 Amount can't be …" at bounding box center [167, 106] width 228 height 141
click at [259, 189] on button "Confirm" at bounding box center [256, 189] width 36 height 11
click at [171, 82] on input "$1,000.00" at bounding box center [212, 76] width 123 height 18
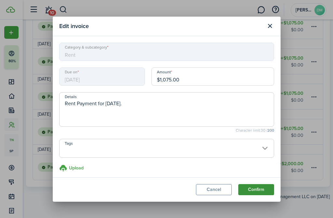
type input "$1,075.00"
click at [256, 189] on button "Confirm" at bounding box center [256, 189] width 36 height 11
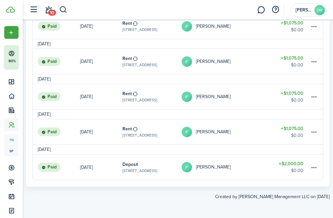
scroll to position [509, 0]
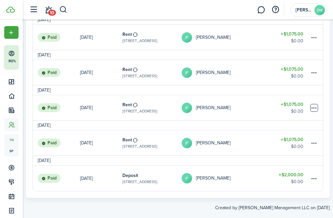
click at [314, 108] on table-menu-btn-icon at bounding box center [314, 108] width 8 height 8
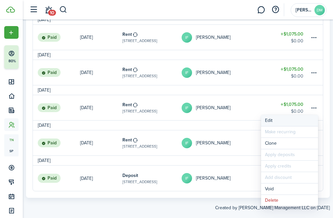
click at [269, 121] on button "Edit" at bounding box center [289, 120] width 57 height 11
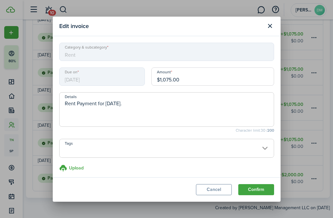
click at [191, 73] on input "$1,075.00" at bounding box center [212, 76] width 123 height 18
click at [170, 79] on input "$1,075.00" at bounding box center [212, 76] width 123 height 18
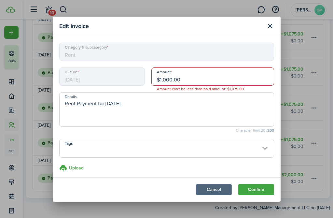
type input "$1,000.00"
click at [215, 189] on button "Cancel" at bounding box center [214, 189] width 36 height 11
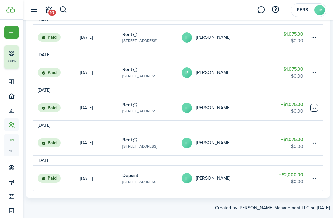
click at [315, 106] on table-menu-btn-icon "Open menu" at bounding box center [314, 108] width 8 height 8
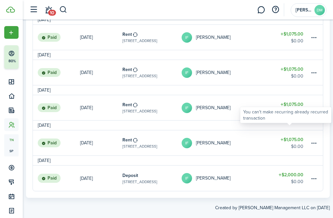
click at [280, 119] on div "You can't make recurring already recurred transaction" at bounding box center [285, 114] width 85 height 13
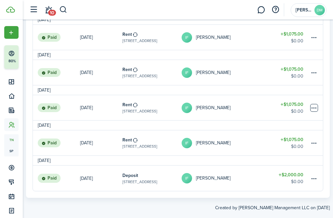
click at [314, 108] on table-menu-btn-icon "Open menu" at bounding box center [314, 108] width 8 height 8
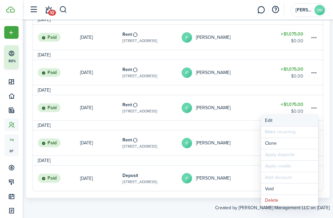
click at [285, 121] on button "Edit" at bounding box center [289, 120] width 57 height 11
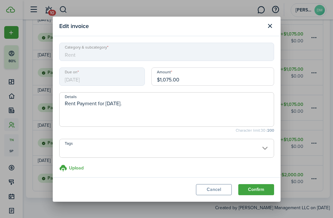
drag, startPoint x: 141, startPoint y: 104, endPoint x: 45, endPoint y: 99, distance: 96.0
click at [45, 99] on div "Edit invoice Category & subcategory Rent Due on 02/01/2025 Amount $1,075.00 Det…" at bounding box center [166, 109] width 333 height 218
type textarea "This rent was 1000"
click at [268, 23] on button "Close modal" at bounding box center [269, 25] width 11 height 11
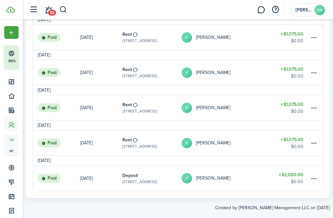
scroll to position [520, 0]
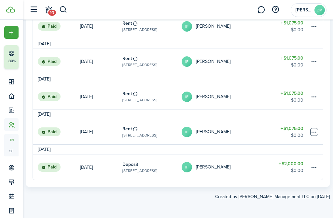
click at [312, 132] on table-menu-btn-icon at bounding box center [314, 132] width 8 height 8
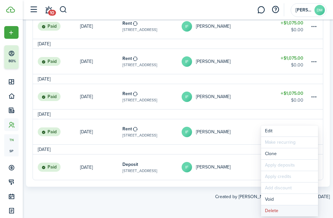
click at [281, 209] on button "Delete" at bounding box center [289, 210] width 57 height 11
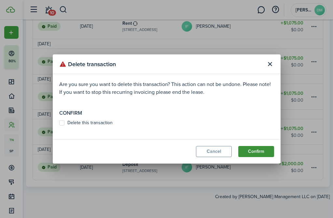
click at [257, 151] on button "Confirm" at bounding box center [256, 151] width 36 height 11
click at [64, 126] on control-checkbox "Delete this transaction Must be accepted" at bounding box center [166, 126] width 215 height 12
click at [60, 124] on label "Delete this transaction" at bounding box center [85, 122] width 53 height 5
click at [59, 126] on input "Delete this transaction" at bounding box center [59, 126] width 0 height 0
checkbox input "true"
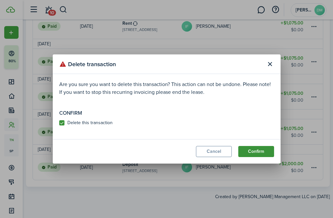
click at [251, 152] on button "Confirm" at bounding box center [256, 151] width 36 height 11
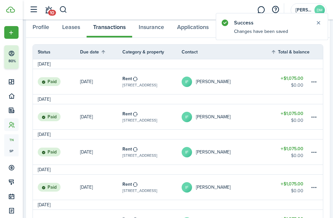
scroll to position [485, 0]
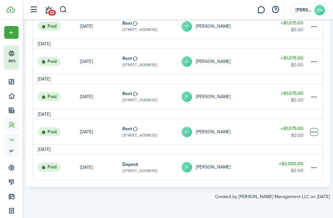
click at [313, 132] on table-menu-btn-icon at bounding box center [314, 132] width 8 height 8
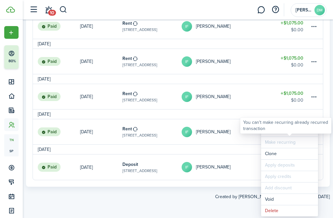
click at [272, 133] on div "You can't make recurring already recurred transaction" at bounding box center [285, 125] width 91 height 16
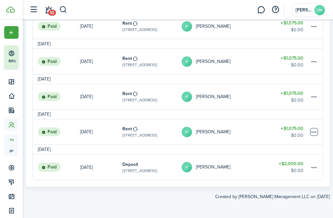
click at [310, 132] on table-menu-btn-icon "Open menu" at bounding box center [314, 132] width 8 height 8
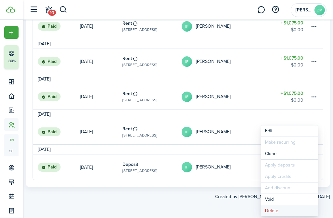
click at [283, 209] on button "Delete" at bounding box center [289, 210] width 57 height 11
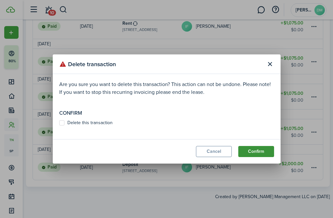
click at [256, 156] on button "Confirm" at bounding box center [256, 151] width 36 height 11
click at [61, 124] on label "Delete this transaction" at bounding box center [85, 122] width 53 height 5
click at [59, 126] on input "Delete this transaction" at bounding box center [59, 126] width 0 height 0
checkbox input "true"
click at [247, 151] on button "Confirm" at bounding box center [256, 151] width 36 height 11
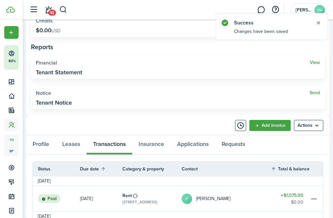
scroll to position [174, 0]
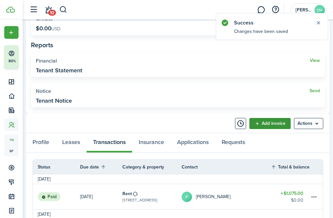
click at [270, 126] on link "Add invoice" at bounding box center [269, 123] width 41 height 11
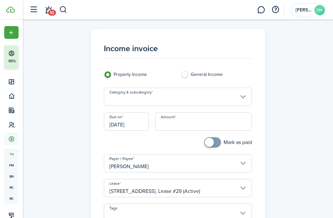
click at [174, 98] on input "Category & subcategory" at bounding box center [178, 96] width 148 height 18
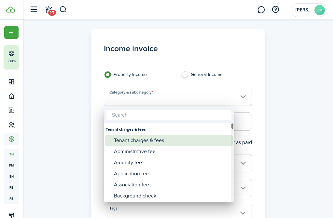
click at [148, 142] on div "Tenant charges & fees" at bounding box center [171, 140] width 115 height 11
type input "Tenant charges & fees"
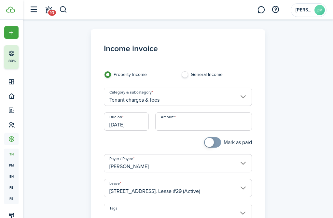
click at [181, 127] on input "Amount" at bounding box center [203, 121] width 97 height 18
click at [129, 125] on input "[DATE]" at bounding box center [126, 121] width 45 height 18
type input "$1,000.00"
click at [138, 125] on input "[DATE]" at bounding box center [126, 121] width 45 height 18
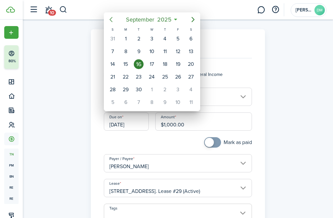
click at [108, 19] on icon "Previous page" at bounding box center [111, 20] width 8 height 8
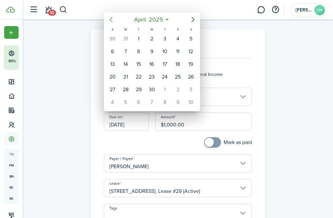
click at [108, 19] on icon "Previous page" at bounding box center [111, 20] width 8 height 8
click at [192, 19] on icon "Next page" at bounding box center [193, 20] width 8 height 8
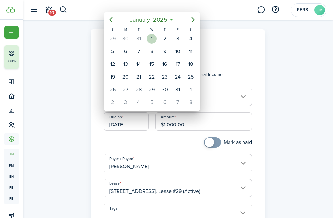
click at [150, 40] on div "1" at bounding box center [152, 39] width 10 height 10
type input "[DATE]"
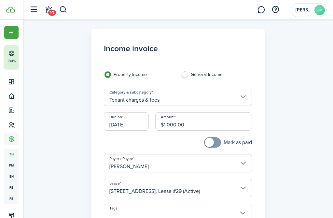
checkbox input "true"
click at [212, 147] on span at bounding box center [212, 142] width 7 height 10
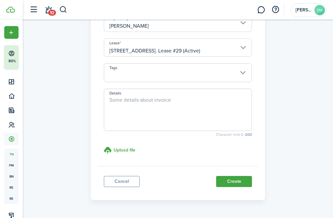
scroll to position [143, 0]
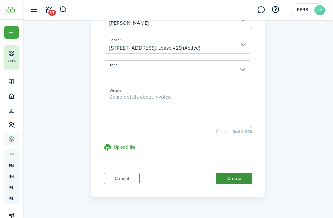
click at [237, 181] on button "Create" at bounding box center [234, 178] width 36 height 11
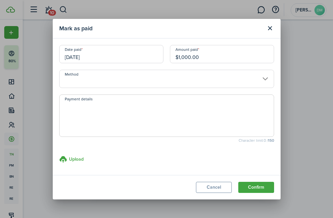
click at [262, 80] on input "Method" at bounding box center [166, 79] width 215 height 18
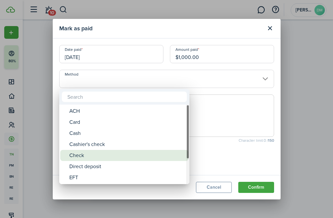
click at [86, 154] on div "Check" at bounding box center [126, 155] width 115 height 11
type input "Check"
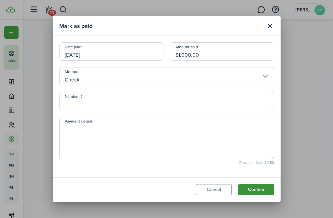
click at [248, 185] on button "Confirm" at bounding box center [256, 189] width 36 height 11
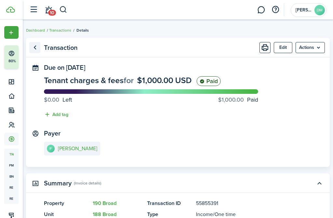
click at [35, 48] on link "Go back" at bounding box center [34, 47] width 11 height 11
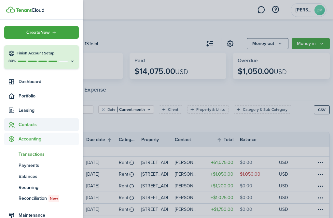
click at [31, 128] on span "Contacts" at bounding box center [41, 124] width 74 height 13
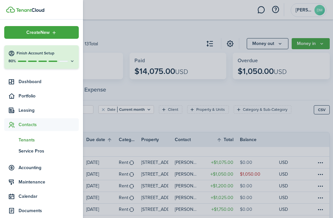
click at [33, 143] on link "tn Tenants" at bounding box center [41, 139] width 74 height 11
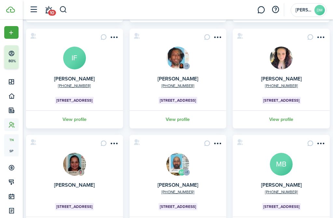
scroll to position [250, 0]
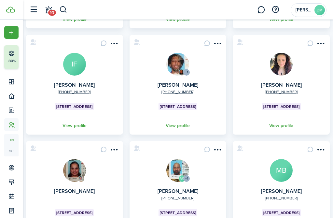
click at [84, 125] on link "View profile" at bounding box center [74, 125] width 99 height 18
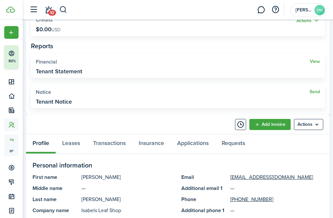
scroll to position [158, 0]
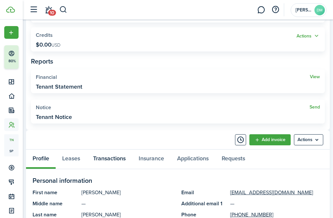
click at [119, 158] on link "Transactions" at bounding box center [109, 158] width 46 height 19
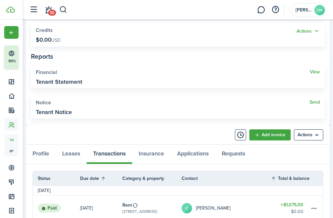
scroll to position [170, 0]
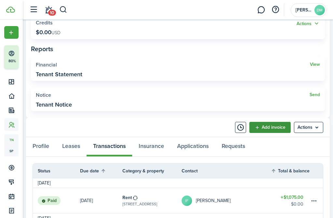
click at [268, 127] on link "Add invoice" at bounding box center [269, 127] width 41 height 11
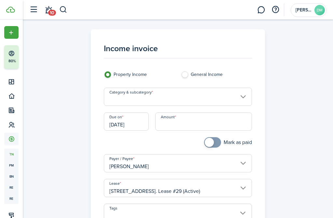
click at [146, 99] on input "Category & subcategory" at bounding box center [178, 96] width 148 height 18
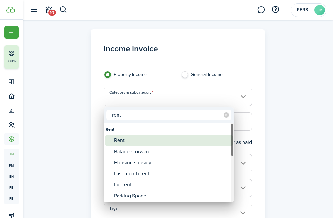
type input "rent"
click at [134, 141] on div "Rent" at bounding box center [171, 140] width 115 height 11
type input "Rent"
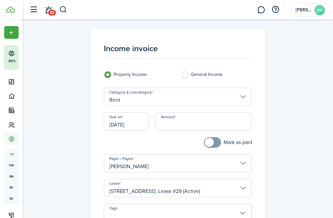
click at [120, 117] on input "[DATE]" at bounding box center [126, 121] width 45 height 18
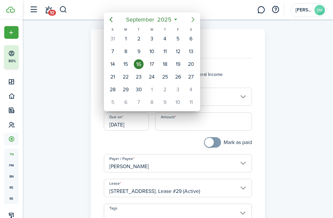
click at [192, 22] on icon "Next page" at bounding box center [192, 19] width 3 height 5
click at [106, 20] on mbsc-button "Previous page" at bounding box center [110, 19] width 13 height 13
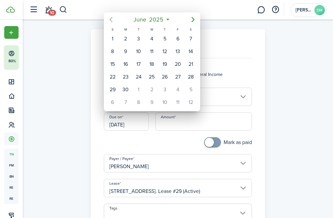
click at [106, 20] on mbsc-button "Previous page" at bounding box center [110, 19] width 13 height 13
click at [190, 40] on div "1" at bounding box center [191, 39] width 10 height 10
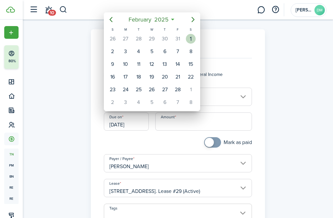
type input "02/01/2025"
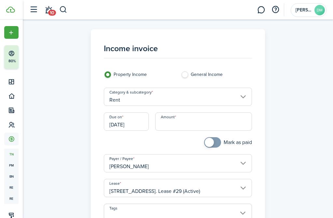
checkbox input "true"
click at [209, 141] on span at bounding box center [209, 142] width 9 height 9
click at [203, 127] on input "Amount" at bounding box center [203, 121] width 97 height 18
type input "$1,000.00"
click at [255, 143] on div "Mark as paid" at bounding box center [216, 145] width 77 height 17
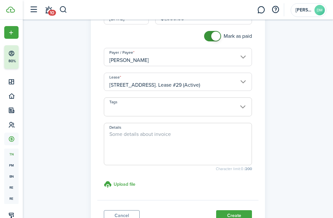
scroll to position [107, 0]
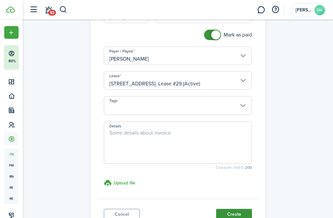
click at [234, 213] on button "Create" at bounding box center [234, 213] width 36 height 11
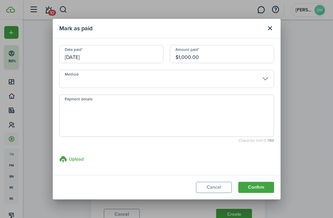
click at [225, 85] on input "Method" at bounding box center [166, 79] width 215 height 18
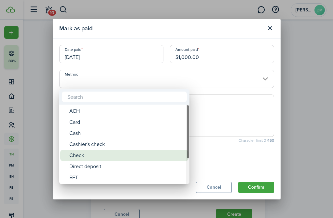
click at [96, 154] on div "Check" at bounding box center [126, 155] width 115 height 11
type input "Check"
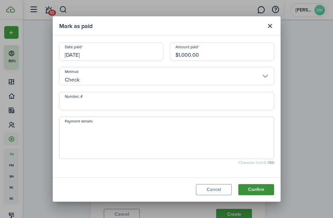
click at [251, 188] on button "Confirm" at bounding box center [256, 189] width 36 height 11
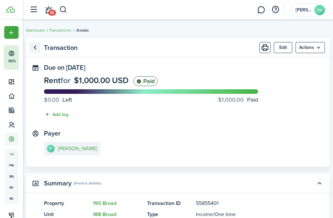
click at [38, 48] on link "Go back" at bounding box center [34, 47] width 11 height 11
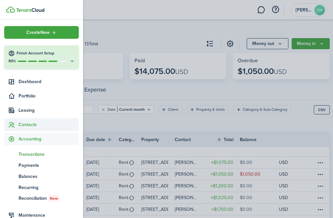
click at [35, 124] on span "Contacts" at bounding box center [49, 124] width 60 height 7
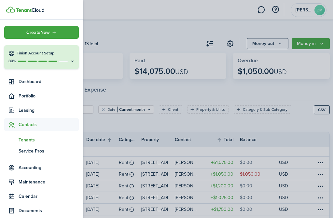
click at [32, 144] on link "tn Tenants" at bounding box center [41, 139] width 74 height 11
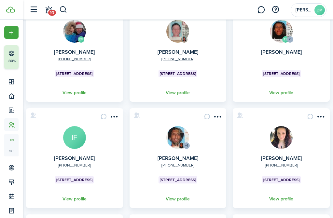
scroll to position [178, 0]
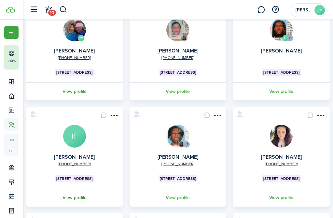
click at [85, 200] on link "View profile" at bounding box center [74, 197] width 99 height 18
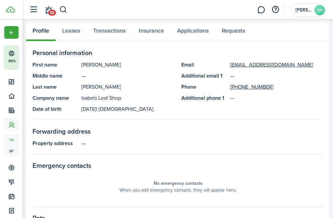
scroll to position [293, 0]
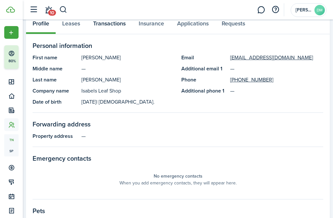
click at [103, 26] on link "Transactions" at bounding box center [109, 24] width 46 height 19
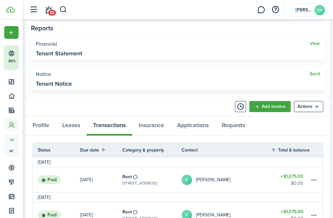
scroll to position [520, 0]
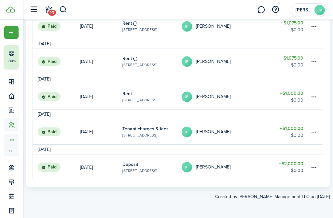
click at [321, 134] on link at bounding box center [316, 131] width 13 height 25
click at [313, 133] on table-menu-btn-icon at bounding box center [314, 132] width 8 height 8
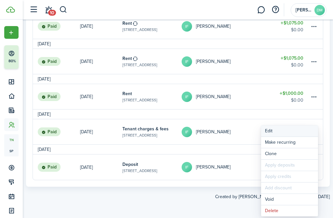
click at [282, 135] on button "Edit" at bounding box center [289, 130] width 57 height 11
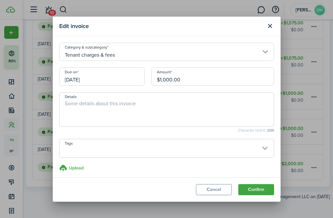
click at [136, 50] on input "Tenant charges & fees" at bounding box center [166, 52] width 215 height 18
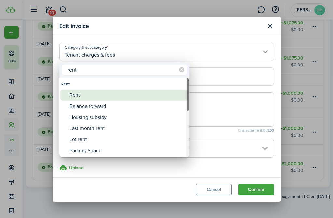
type input "rent"
click at [78, 96] on div "Rent" at bounding box center [126, 94] width 115 height 11
type input "Rent"
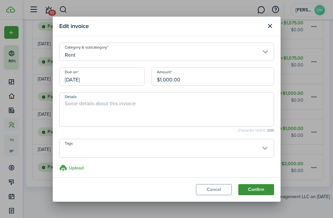
click at [250, 185] on button "Confirm" at bounding box center [256, 189] width 36 height 11
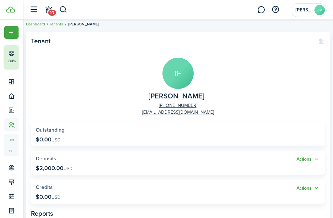
scroll to position [0, 0]
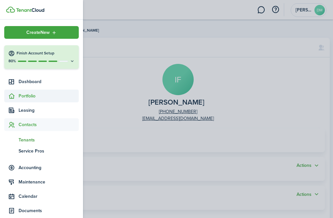
click at [25, 95] on span "Portfolio" at bounding box center [49, 95] width 60 height 7
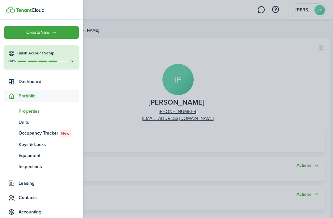
click at [34, 113] on span "Properties" at bounding box center [49, 111] width 60 height 7
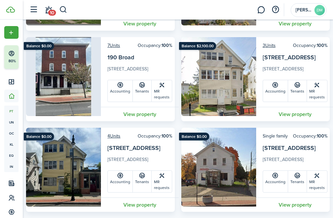
scroll to position [126, 0]
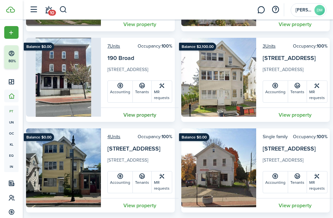
click at [135, 117] on link "View property" at bounding box center [140, 114] width 78 height 14
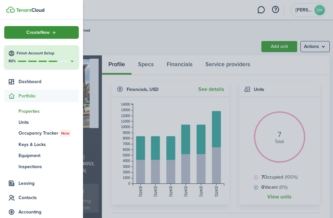
click at [57, 33] on div "Create New" at bounding box center [41, 32] width 74 height 13
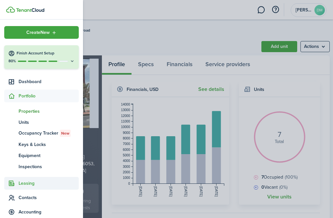
click at [23, 187] on span "Leasing" at bounding box center [41, 183] width 74 height 13
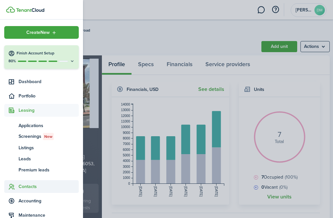
click at [31, 188] on span "Contacts" at bounding box center [49, 186] width 60 height 7
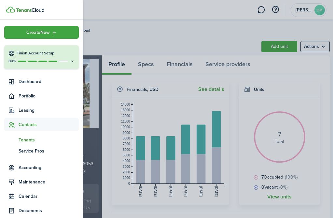
click at [33, 140] on span "Tenants" at bounding box center [49, 139] width 60 height 7
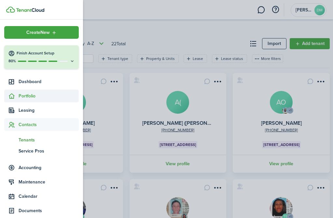
click at [31, 97] on span "Portfolio" at bounding box center [49, 95] width 60 height 7
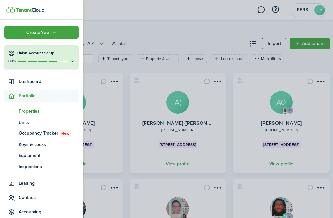
click at [31, 113] on span "Properties" at bounding box center [49, 111] width 60 height 7
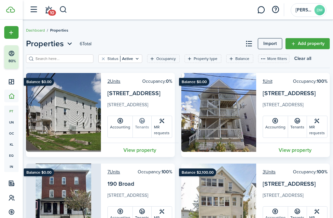
click at [141, 122] on icon at bounding box center [142, 120] width 7 height 7
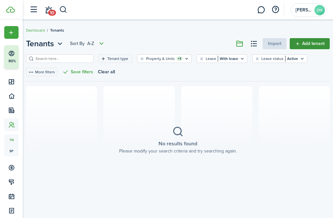
click at [310, 45] on link "Add tenant" at bounding box center [309, 43] width 40 height 11
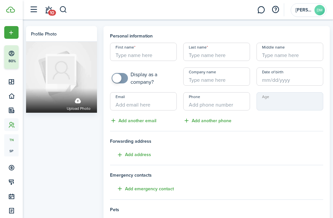
click at [139, 57] on input "First name" at bounding box center [143, 52] width 67 height 18
type input "Frances"
click at [229, 58] on input "Last name" at bounding box center [216, 52] width 67 height 18
type input "Matos"
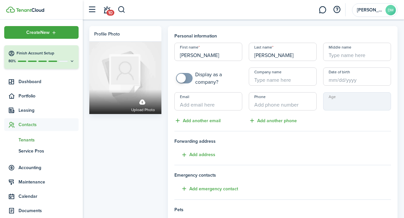
click at [347, 83] on input "Date of birth" at bounding box center [358, 76] width 68 height 18
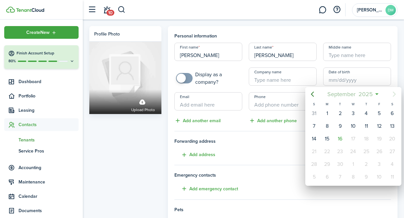
click at [343, 96] on span "September" at bounding box center [341, 94] width 31 height 12
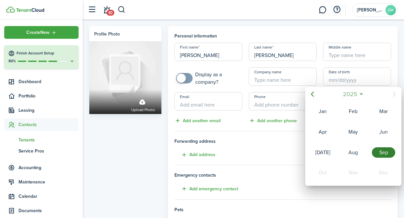
click at [343, 96] on span "2025" at bounding box center [350, 94] width 17 height 12
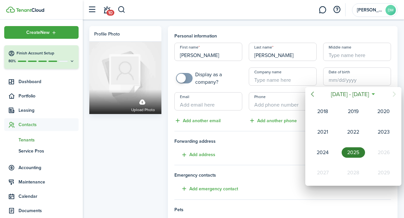
click at [313, 94] on icon "Previous page" at bounding box center [313, 94] width 8 height 8
click at [324, 111] on div "1982" at bounding box center [322, 111] width 23 height 10
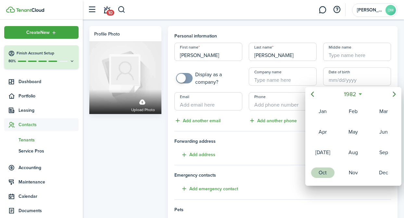
click at [325, 175] on div "Oct" at bounding box center [322, 172] width 23 height 10
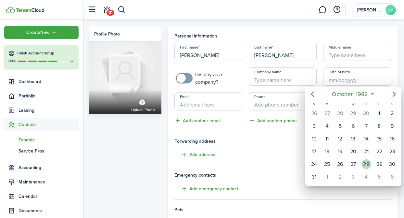
click at [366, 163] on div "28" at bounding box center [367, 164] width 10 height 10
type input "10/28/1982"
type input "42"
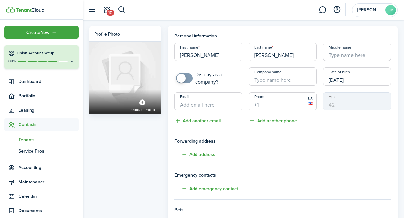
click at [266, 104] on input "+1" at bounding box center [283, 101] width 68 height 18
type input "+1 860-877-4192"
click at [213, 98] on input "Email" at bounding box center [209, 101] width 68 height 18
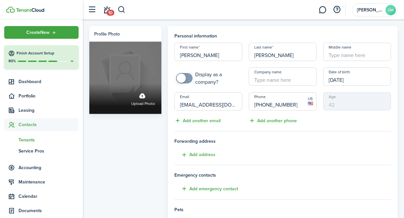
drag, startPoint x: 199, startPoint y: 106, endPoint x: 158, endPoint y: 102, distance: 40.5
click at [158, 102] on div "Profile photo Upload photo Personal information First name Frances Last name Ma…" at bounding box center [243, 195] width 315 height 338
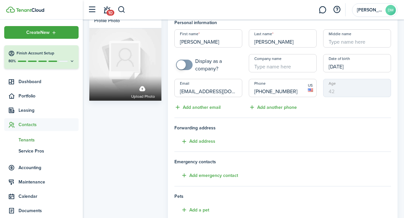
scroll to position [14, 0]
type input "francesmatos18@yahoo.com"
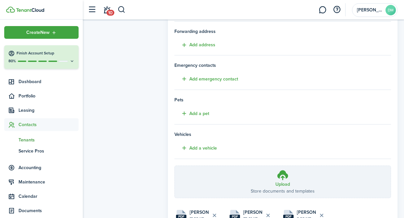
scroll to position [164, 0]
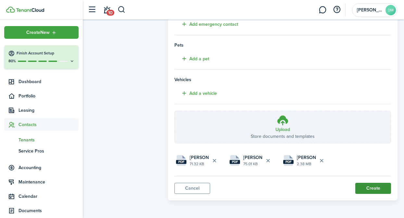
click at [362, 188] on button "Create" at bounding box center [374, 187] width 36 height 11
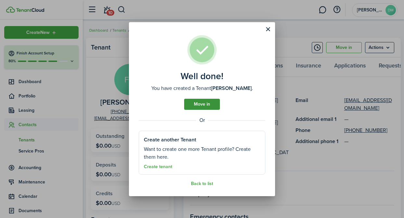
click at [208, 107] on link "Move in" at bounding box center [202, 104] width 36 height 11
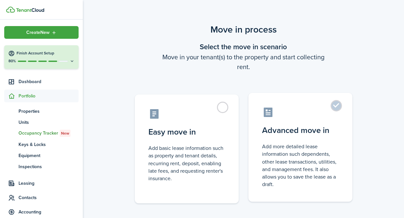
scroll to position [34, 0]
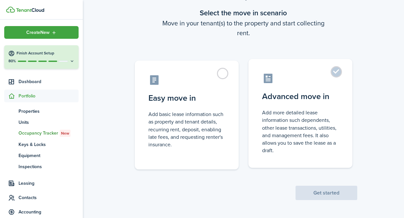
click at [340, 72] on label "Advanced move in Add more detailed lease information such dependents, other lea…" at bounding box center [301, 113] width 104 height 109
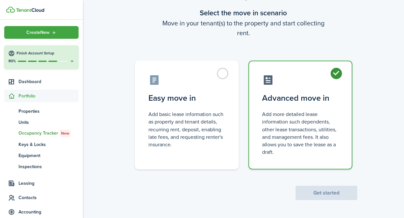
radio input "true"
click at [323, 190] on button "Get started" at bounding box center [327, 192] width 62 height 14
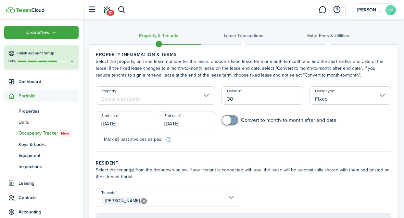
click at [207, 93] on input "Property" at bounding box center [155, 95] width 119 height 18
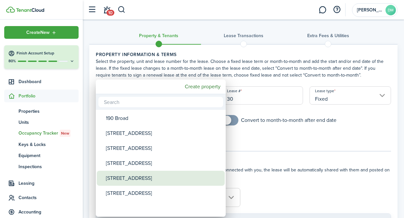
click at [129, 178] on div "[STREET_ADDRESS]" at bounding box center [163, 177] width 115 height 15
type input "[STREET_ADDRESS]"
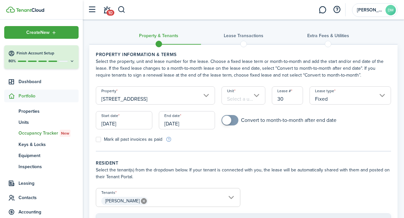
click at [257, 96] on input "Unit" at bounding box center [244, 95] width 44 height 18
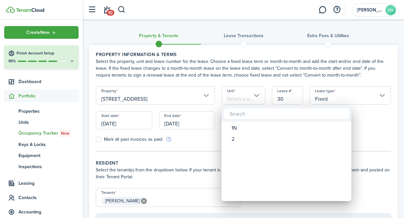
click at [31, 97] on div at bounding box center [202, 109] width 509 height 322
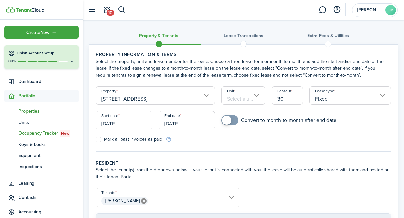
click at [31, 111] on span "Properties" at bounding box center [49, 111] width 60 height 7
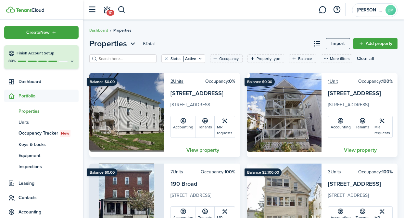
click at [211, 151] on link "View property" at bounding box center [203, 149] width 78 height 14
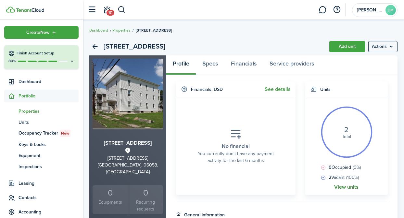
click at [348, 186] on link "View units" at bounding box center [347, 187] width 24 height 6
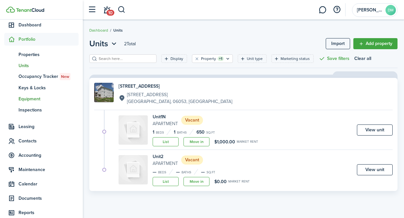
scroll to position [57, 0]
click at [39, 144] on span "Contacts" at bounding box center [41, 140] width 74 height 13
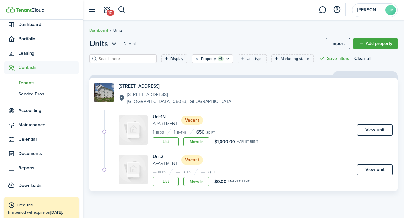
click at [30, 83] on span "Tenants" at bounding box center [49, 82] width 60 height 7
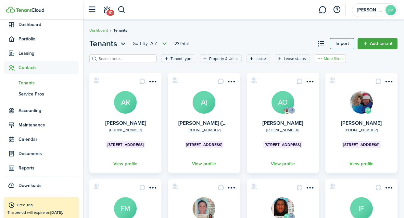
click at [322, 61] on button "More filters" at bounding box center [330, 58] width 31 height 8
click at [314, 81] on button "Lease type" at bounding box center [319, 82] width 57 height 12
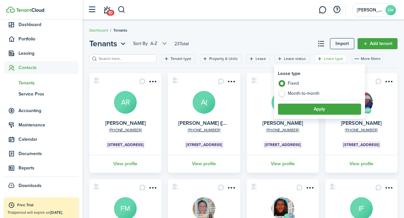
click at [283, 95] on label "Month-to-month" at bounding box center [319, 93] width 83 height 7
radio input "false"
radio input "true"
click at [295, 110] on button "Apply" at bounding box center [319, 108] width 83 height 11
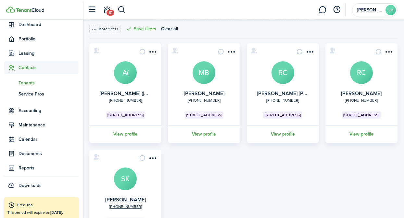
scroll to position [45, 0]
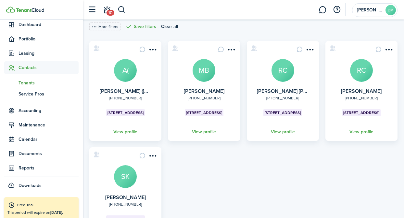
drag, startPoint x: 306, startPoint y: 166, endPoint x: 209, endPoint y: 12, distance: 181.8
click at [211, 12] on dashboard-content-wrapper "Attention! Maintenance mode is on. Positive vibes are coming your way. We'll be…" at bounding box center [244, 64] width 322 height 218
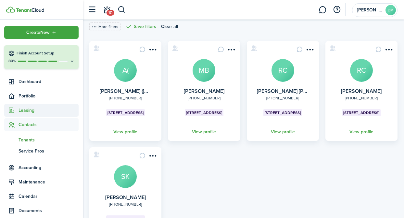
click at [26, 114] on span "Leasing" at bounding box center [41, 110] width 74 height 13
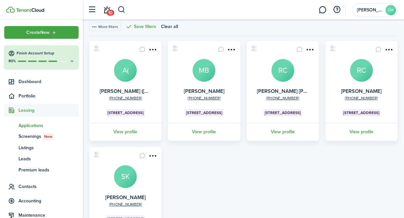
click at [30, 124] on span "Applications" at bounding box center [49, 125] width 60 height 7
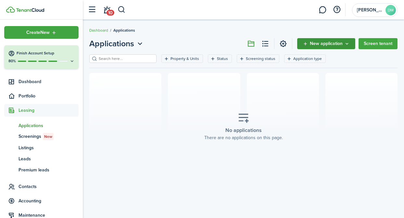
click at [333, 44] on span "New application" at bounding box center [326, 43] width 33 height 5
click at [318, 42] on span "New application" at bounding box center [326, 43] width 33 height 5
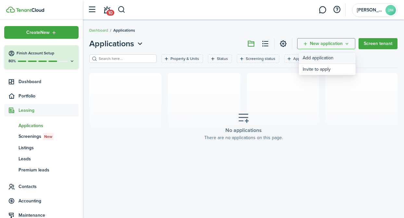
click at [318, 60] on link "Add application" at bounding box center [327, 57] width 57 height 11
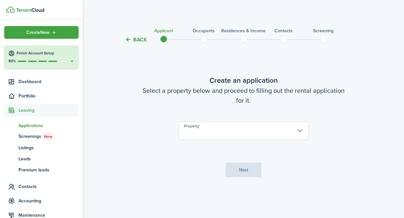
click at [266, 126] on input "Property" at bounding box center [244, 130] width 130 height 18
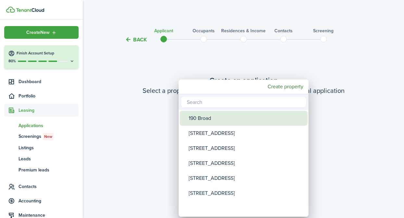
click at [245, 119] on div "190 Broad" at bounding box center [246, 118] width 115 height 15
type input "190 Broad"
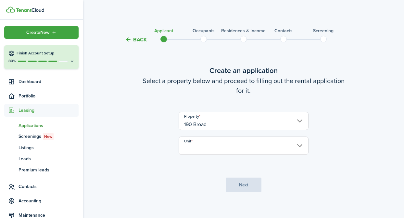
click at [241, 146] on input "Unit" at bounding box center [244, 145] width 130 height 18
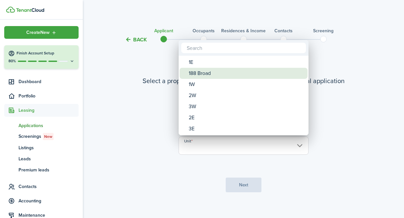
click at [213, 74] on div "188 Broad" at bounding box center [246, 73] width 115 height 11
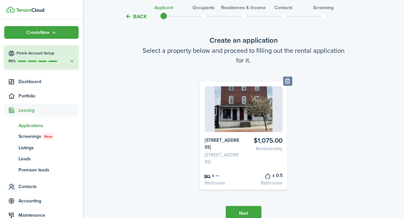
scroll to position [46, 0]
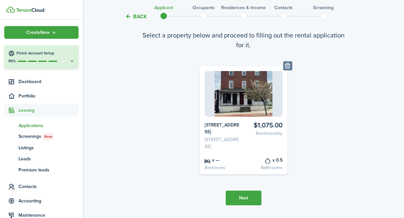
click at [247, 204] on button "Next" at bounding box center [244, 197] width 36 height 15
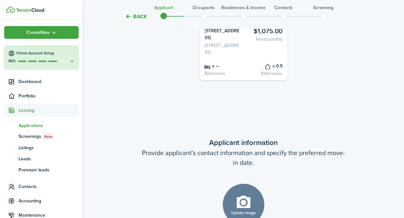
scroll to position [75, 0]
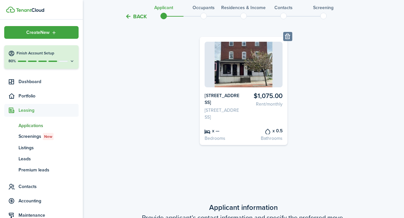
click at [144, 17] on button "Back" at bounding box center [136, 16] width 22 height 7
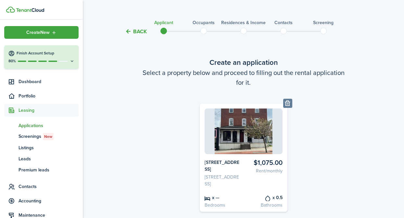
scroll to position [70, 0]
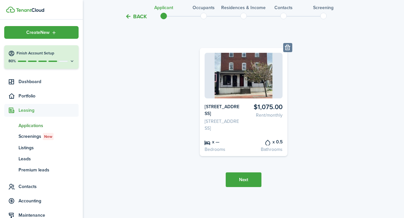
click at [248, 184] on button "Next" at bounding box center [244, 179] width 36 height 15
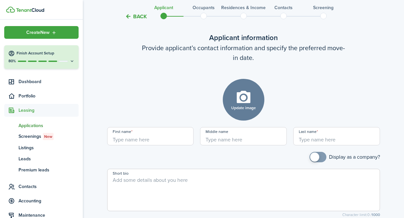
scroll to position [244, 0]
click at [133, 145] on input "First name" at bounding box center [150, 136] width 87 height 18
click at [235, 179] on span at bounding box center [243, 189] width 273 height 42
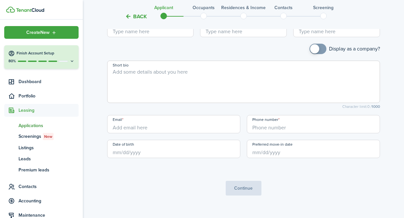
scroll to position [353, 0]
click at [196, 132] on input "Email" at bounding box center [173, 123] width 133 height 18
paste input "mrjutt26@gmail.com"
type input "mrjutt26@gmail.com"
type input "+1"
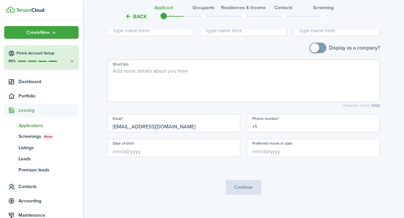
click at [275, 127] on input "+1" at bounding box center [313, 123] width 133 height 18
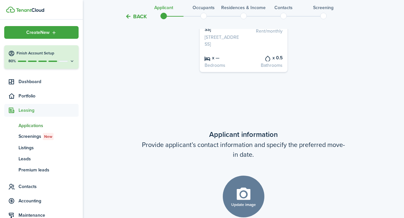
scroll to position [0, 0]
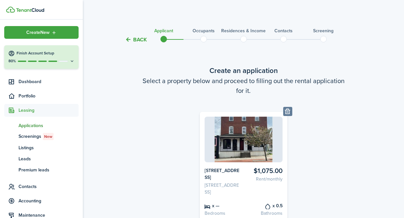
click at [36, 123] on span "Applications" at bounding box center [49, 125] width 60 height 7
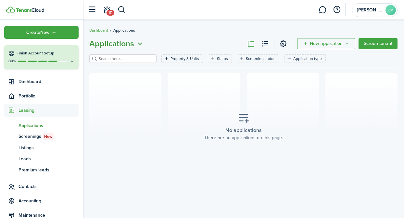
click at [127, 44] on span "Applications" at bounding box center [111, 44] width 45 height 12
click at [180, 43] on header-page "Applications New application Screen tenant" at bounding box center [243, 46] width 309 height 17
click at [30, 85] on span "Dashboard" at bounding box center [49, 81] width 60 height 7
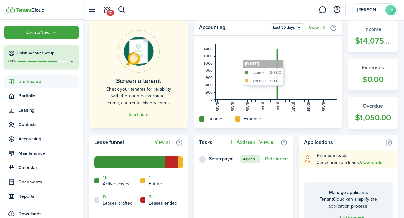
scroll to position [175, 0]
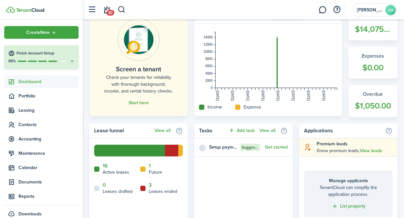
click at [156, 171] on home-widget-title "Future" at bounding box center [155, 171] width 13 height 7
click at [146, 171] on home-widget-legend-item "1 Future" at bounding box center [161, 169] width 43 height 13
click at [141, 169] on icon at bounding box center [142, 168] width 5 height 5
click at [162, 132] on link "View all" at bounding box center [163, 130] width 16 height 5
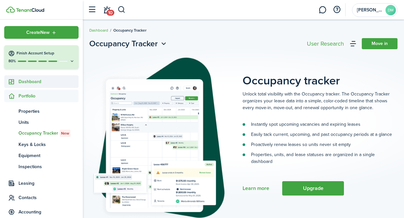
click at [33, 79] on span "Dashboard" at bounding box center [49, 81] width 60 height 7
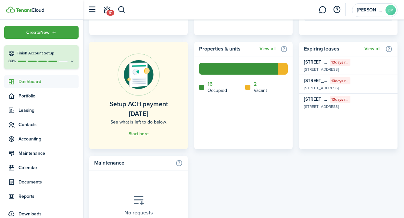
scroll to position [378, 0]
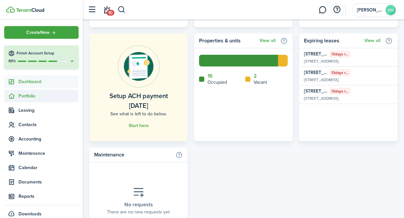
click at [38, 98] on span "Portfolio" at bounding box center [49, 95] width 60 height 7
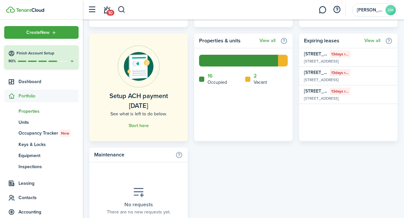
click at [34, 109] on span "Properties" at bounding box center [49, 111] width 60 height 7
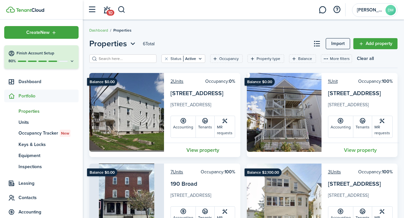
click at [205, 147] on link "View property" at bounding box center [203, 149] width 78 height 14
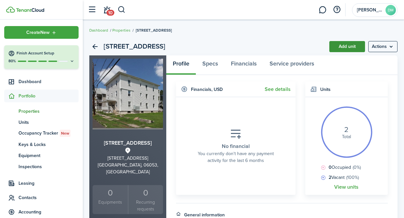
click at [347, 47] on link "Add unit" at bounding box center [348, 46] width 36 height 11
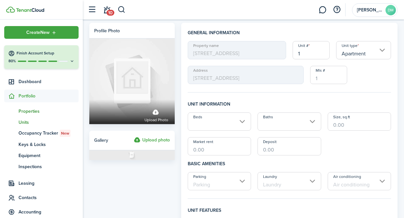
click at [34, 113] on span "Properties" at bounding box center [49, 111] width 60 height 7
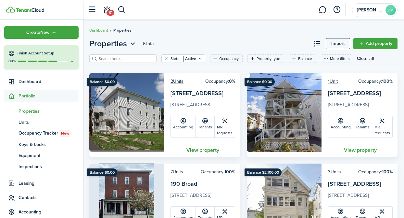
click at [201, 149] on link "View property" at bounding box center [203, 149] width 78 height 14
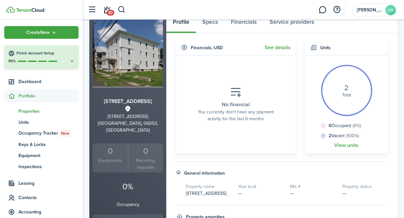
scroll to position [47, 0]
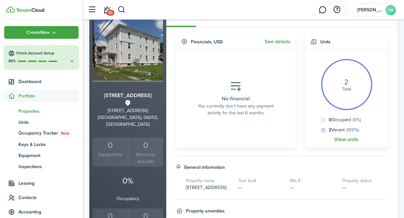
click at [357, 139] on link "View units" at bounding box center [347, 139] width 24 height 6
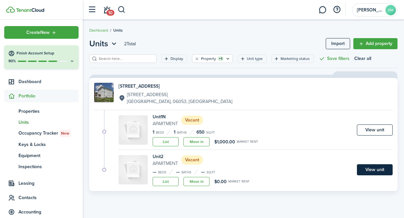
click at [379, 170] on link "View unit" at bounding box center [375, 169] width 36 height 11
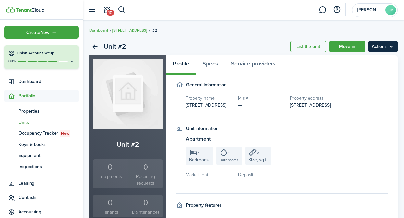
click at [374, 46] on menu-btn "Actions" at bounding box center [383, 46] width 29 height 11
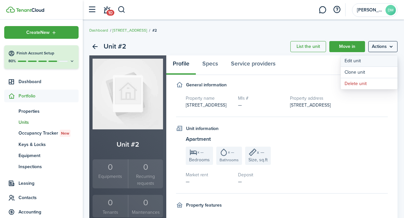
click at [353, 65] on link "Edit unit" at bounding box center [369, 60] width 57 height 11
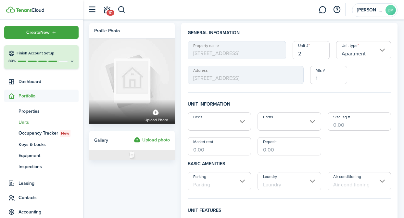
click at [309, 59] on input "2" at bounding box center [311, 50] width 37 height 18
type input "2N"
click at [237, 123] on input "Beds" at bounding box center [219, 121] width 63 height 18
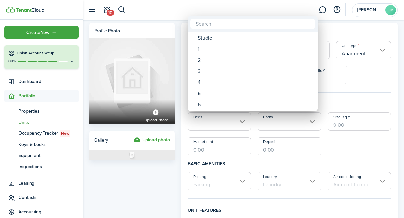
click at [244, 122] on div at bounding box center [202, 109] width 509 height 322
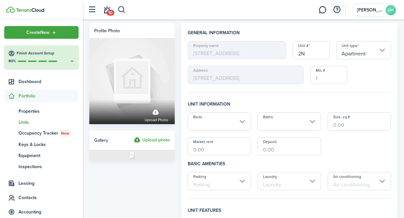
click at [244, 122] on input "Beds" at bounding box center [219, 121] width 63 height 18
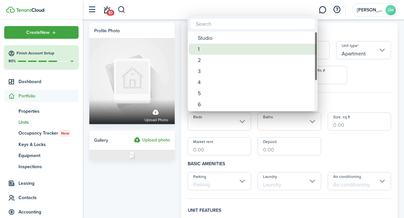
click at [217, 44] on div "1" at bounding box center [255, 49] width 115 height 11
type input "1"
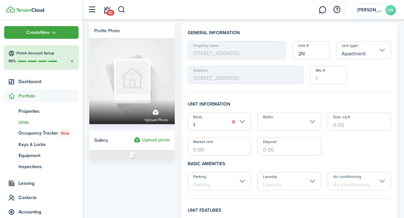
click at [314, 121] on input "Baths" at bounding box center [289, 121] width 63 height 18
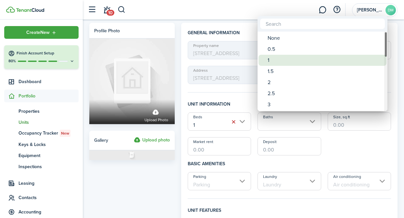
click at [274, 59] on div "1" at bounding box center [325, 60] width 115 height 11
type input "1"
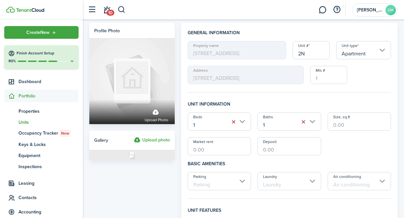
click at [204, 147] on input "Market rent" at bounding box center [219, 146] width 63 height 18
click at [225, 152] on input "Market rent" at bounding box center [219, 146] width 63 height 18
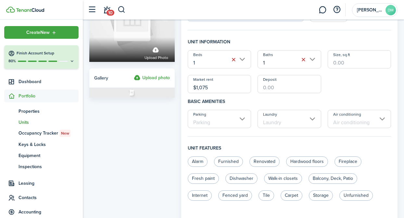
scroll to position [64, 0]
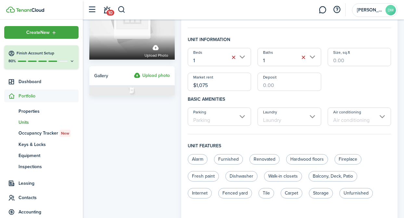
click at [313, 116] on input "Laundry" at bounding box center [289, 116] width 63 height 18
type input "$1,075.00"
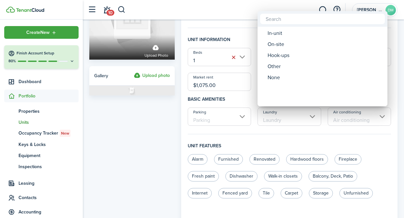
click at [313, 116] on div at bounding box center [202, 109] width 509 height 322
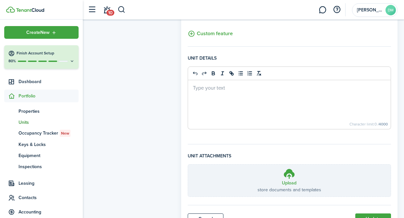
scroll to position [283, 0]
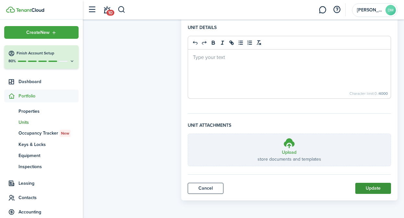
click at [369, 186] on button "Update" at bounding box center [374, 187] width 36 height 11
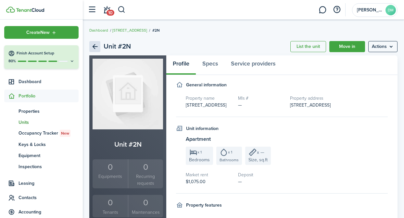
click at [93, 47] on link "Back" at bounding box center [94, 46] width 11 height 11
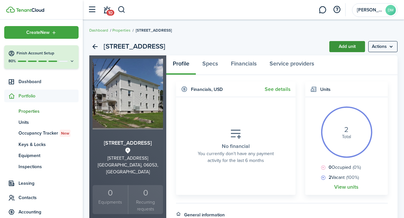
click at [344, 47] on link "Add unit" at bounding box center [348, 46] width 36 height 11
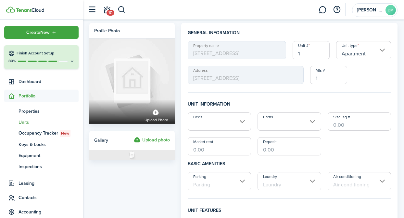
click at [303, 52] on input "1" at bounding box center [311, 50] width 37 height 18
click at [303, 53] on input "1" at bounding box center [311, 50] width 37 height 18
click at [243, 124] on input "Beds" at bounding box center [219, 121] width 63 height 18
type input "3N"
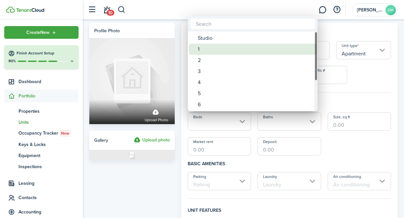
click at [219, 46] on div "1" at bounding box center [255, 49] width 115 height 11
type input "1"
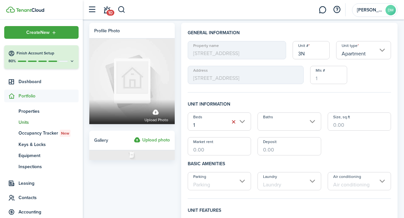
click at [302, 120] on input "Baths" at bounding box center [289, 121] width 63 height 18
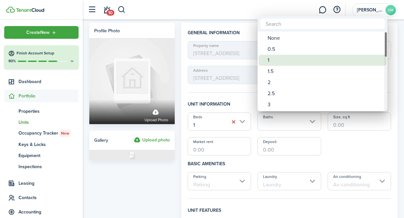
click at [275, 57] on div "1" at bounding box center [325, 60] width 115 height 11
type input "1"
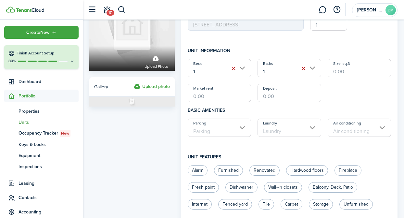
scroll to position [60, 0]
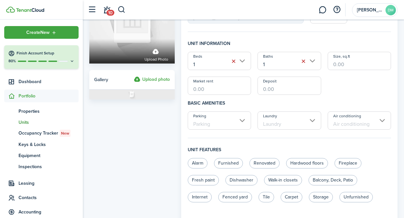
click at [219, 94] on input "Market rent" at bounding box center [219, 85] width 63 height 18
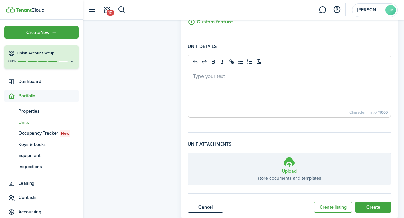
scroll to position [283, 0]
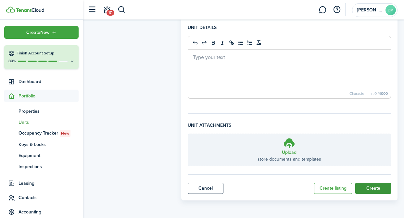
type input "$1,075.00"
click at [368, 188] on button "Create" at bounding box center [374, 187] width 36 height 11
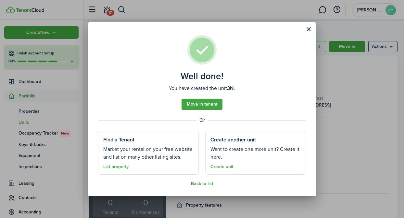
click at [206, 183] on link "Back to list" at bounding box center [202, 183] width 22 height 5
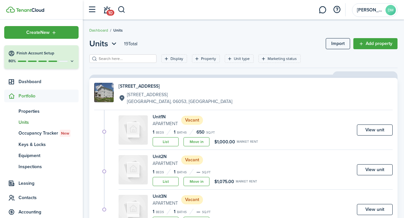
click at [239, 100] on link "45 Silver St 45 Silver St New Britain, CT, 06053, US" at bounding box center [243, 94] width 299 height 22
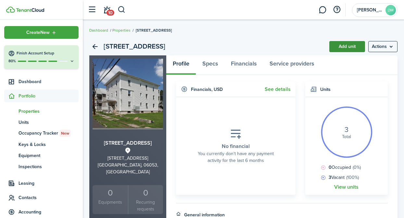
click at [349, 46] on link "Add unit" at bounding box center [348, 46] width 36 height 11
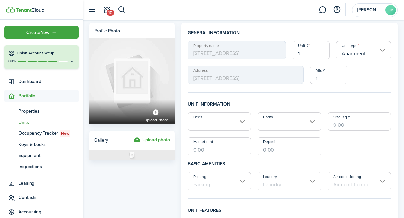
click at [312, 52] on input "1" at bounding box center [311, 50] width 37 height 18
click at [246, 118] on input "Beds" at bounding box center [219, 121] width 63 height 18
type input "1S"
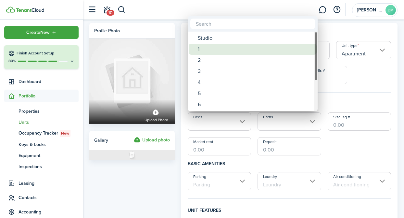
click at [232, 51] on div "1" at bounding box center [255, 49] width 115 height 11
type input "1"
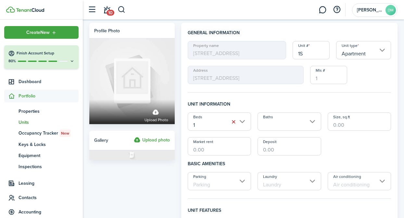
click at [294, 117] on input "Baths" at bounding box center [289, 121] width 63 height 18
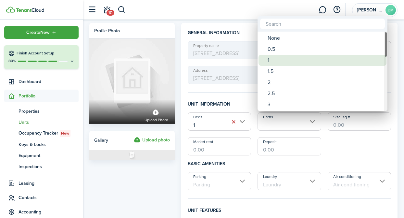
click at [281, 60] on div "1" at bounding box center [325, 60] width 115 height 11
type input "1"
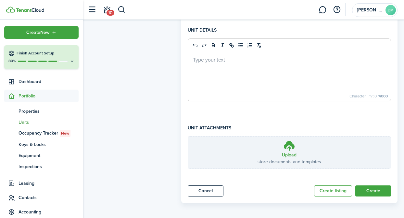
scroll to position [280, 0]
click at [378, 192] on button "Create" at bounding box center [374, 191] width 36 height 11
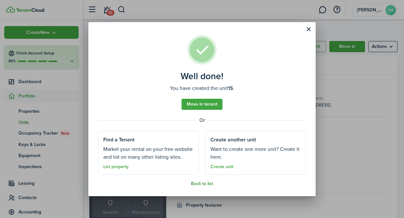
click at [206, 182] on link "Back to list" at bounding box center [202, 183] width 22 height 5
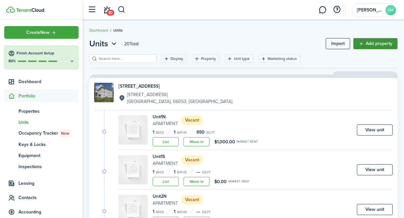
click at [374, 47] on link "Add property" at bounding box center [376, 43] width 44 height 11
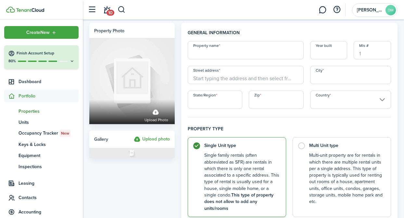
click at [268, 53] on input "Property name" at bounding box center [246, 50] width 116 height 18
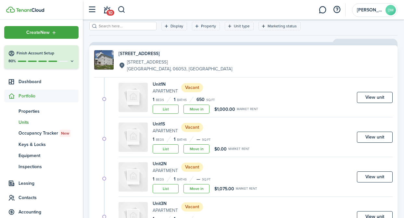
scroll to position [35, 0]
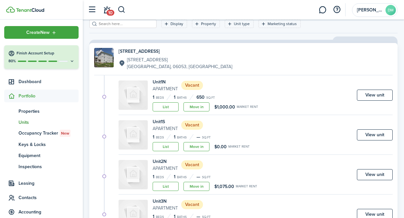
click at [244, 79] on div "Unit 1N Apartment Vacant" at bounding box center [206, 85] width 106 height 14
click at [232, 60] on link "45 Silver St 45 Silver St New Britain, CT, 06053, US" at bounding box center [243, 59] width 299 height 22
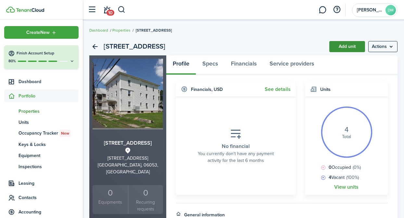
click at [349, 46] on link "Add unit" at bounding box center [348, 46] width 36 height 11
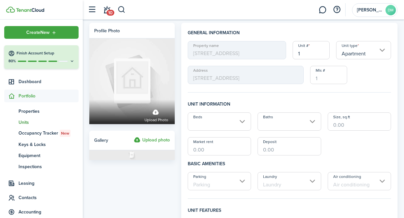
click at [312, 55] on input "1" at bounding box center [311, 50] width 37 height 18
click at [237, 126] on input "Beds" at bounding box center [219, 121] width 63 height 18
type input "2S"
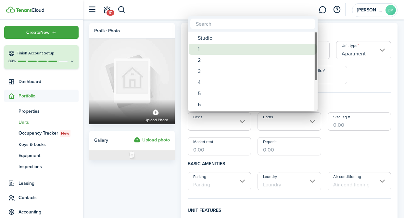
click at [216, 50] on div "1" at bounding box center [255, 49] width 115 height 11
type input "1"
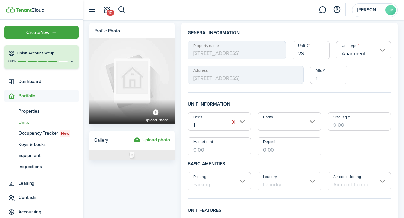
click at [316, 119] on input "Baths" at bounding box center [289, 121] width 63 height 18
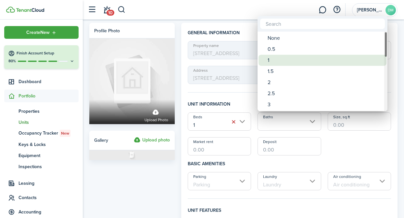
click at [277, 57] on div "1" at bounding box center [325, 60] width 115 height 11
type input "1"
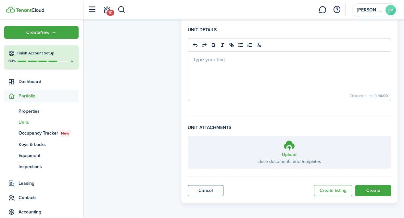
scroll to position [283, 0]
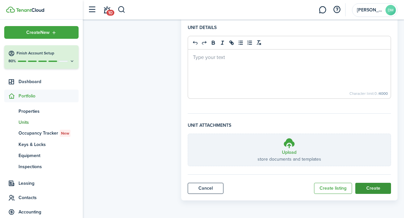
click at [368, 191] on button "Create" at bounding box center [374, 187] width 36 height 11
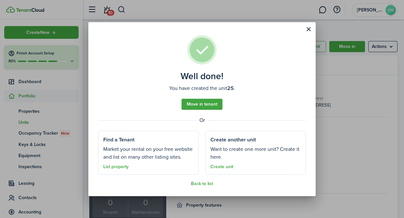
click at [203, 180] on assembled-view "Well done! You have created the unit 2S . Move in tenant Or Find a Tenant Marke…" at bounding box center [202, 110] width 208 height 151
click at [203, 183] on link "Back to list" at bounding box center [202, 183] width 22 height 5
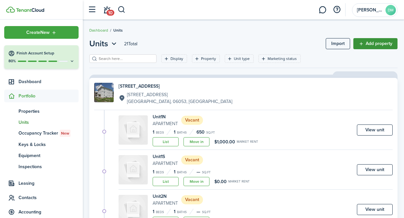
click at [368, 46] on link "Add property" at bounding box center [376, 43] width 44 height 11
click at [189, 90] on link "45 Silver St 45 Silver St New Britain, CT, 06053, US" at bounding box center [243, 94] width 299 height 22
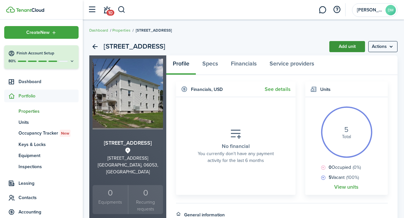
click at [352, 46] on link "Add unit" at bounding box center [348, 46] width 36 height 11
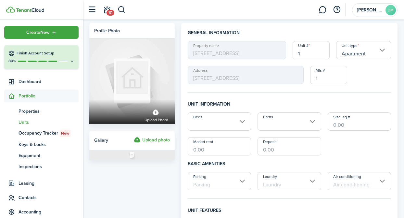
click at [307, 47] on input "1" at bounding box center [311, 50] width 37 height 18
click at [241, 122] on input "Beds" at bounding box center [219, 121] width 63 height 18
type input "3S"
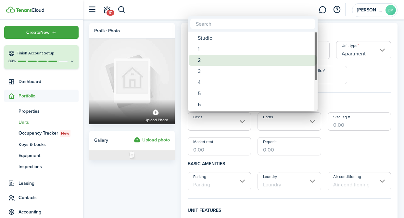
click at [221, 55] on div "2" at bounding box center [255, 60] width 115 height 11
type input "2"
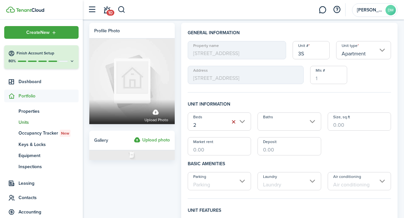
click at [233, 120] on button "button" at bounding box center [233, 121] width 9 height 9
click at [243, 122] on input "Beds" at bounding box center [219, 121] width 63 height 18
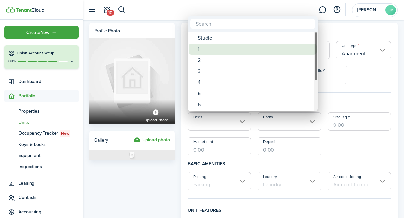
click at [229, 45] on div "1" at bounding box center [255, 49] width 115 height 11
type input "1"
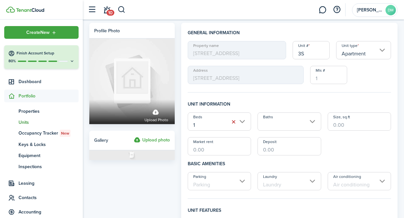
click at [306, 126] on input "Baths" at bounding box center [289, 121] width 63 height 18
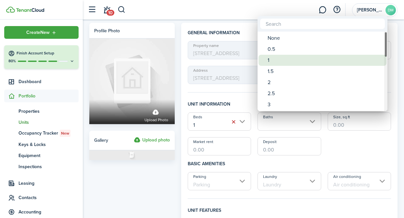
click at [295, 56] on div "1" at bounding box center [325, 60] width 115 height 11
type input "1"
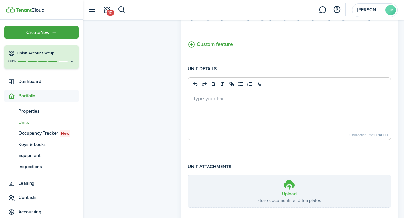
scroll to position [283, 0]
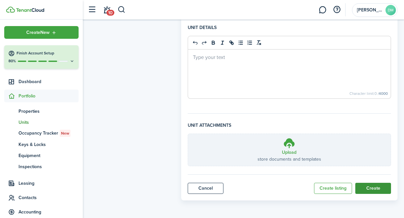
click at [369, 191] on button "Create" at bounding box center [374, 187] width 36 height 11
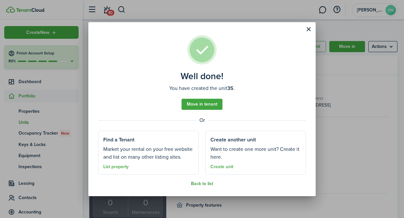
click at [203, 181] on link "Back to list" at bounding box center [202, 183] width 22 height 5
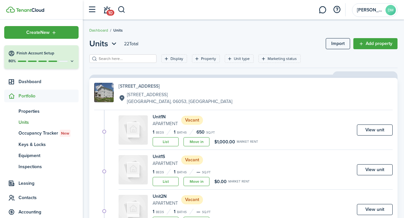
click at [124, 84] on h4 "[STREET_ADDRESS]" at bounding box center [176, 86] width 114 height 7
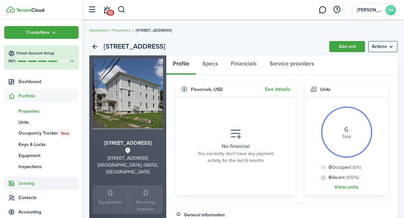
click at [31, 185] on span "Leasing" at bounding box center [49, 182] width 60 height 7
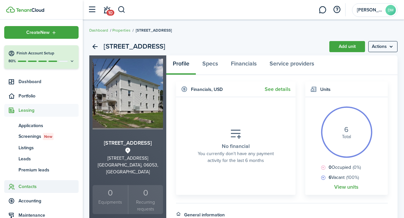
click at [30, 186] on span "Contacts" at bounding box center [49, 186] width 60 height 7
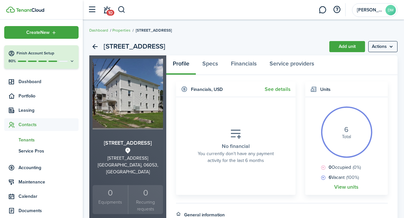
click at [36, 137] on span "Tenants" at bounding box center [49, 139] width 60 height 7
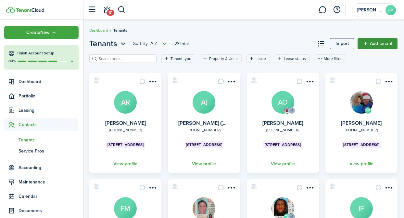
click at [372, 45] on link "Add tenant" at bounding box center [378, 43] width 40 height 11
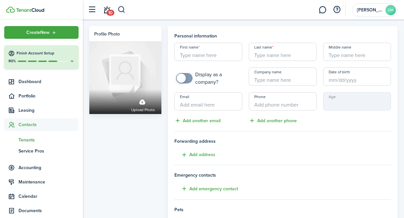
click at [208, 62] on div "First name Last name Middle name Display as a company? Company name Date of bir…" at bounding box center [282, 84] width 223 height 82
click at [201, 52] on input "First name" at bounding box center [209, 52] width 68 height 18
type input "Jay"
click at [288, 57] on input "Last name" at bounding box center [283, 52] width 68 height 18
click at [293, 57] on input "Last name" at bounding box center [283, 52] width 68 height 18
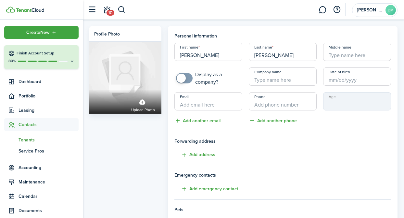
type input "Echevarria"
click at [350, 80] on input "Date of birth" at bounding box center [358, 76] width 68 height 18
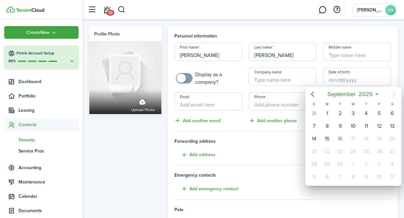
click at [281, 76] on div at bounding box center [202, 109] width 509 height 322
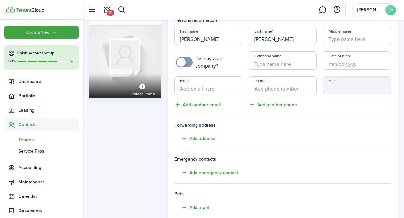
scroll to position [15, 0]
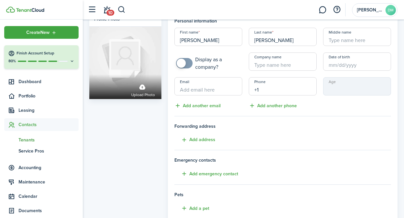
click at [269, 87] on input "+1" at bounding box center [283, 86] width 68 height 18
type input "+1 860-879-8670"
